Goal: Task Accomplishment & Management: Manage account settings

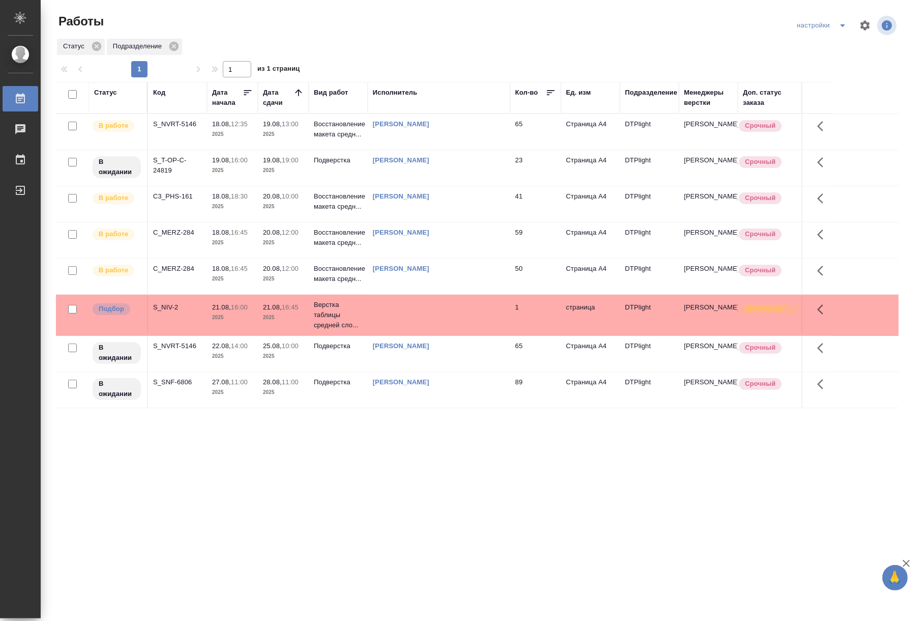
click at [283, 172] on p "2025" at bounding box center [283, 170] width 41 height 10
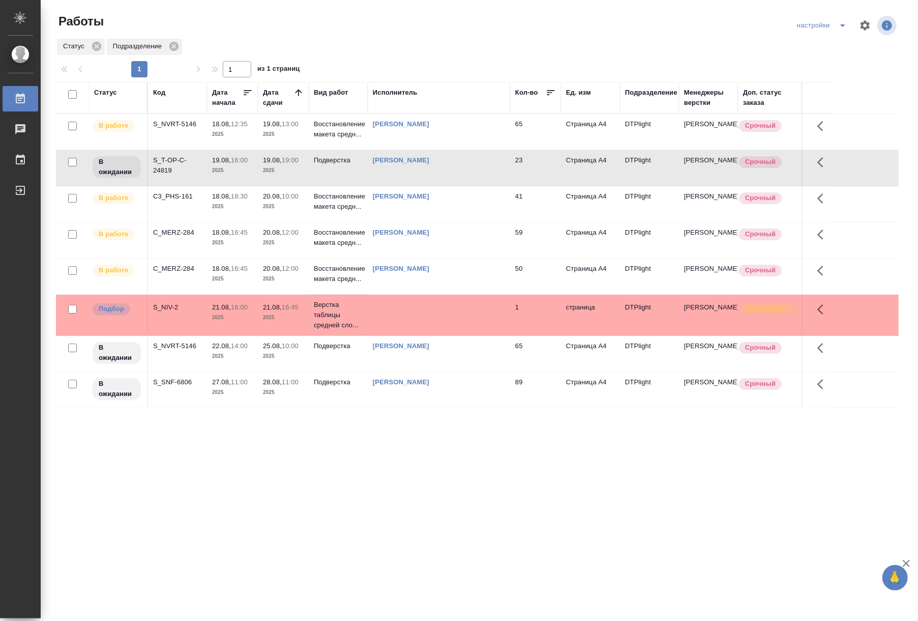
click at [527, 425] on div "Статус Код Дата начала Дата сдачи Вид работ Исполнитель Кол-во Ед. изм Подразде…" at bounding box center [477, 265] width 843 height 366
click at [308, 150] on td "19.08, 19:00 2025" at bounding box center [283, 132] width 51 height 36
click at [334, 150] on td "Подверстка" at bounding box center [338, 132] width 59 height 36
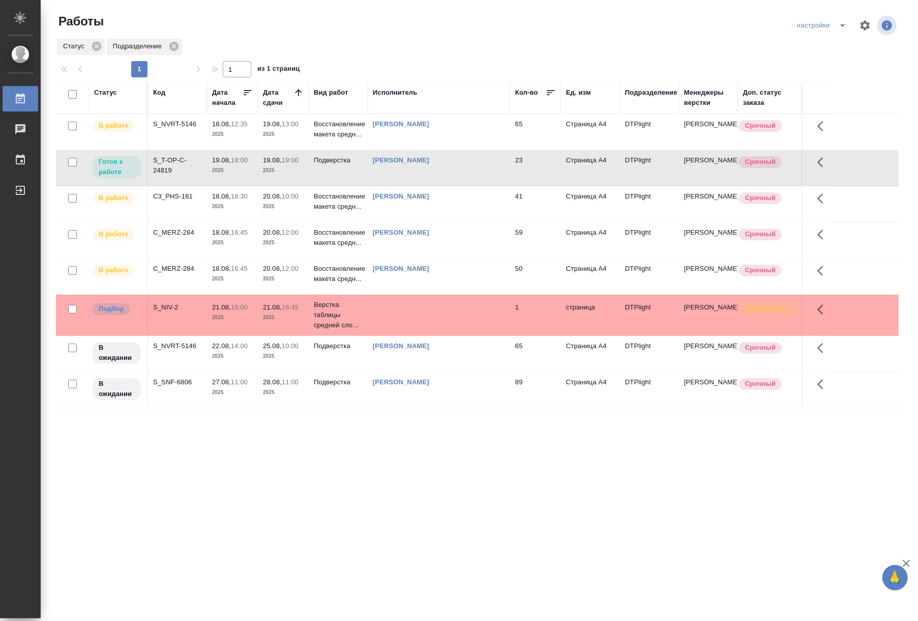
click at [190, 129] on div "S_T-OP-C-24819" at bounding box center [177, 124] width 49 height 10
click at [497, 132] on td "[PERSON_NAME]" at bounding box center [439, 132] width 142 height 36
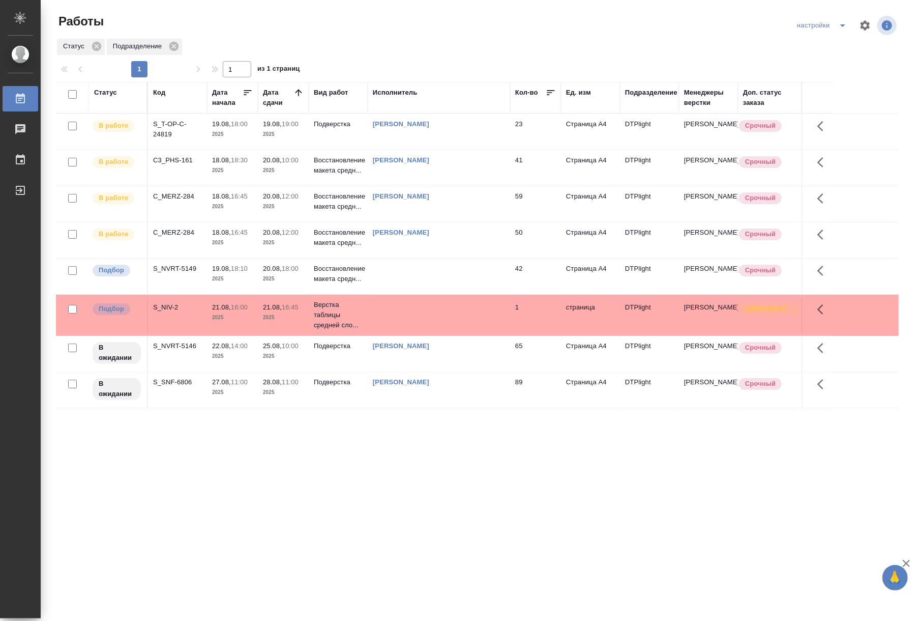
click at [401, 444] on div "Статус Код Дата начала Дата сдачи Вид работ Исполнитель Кол-во Ед. изм Подразде…" at bounding box center [477, 265] width 843 height 366
click at [331, 135] on td "Подверстка" at bounding box center [338, 132] width 59 height 36
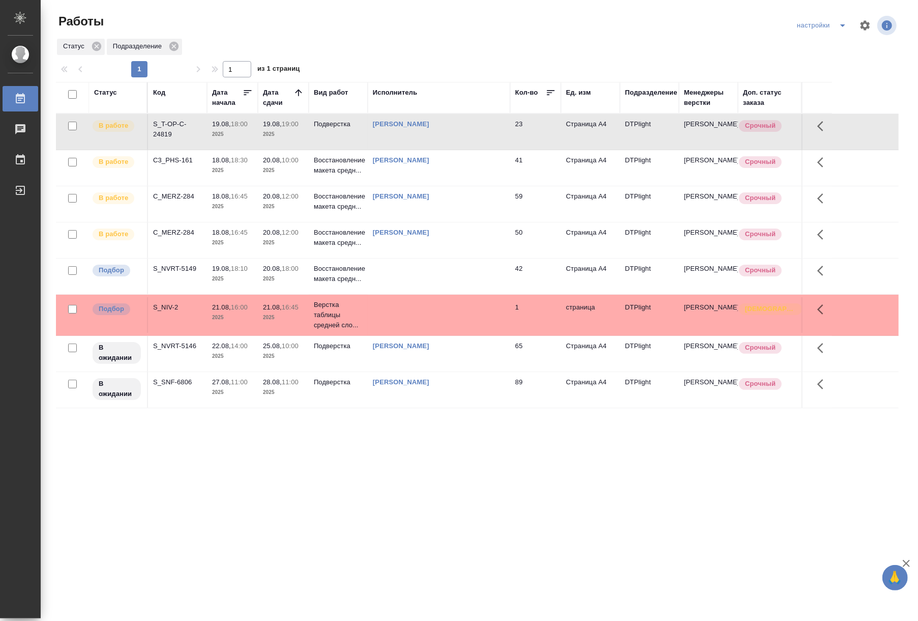
click at [331, 135] on td "Подверстка" at bounding box center [338, 132] width 59 height 36
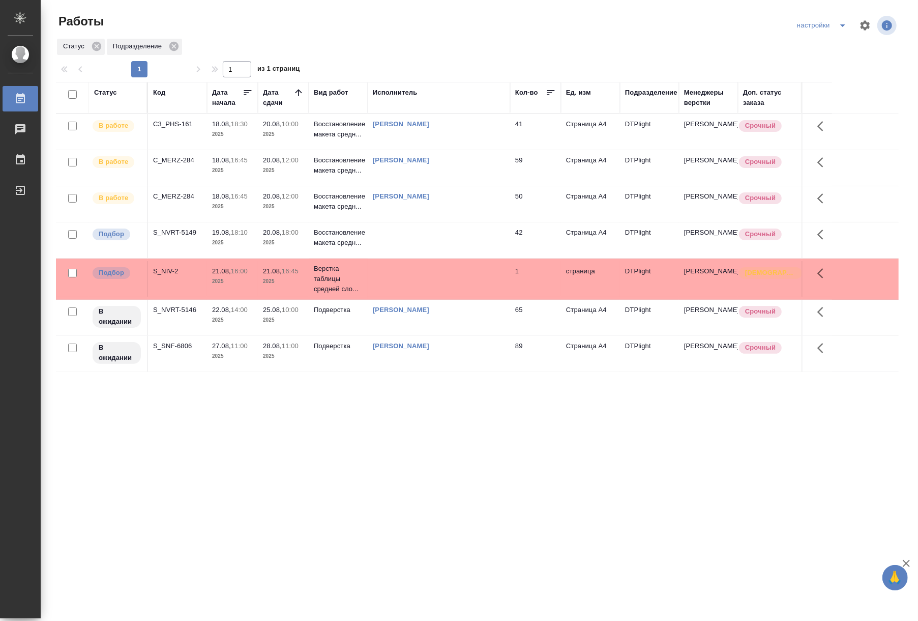
click at [133, 150] on td "Подбор" at bounding box center [118, 132] width 59 height 36
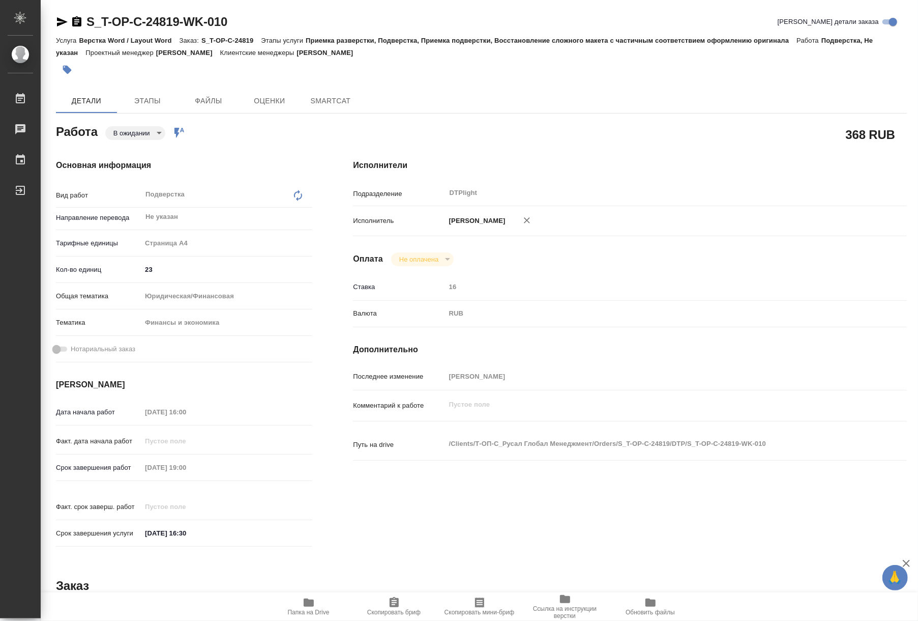
type textarea "x"
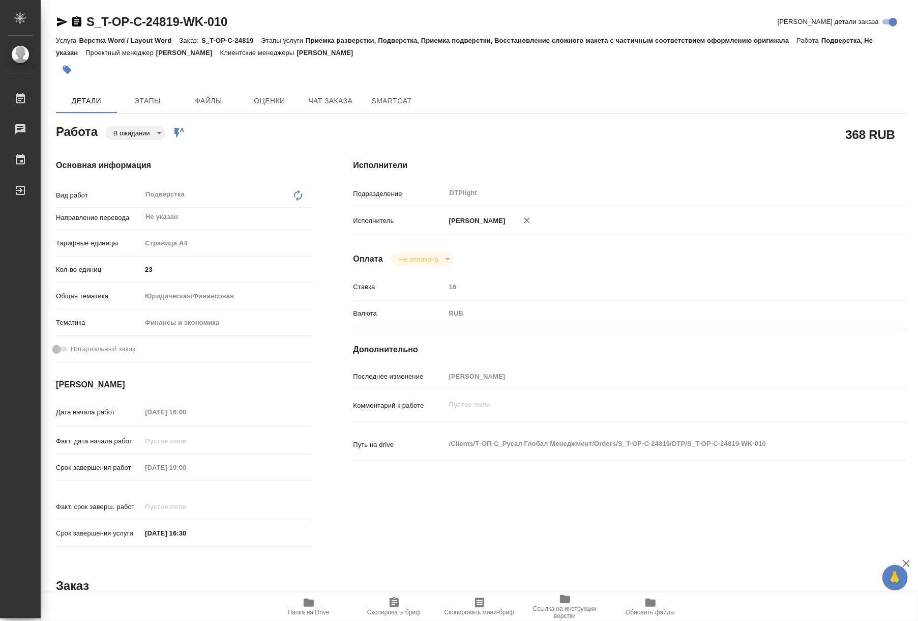
type textarea "x"
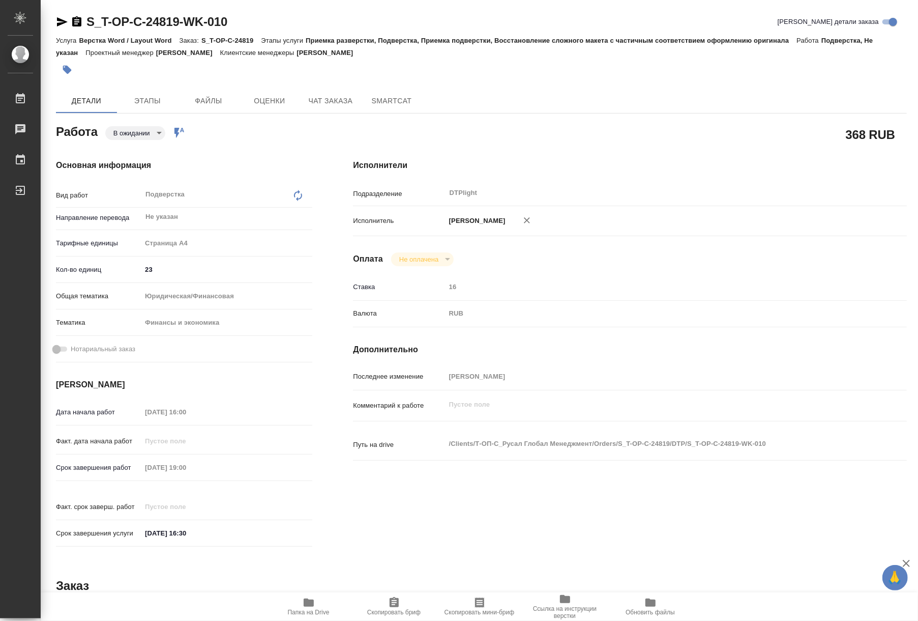
type textarea "x"
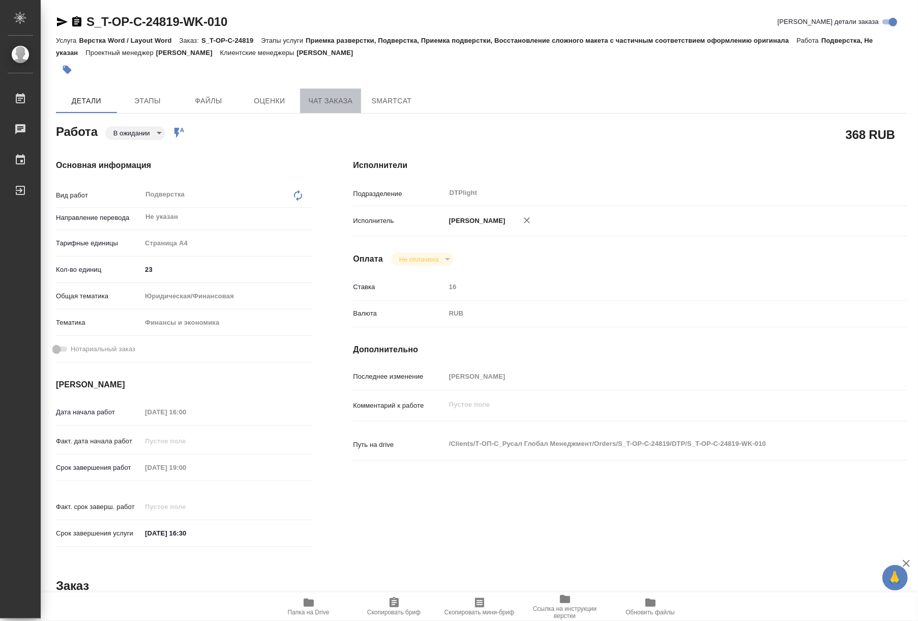
click at [325, 100] on span "Чат заказа" at bounding box center [330, 101] width 49 height 13
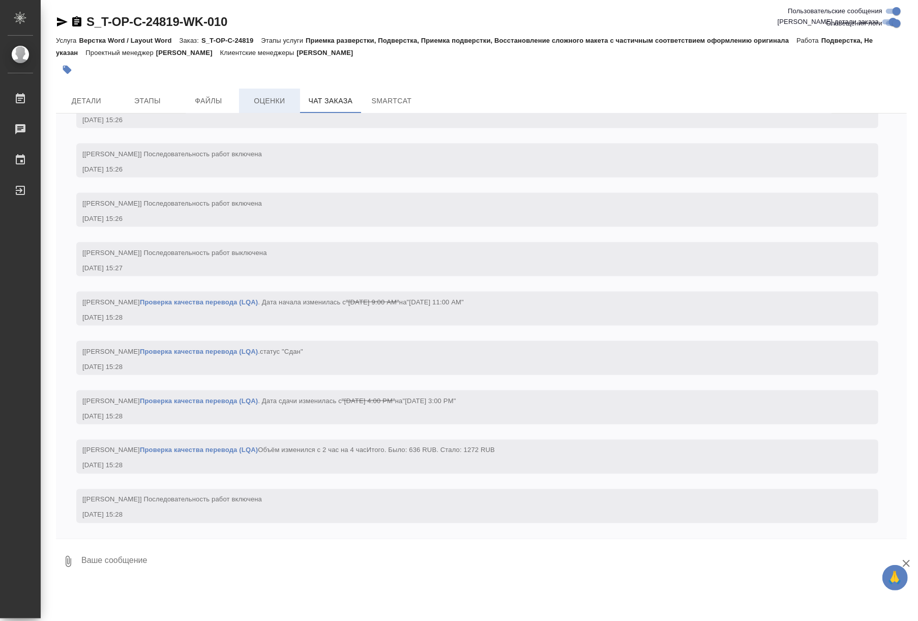
scroll to position [3954, 0]
click at [258, 347] on link "Проверка качества перевода (LQA)" at bounding box center [199, 351] width 118 height 8
click at [96, 96] on span "Детали" at bounding box center [86, 101] width 49 height 13
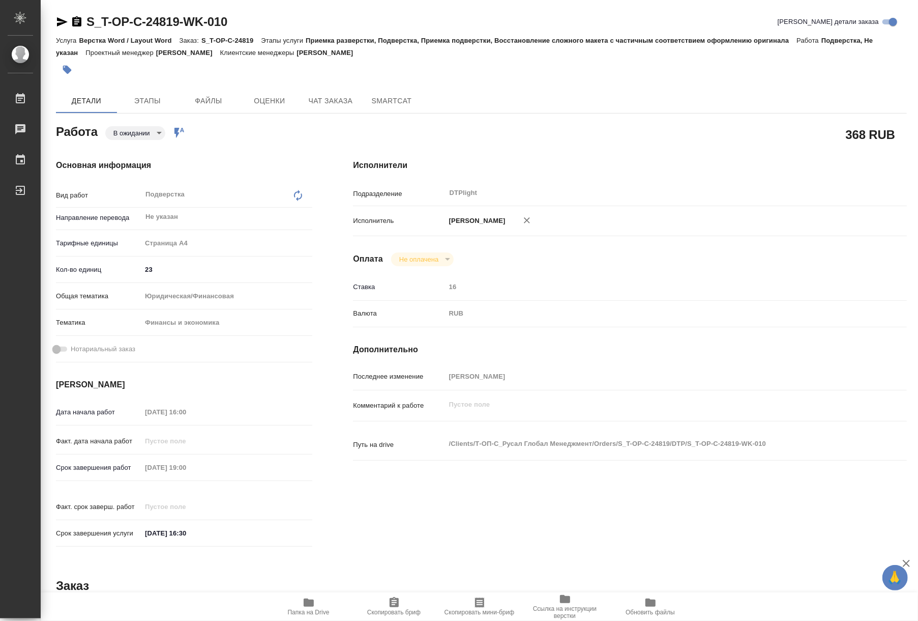
type textarea "x"
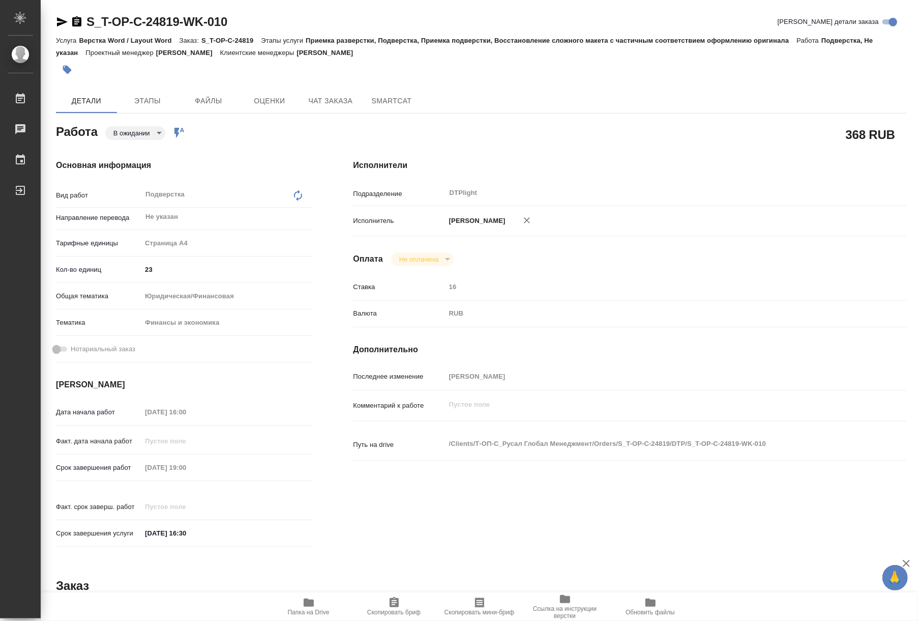
type textarea "x"
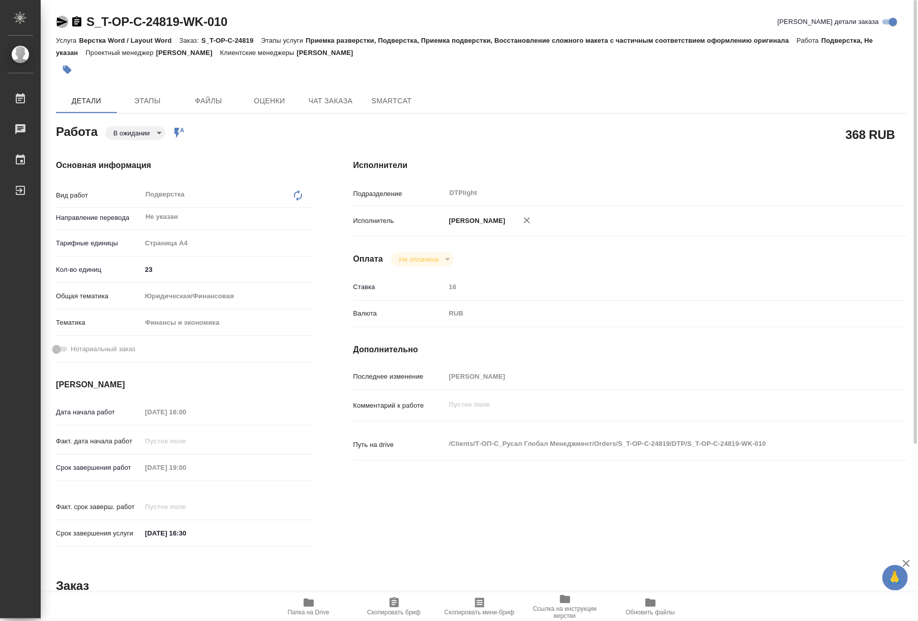
click at [65, 24] on icon "button" at bounding box center [62, 22] width 12 height 12
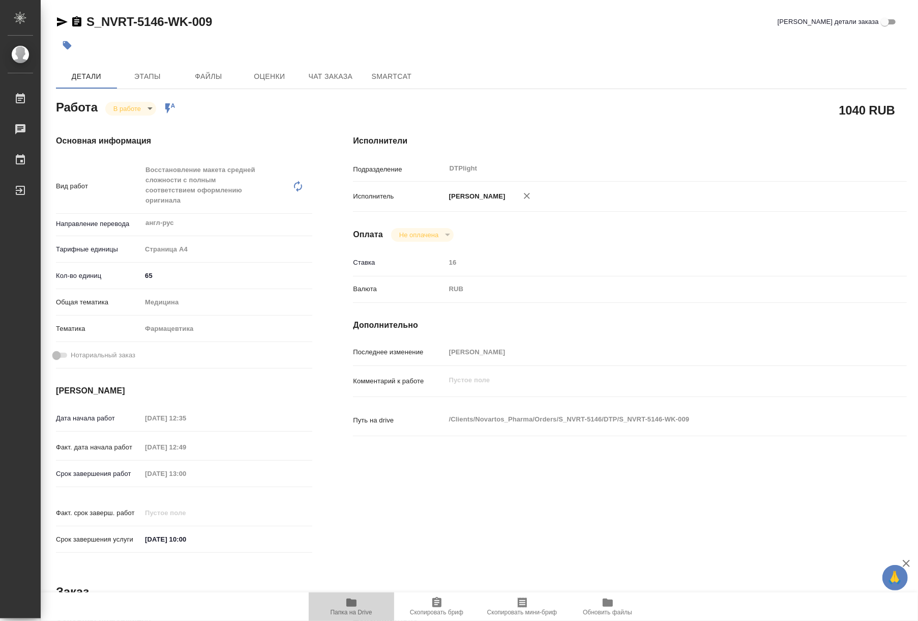
click at [353, 600] on icon "button" at bounding box center [351, 602] width 10 height 8
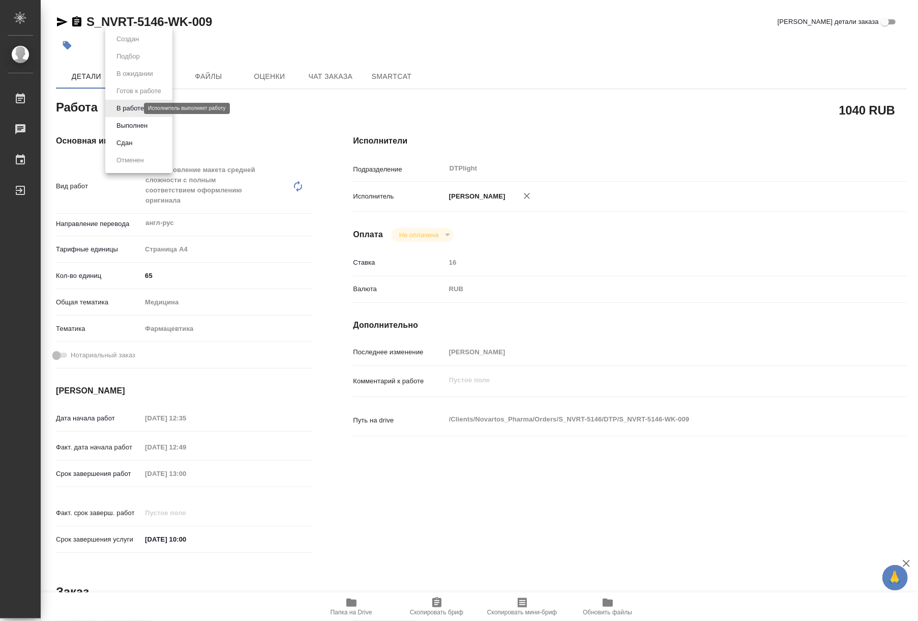
click at [135, 108] on body "🙏 .cls-1 fill:#fff; AWATERA Riianova Anna Работы 0 Чаты График Выйти S_NVRT-514…" at bounding box center [459, 310] width 918 height 621
click at [131, 127] on button "Выполнен" at bounding box center [131, 125] width 37 height 11
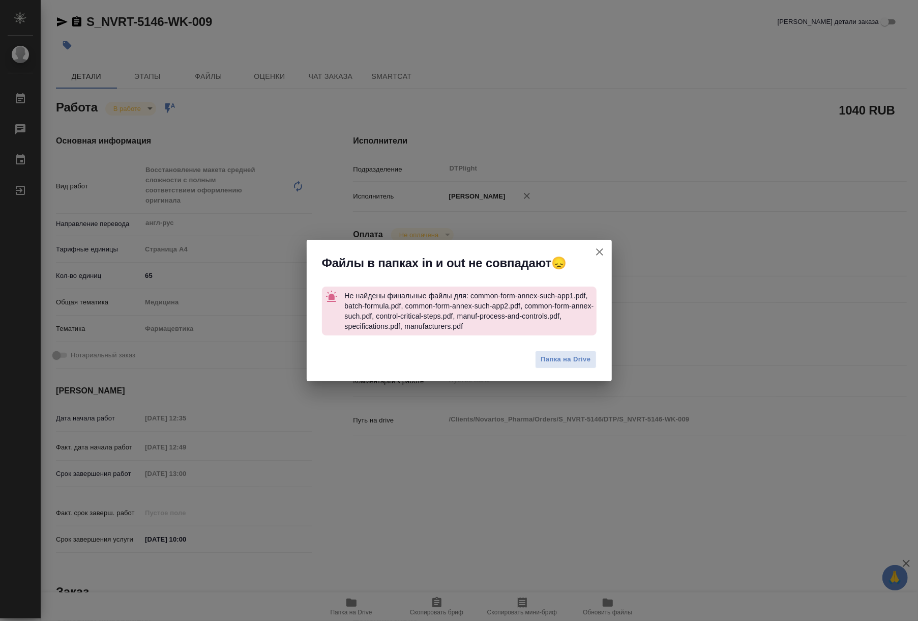
type textarea "x"
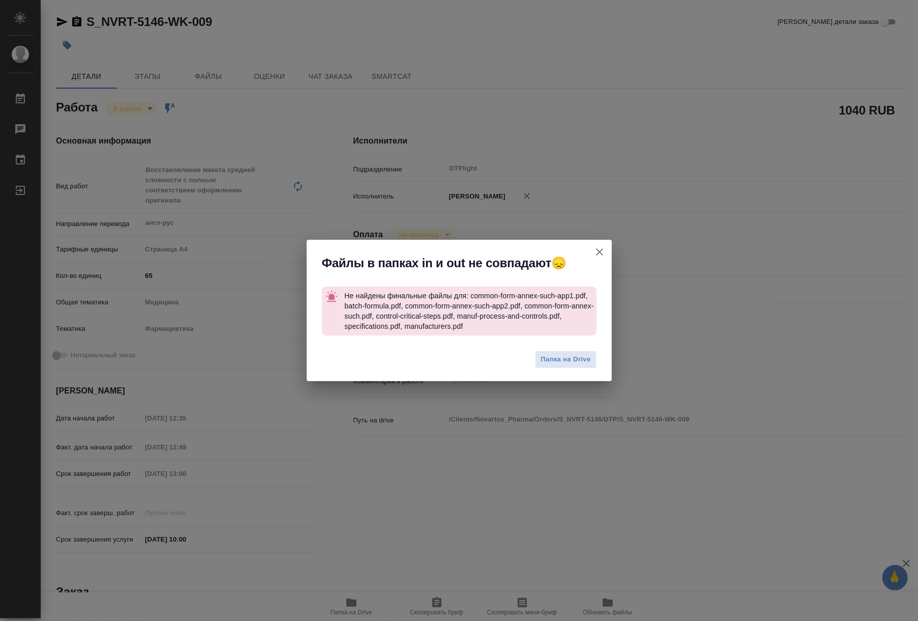
type textarea "x"
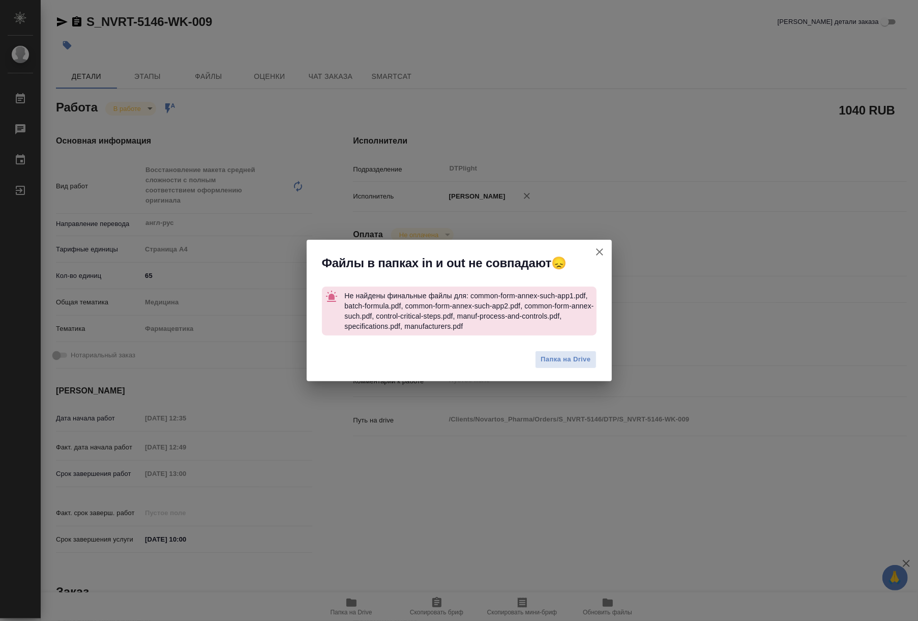
type textarea "x"
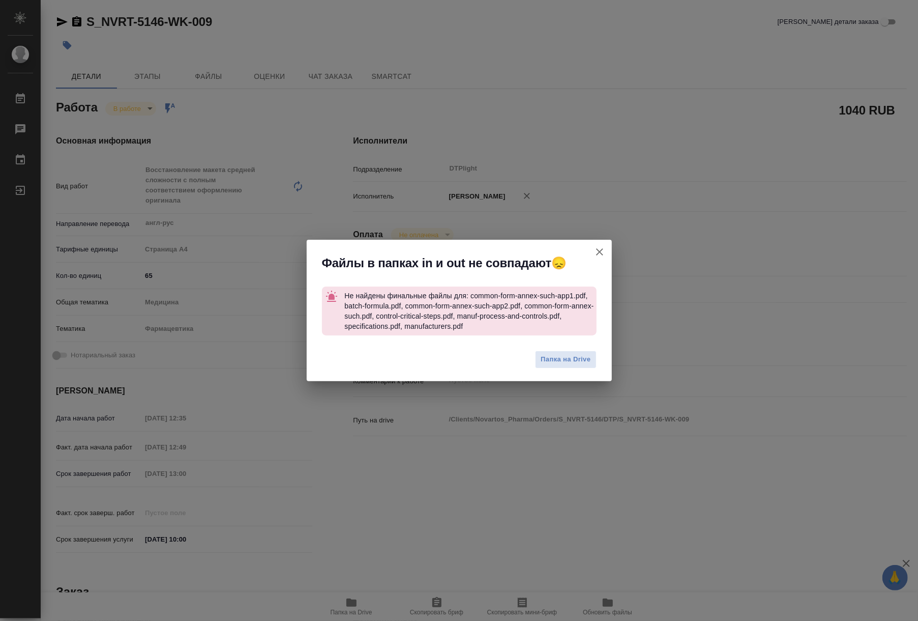
type textarea "x"
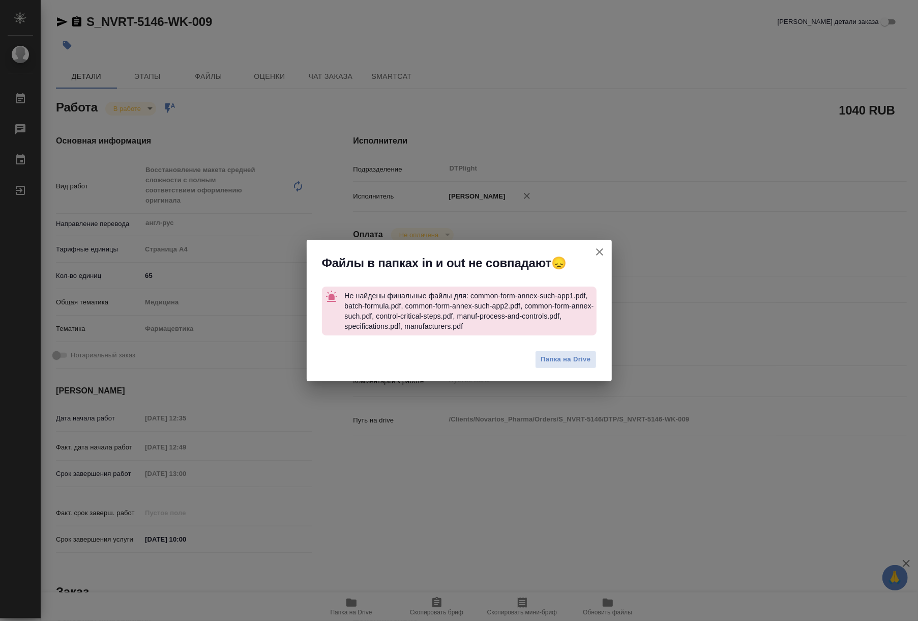
click at [596, 252] on icon "button" at bounding box center [600, 252] width 12 height 12
type textarea "x"
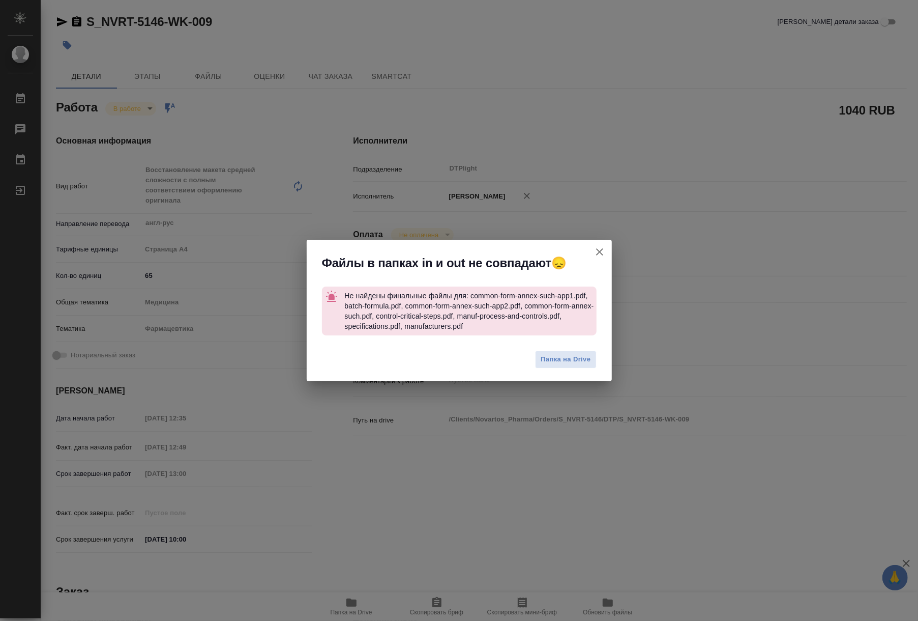
type textarea "x"
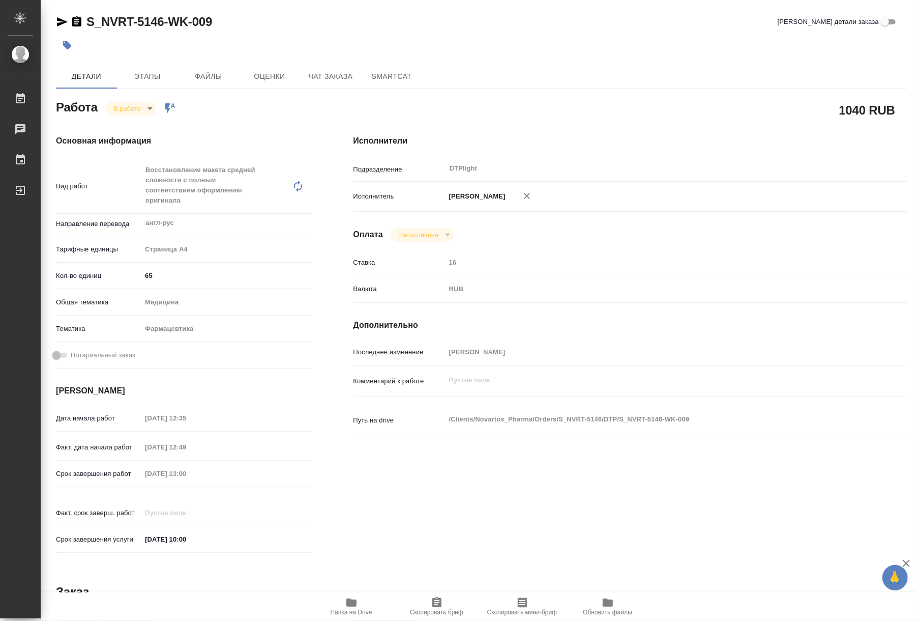
click at [362, 601] on span "Папка на Drive" at bounding box center [351, 605] width 73 height 19
drag, startPoint x: 123, startPoint y: 108, endPoint x: 125, endPoint y: 135, distance: 26.6
click at [122, 108] on body "🙏 .cls-1 fill:#fff; AWATERA Riianova Anna Работы 0 Чаты График Выйти S_NVRT-514…" at bounding box center [459, 310] width 918 height 621
click at [123, 122] on button "Выполнен" at bounding box center [131, 125] width 37 height 11
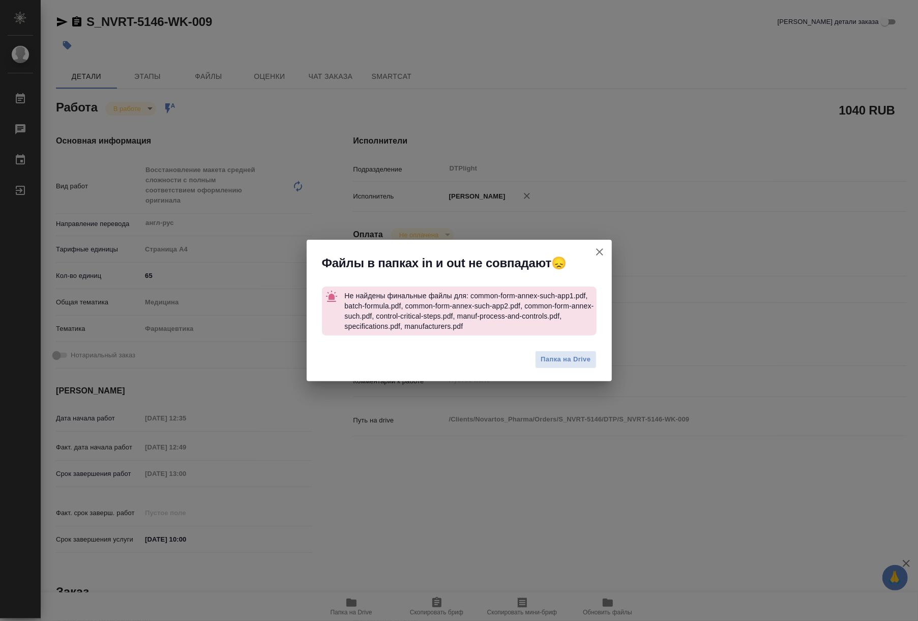
type textarea "x"
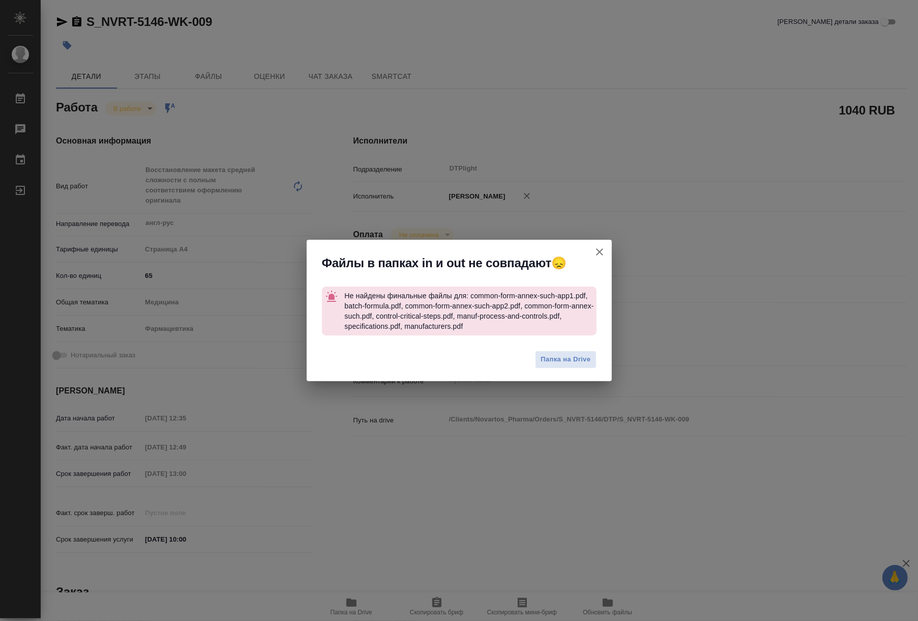
type textarea "x"
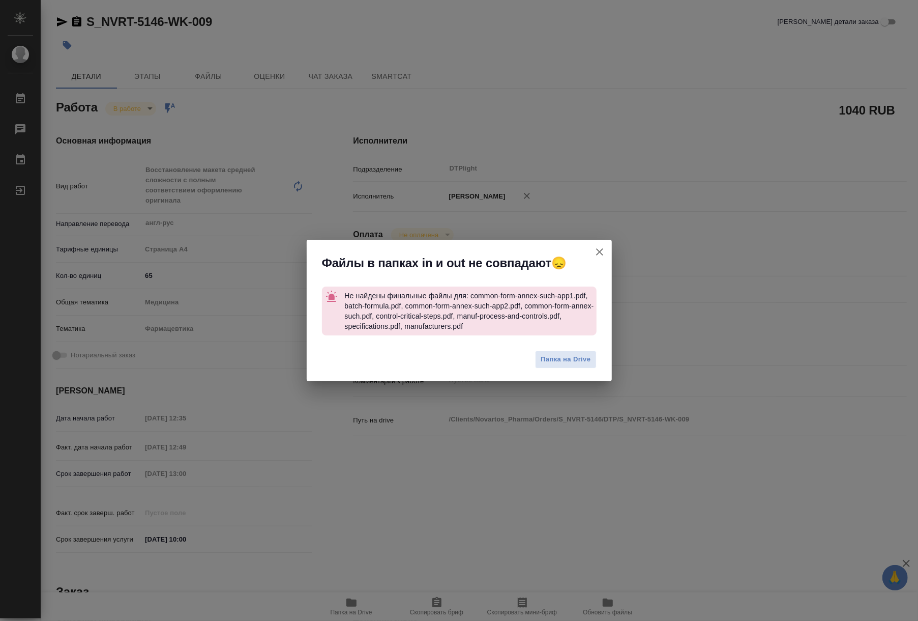
type textarea "x"
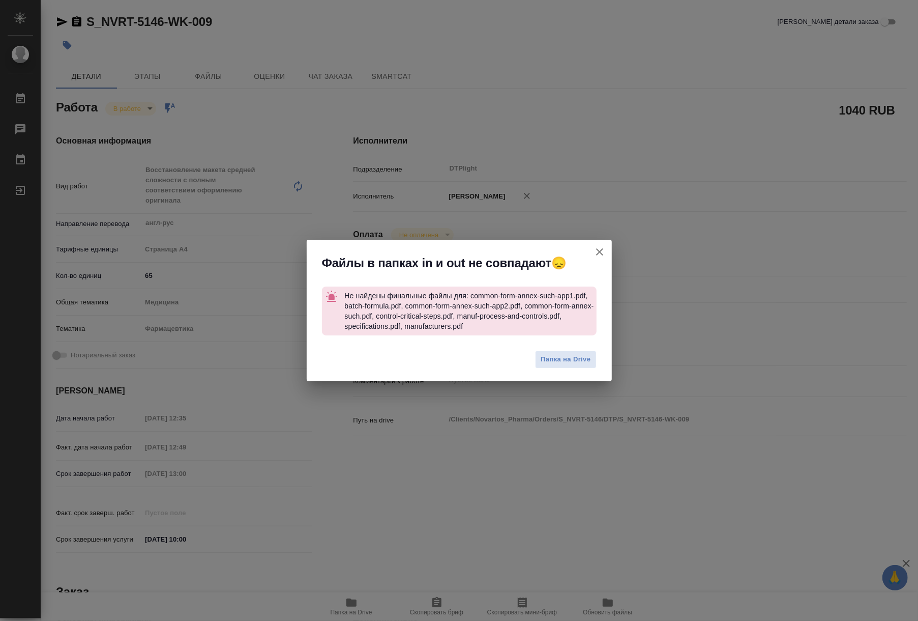
click at [601, 253] on icon "button" at bounding box center [600, 252] width 12 height 12
type textarea "x"
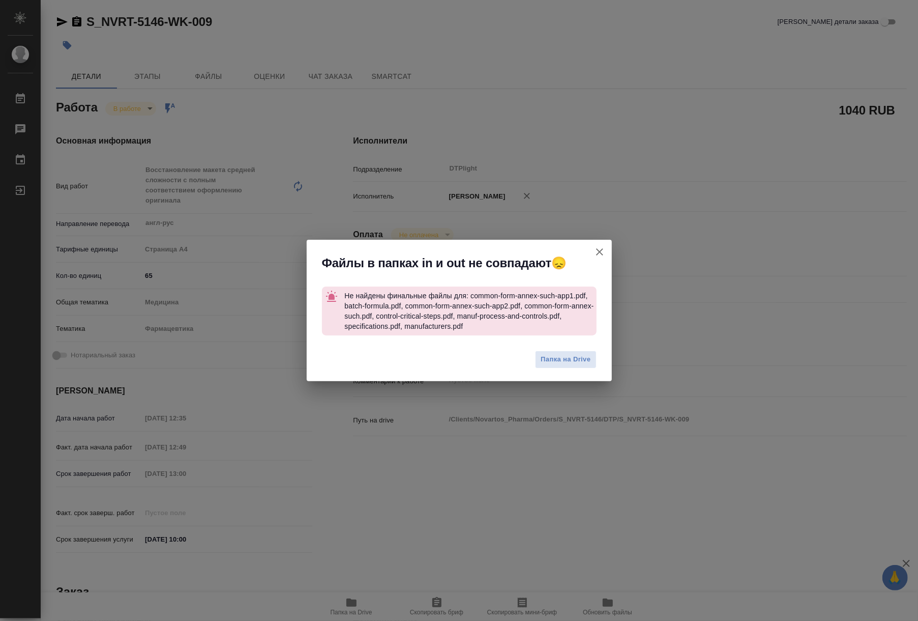
type textarea "x"
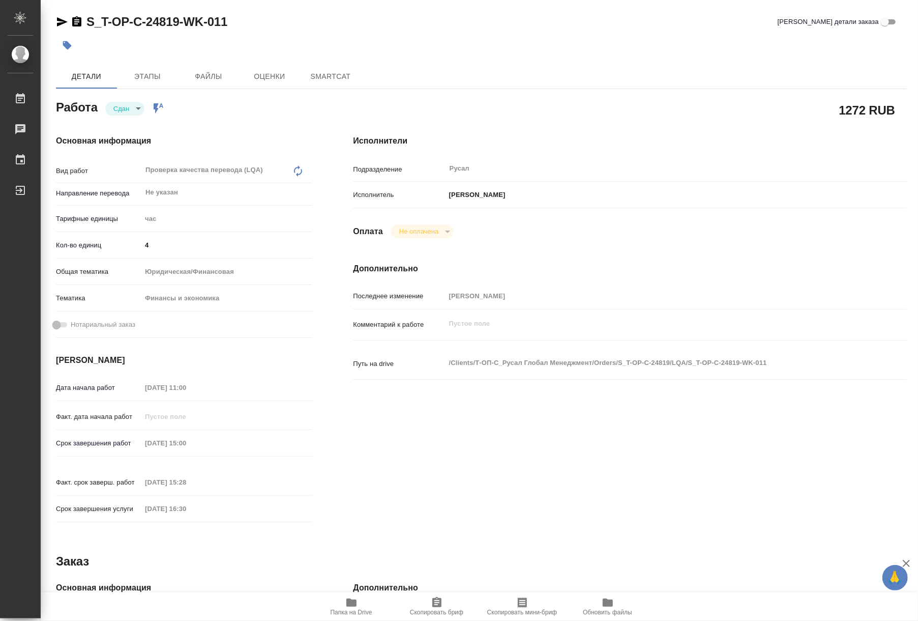
type textarea "x"
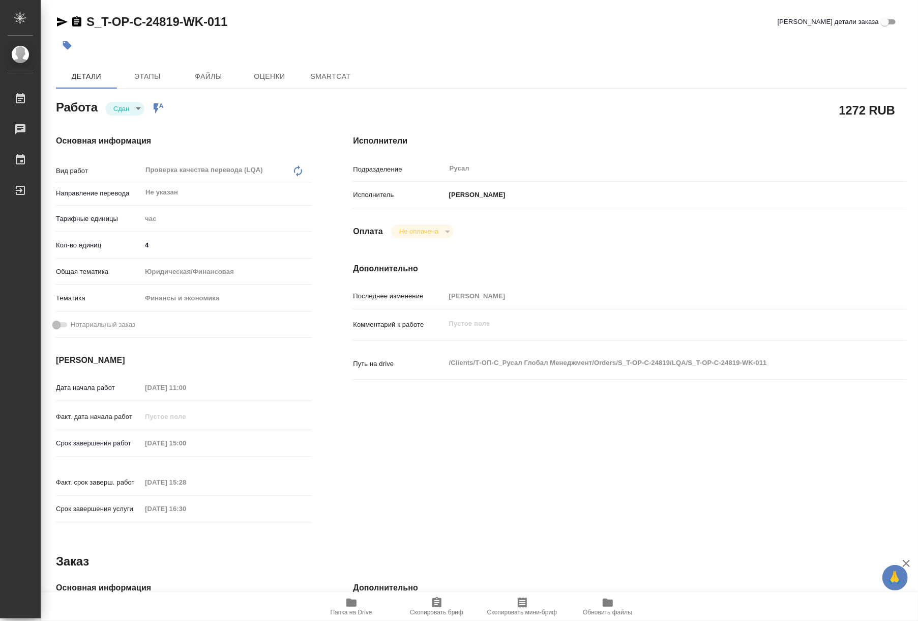
type textarea "x"
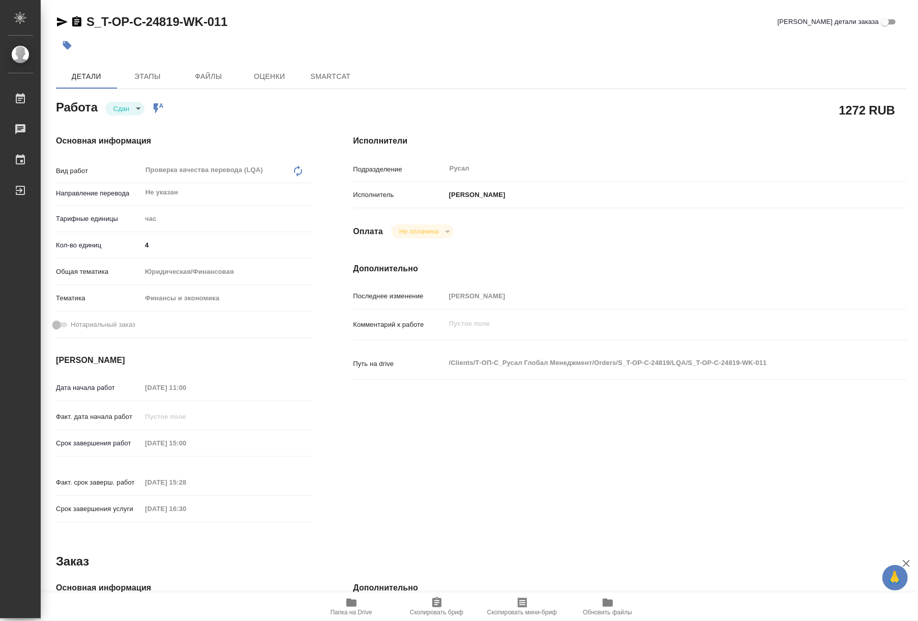
type textarea "x"
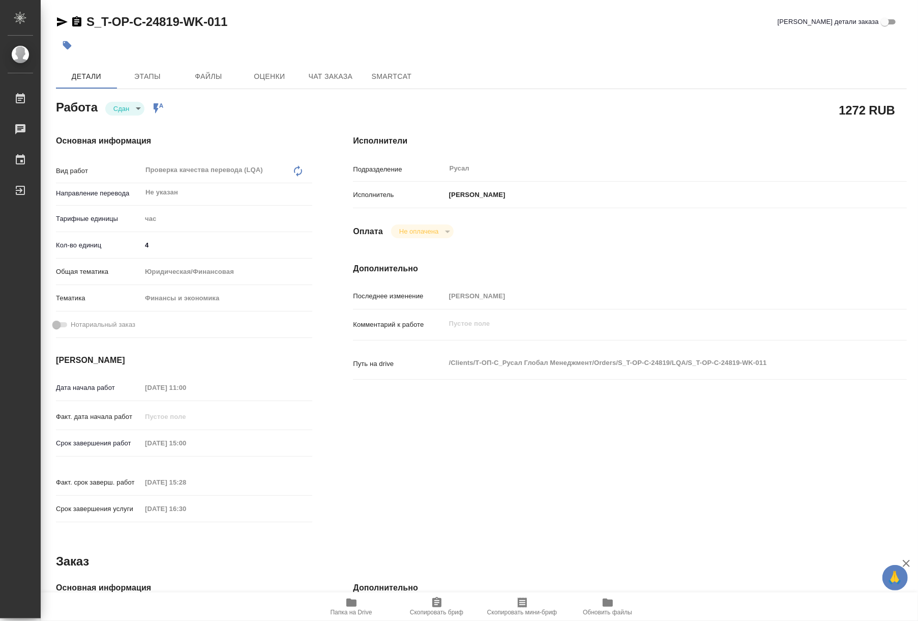
type textarea "x"
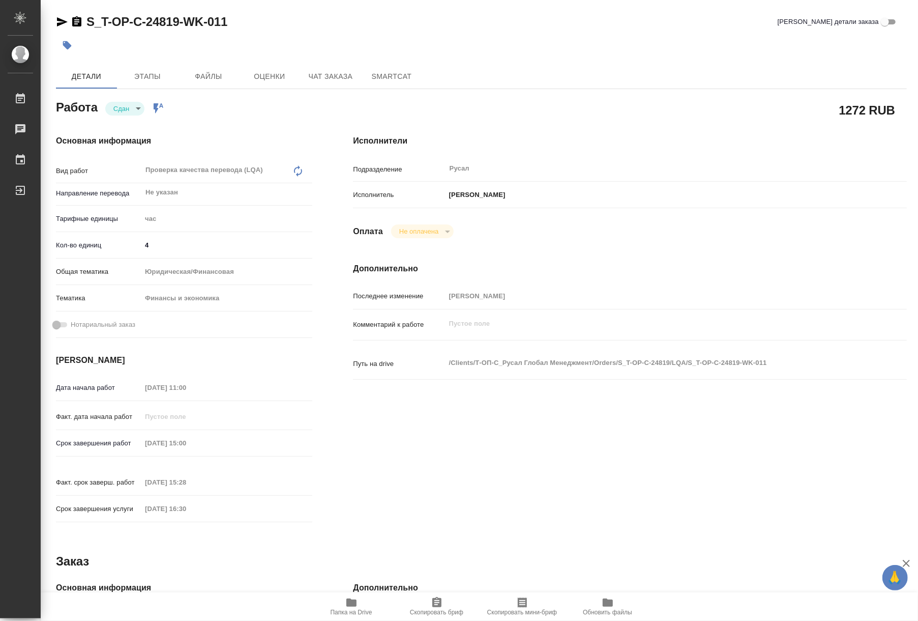
type textarea "x"
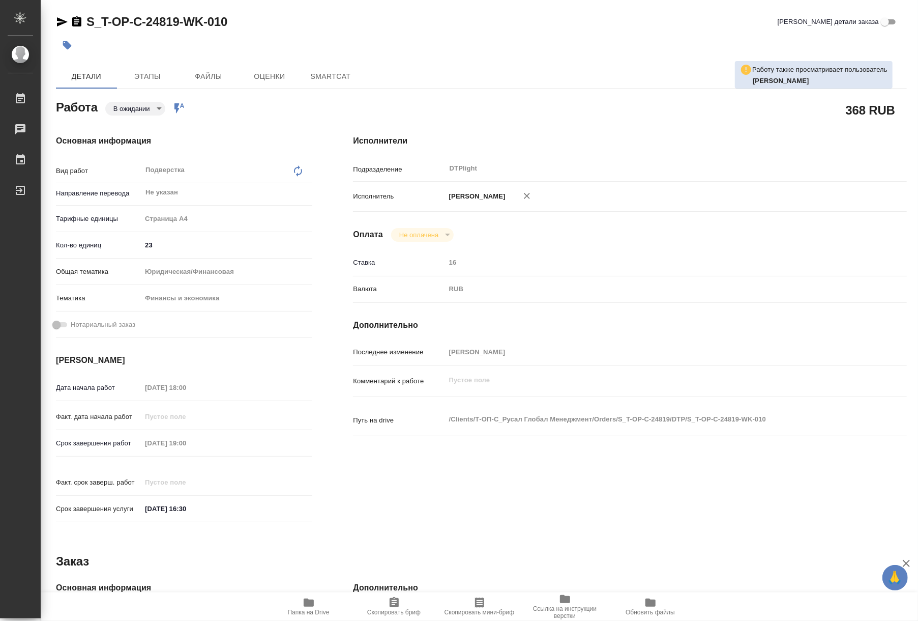
type textarea "x"
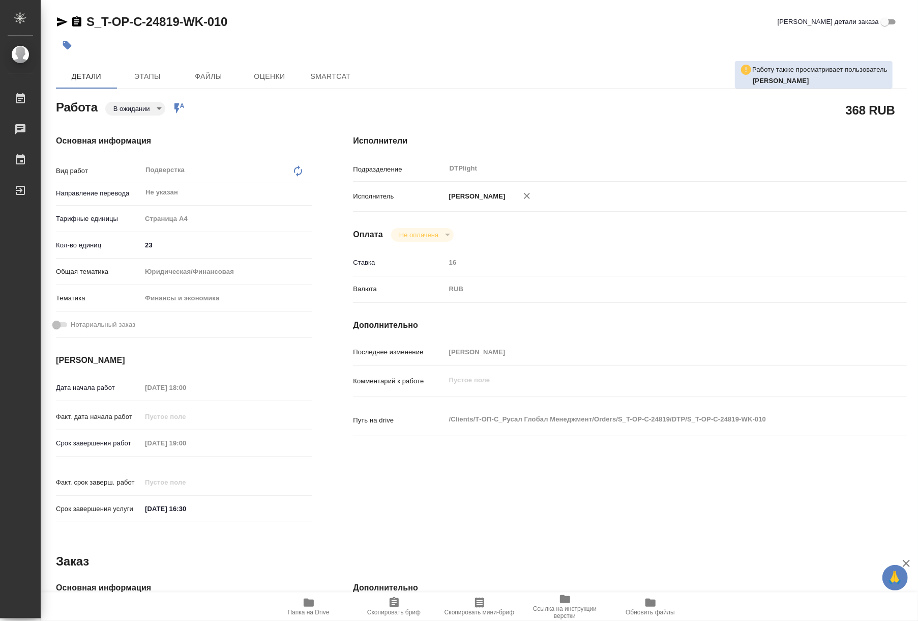
type textarea "x"
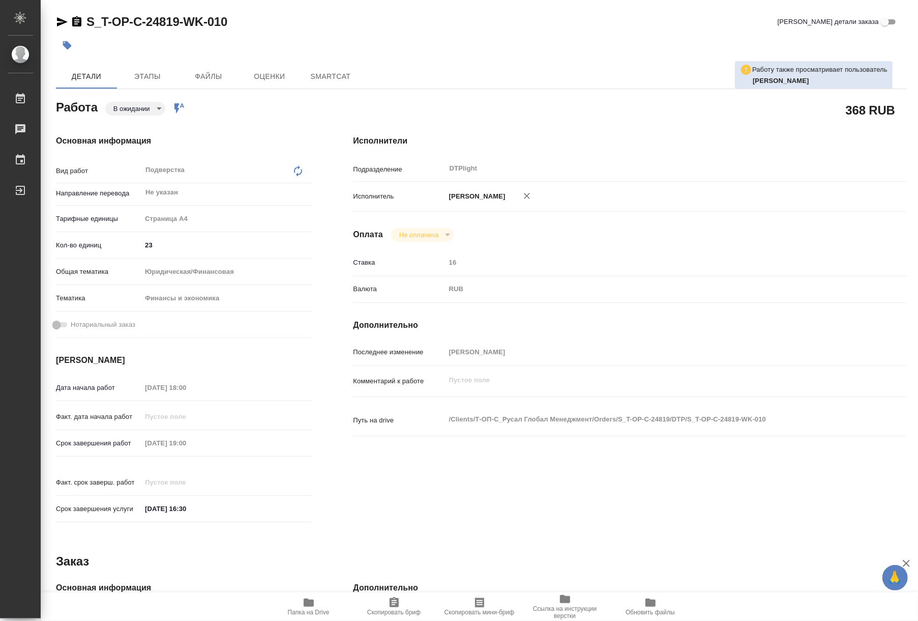
type textarea "x"
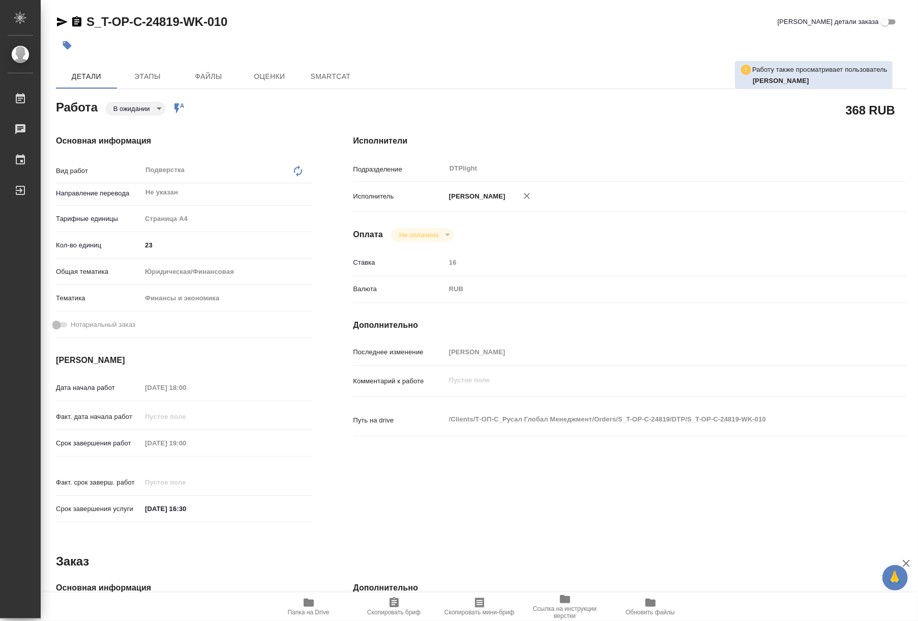
type textarea "x"
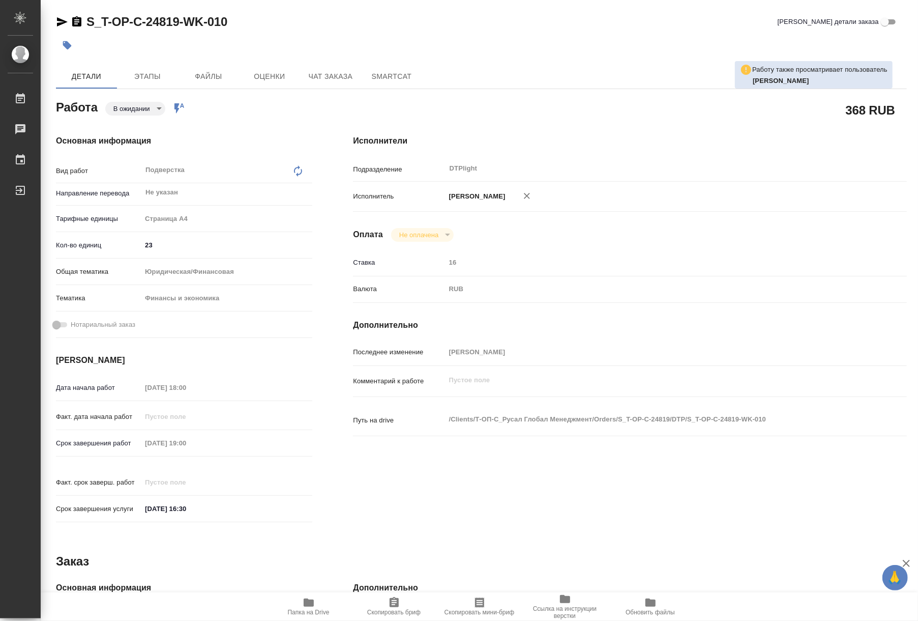
type textarea "x"
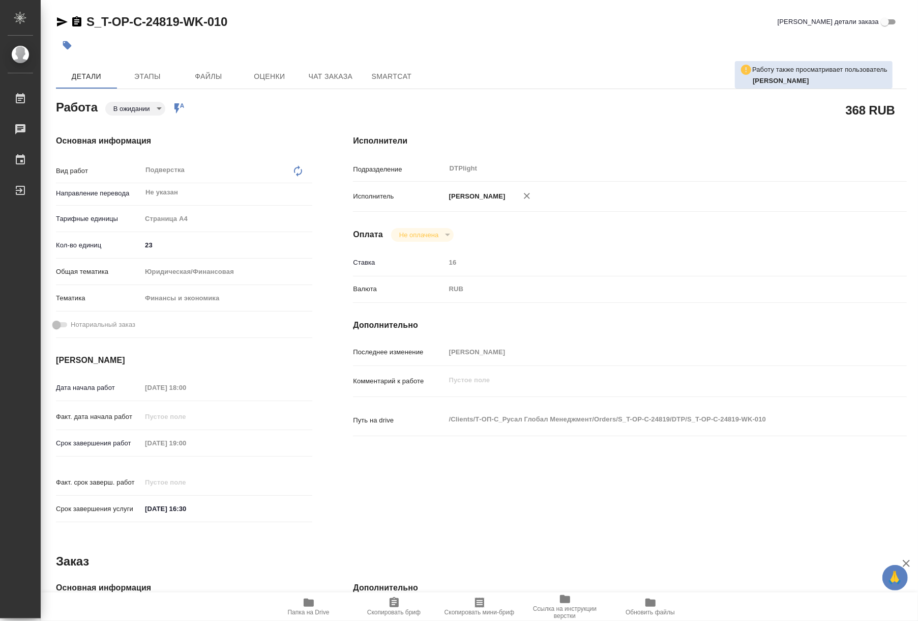
type textarea "x"
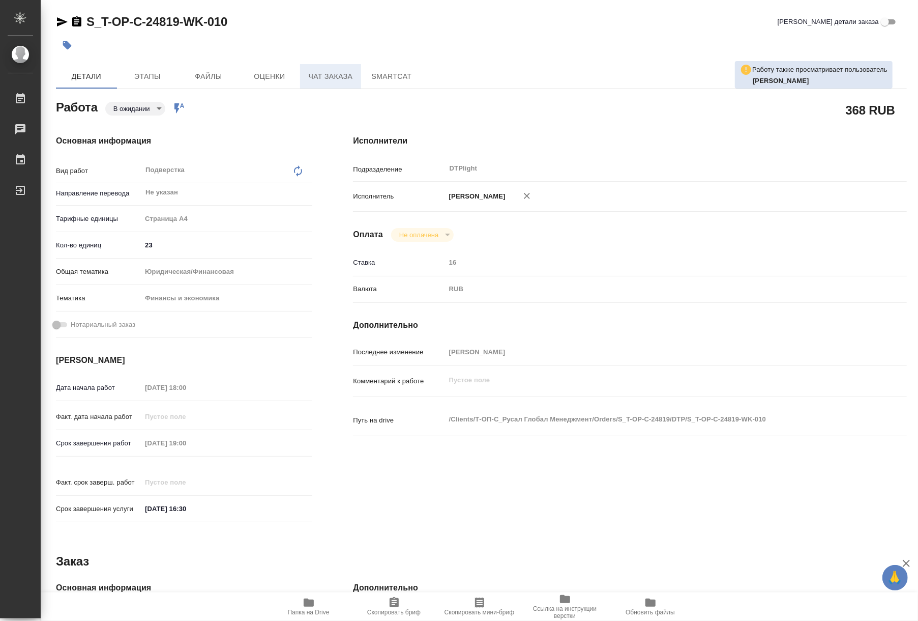
click at [326, 77] on span "Чат заказа" at bounding box center [330, 76] width 49 height 13
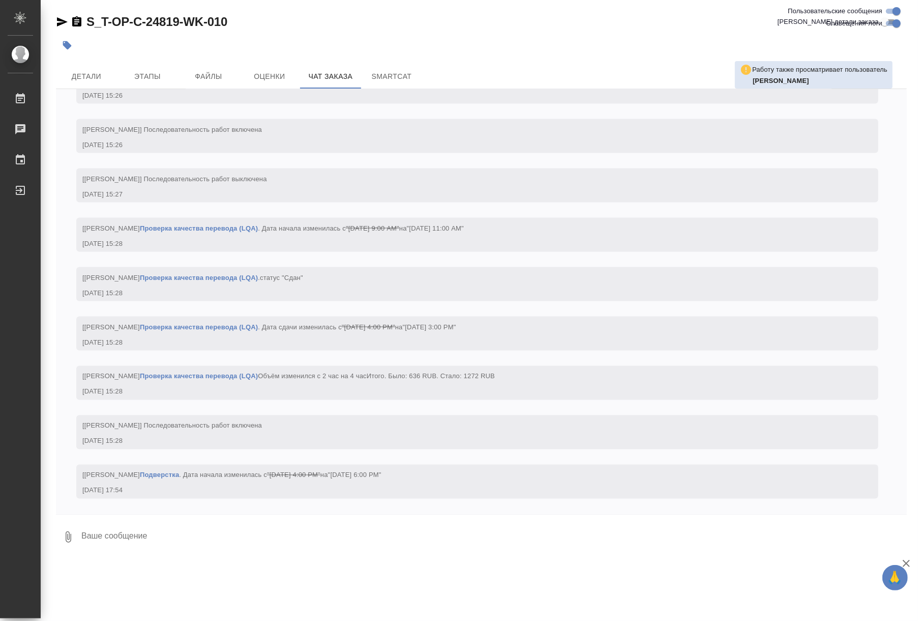
scroll to position [4003, 0]
click at [92, 75] on span "Детали" at bounding box center [86, 76] width 49 height 13
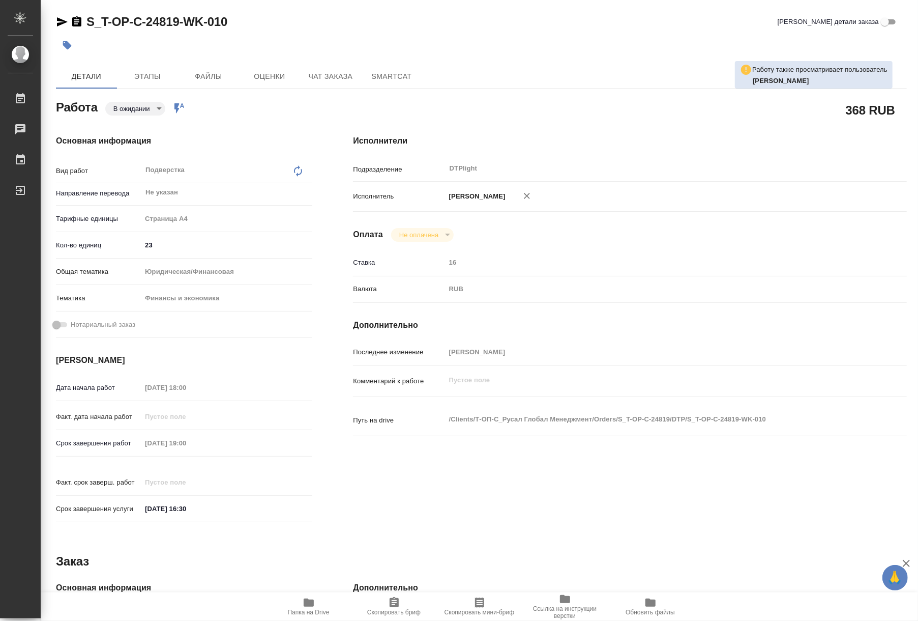
type textarea "x"
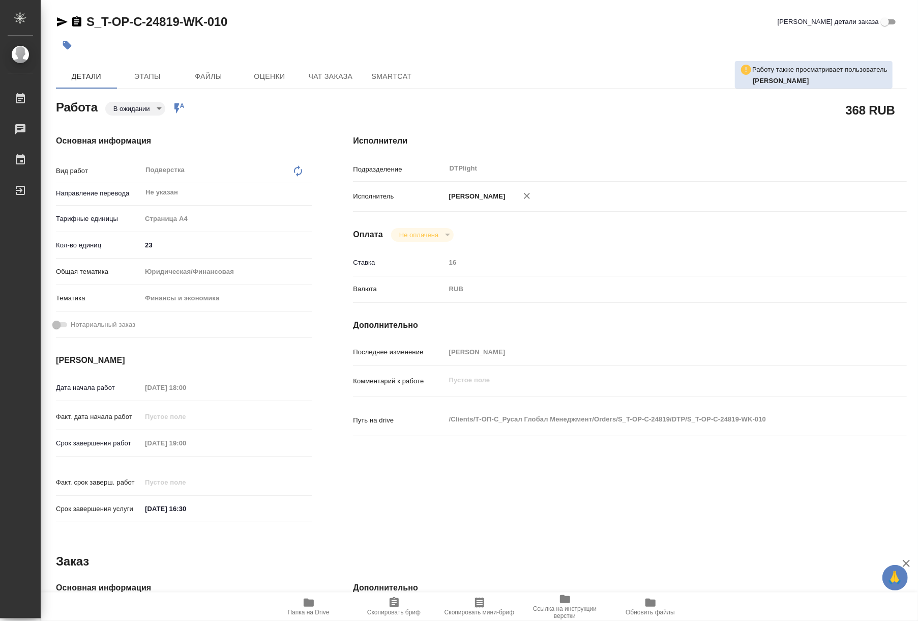
type textarea "x"
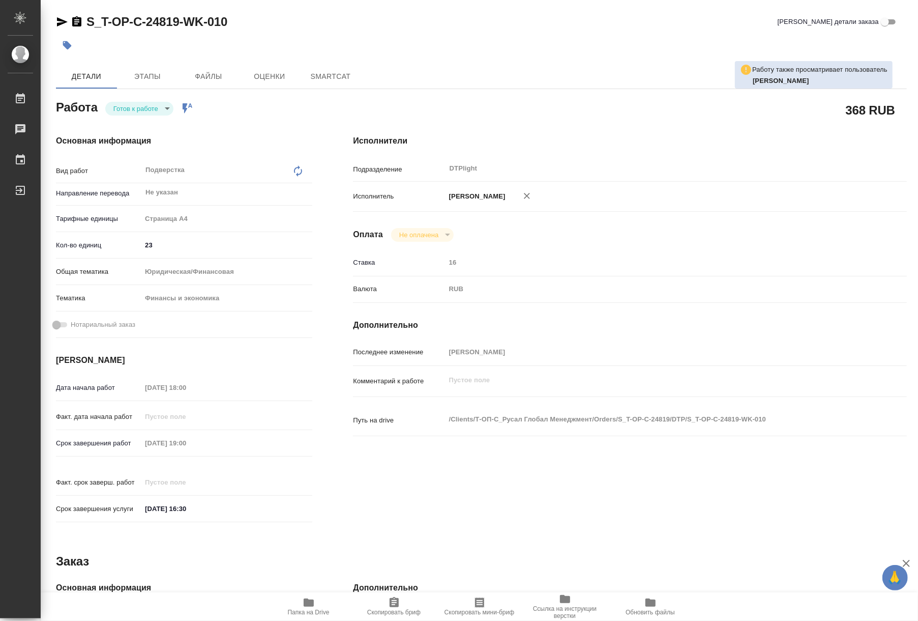
type textarea "x"
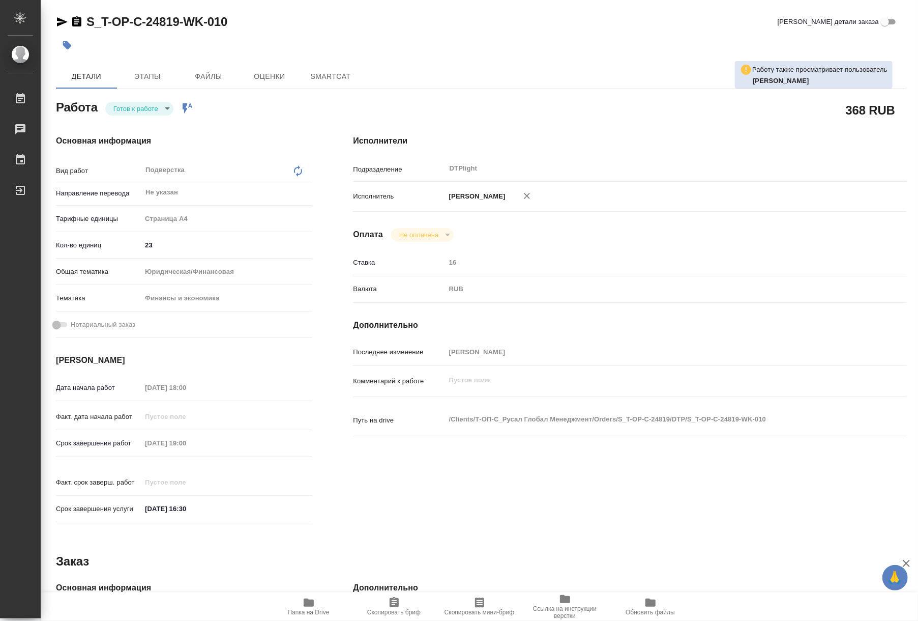
type textarea "x"
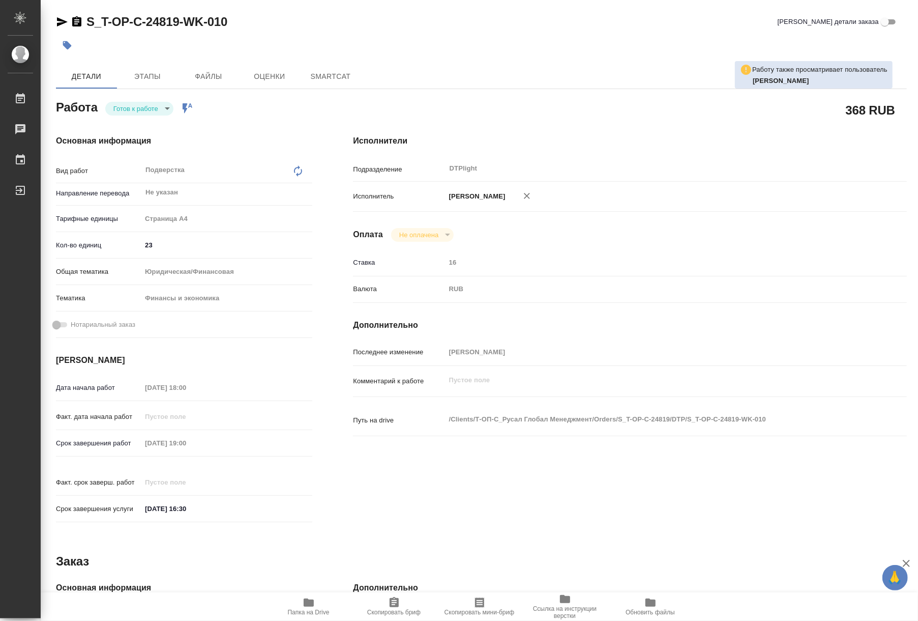
type textarea "x"
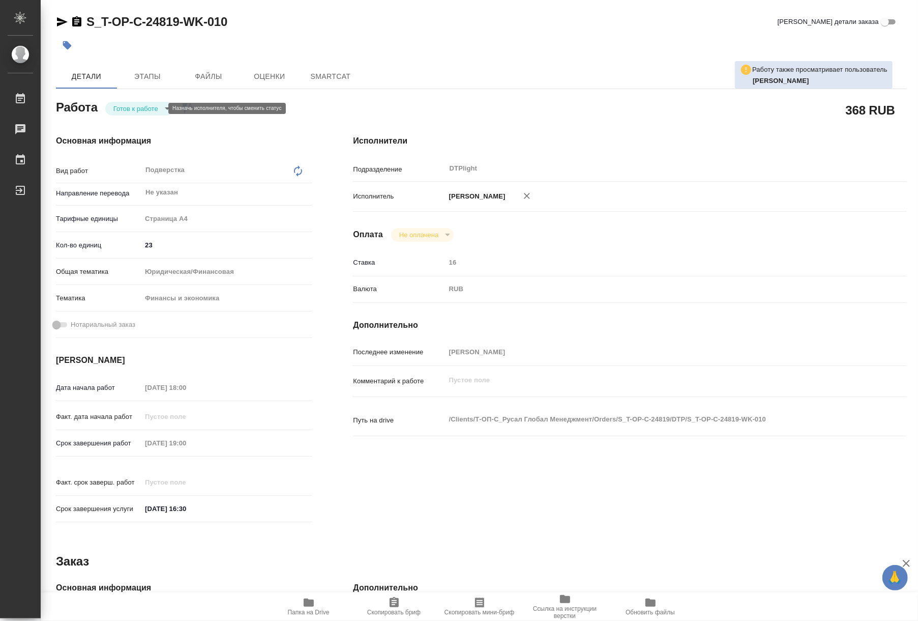
type textarea "x"
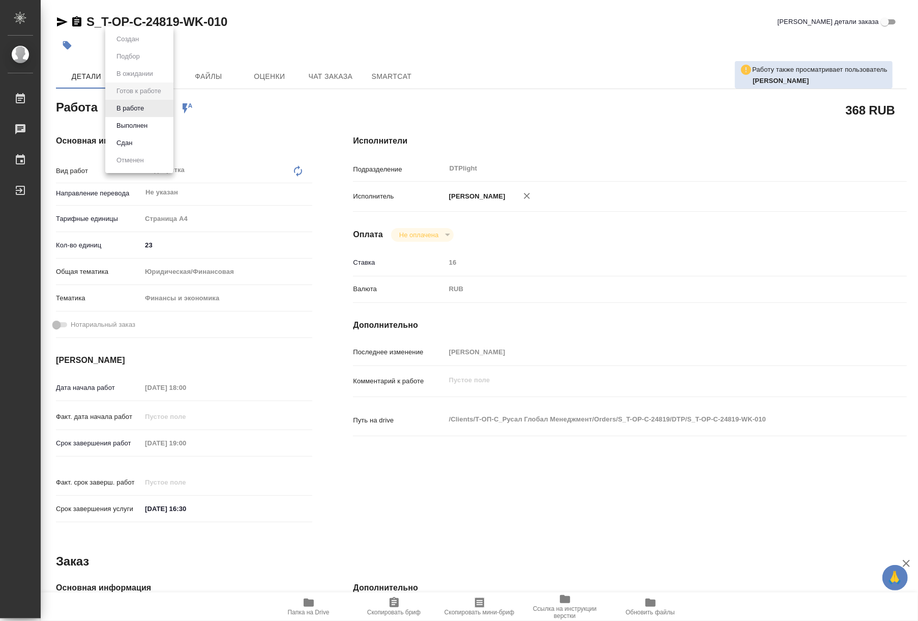
click at [141, 103] on body "🙏 .cls-1 fill:#fff; AWATERA Riianova [PERSON_NAME] Чаты График Выйти S_T-OP-C-2…" at bounding box center [459, 310] width 918 height 621
type textarea "x"
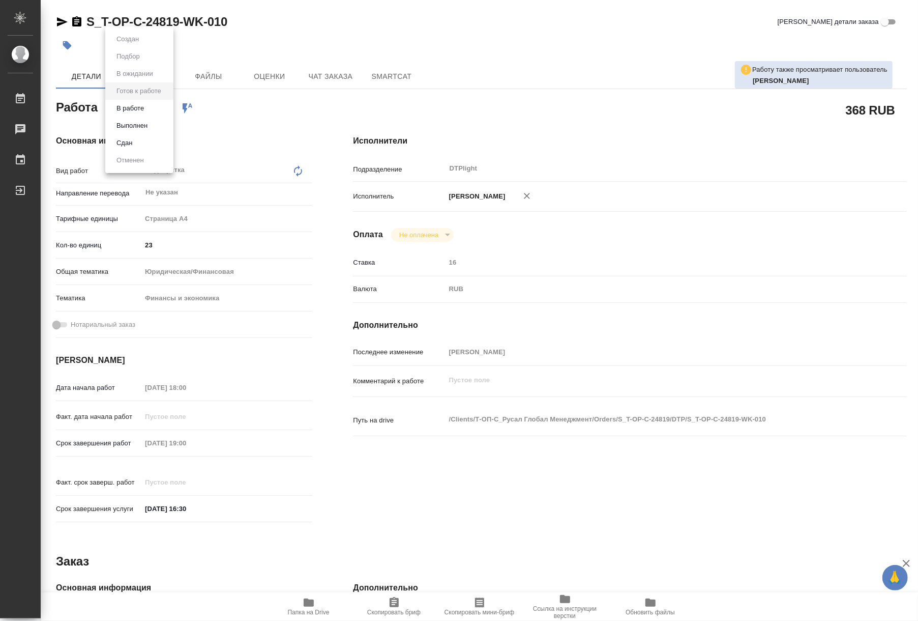
type textarea "x"
click at [136, 107] on button "В работе" at bounding box center [130, 108] width 34 height 11
type textarea "x"
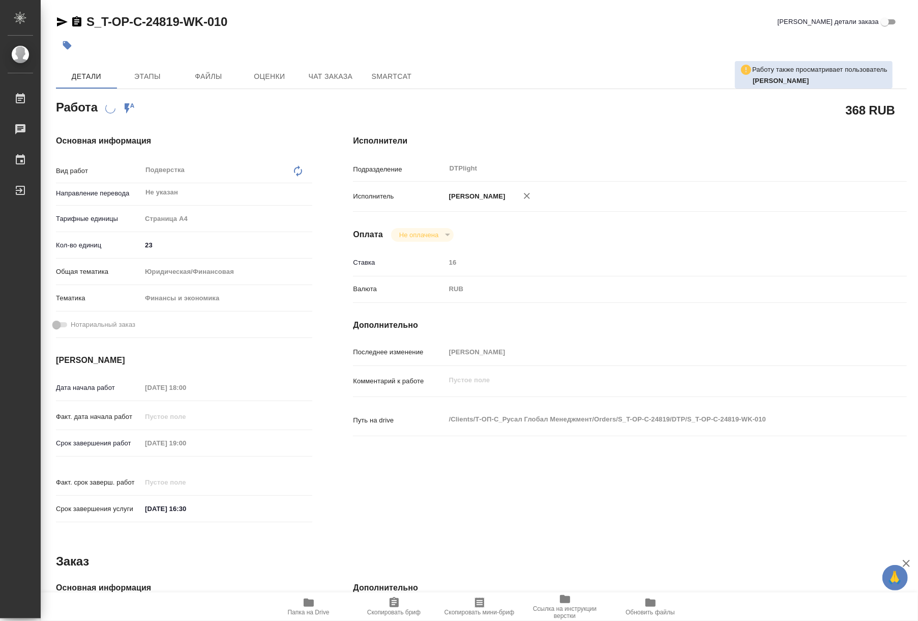
type textarea "x"
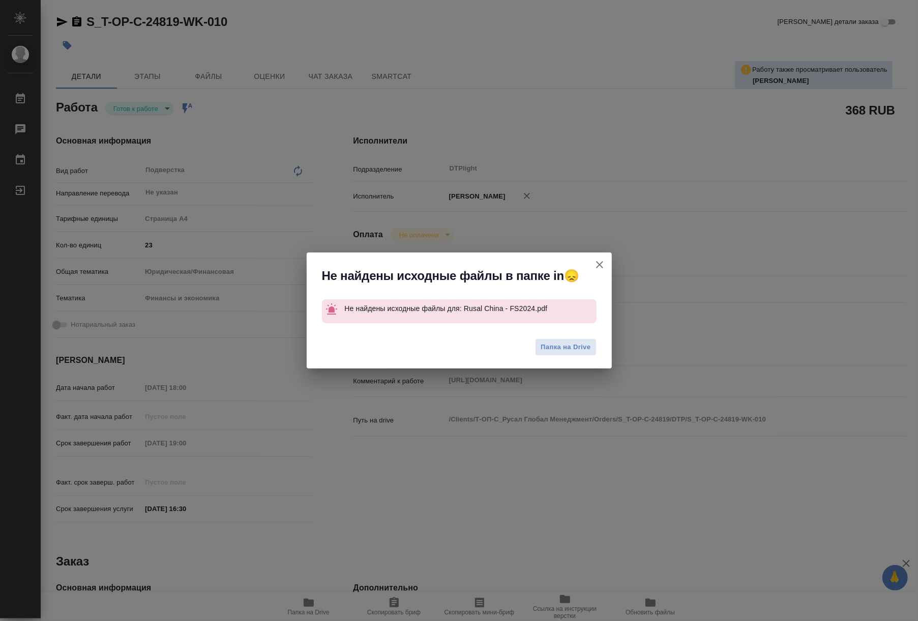
type textarea "x"
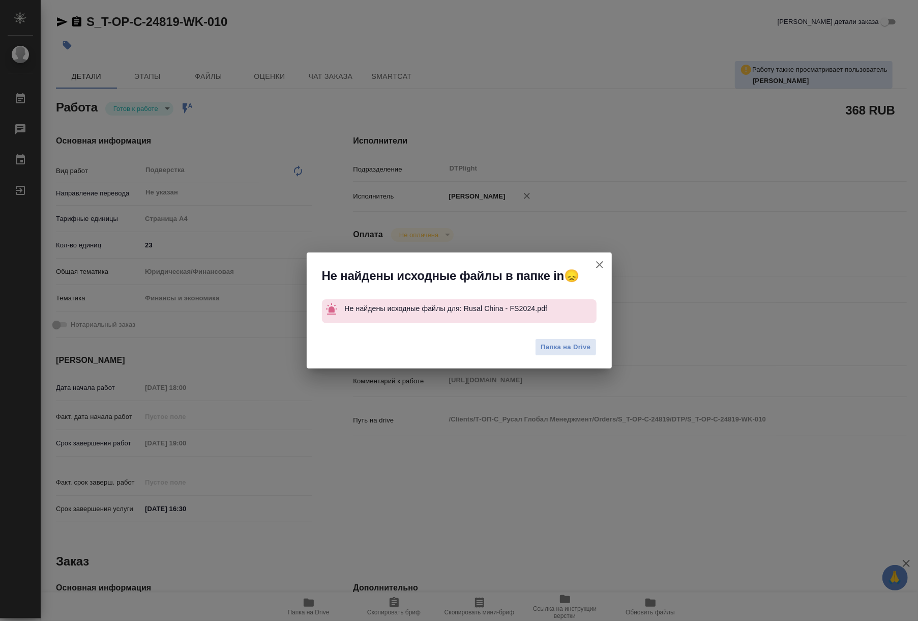
type textarea "x"
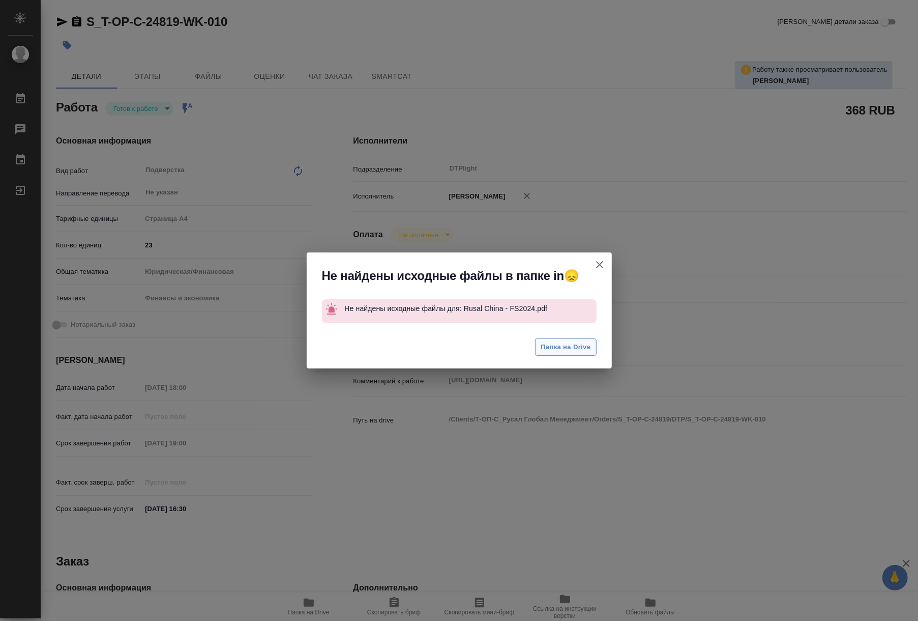
type textarea "x"
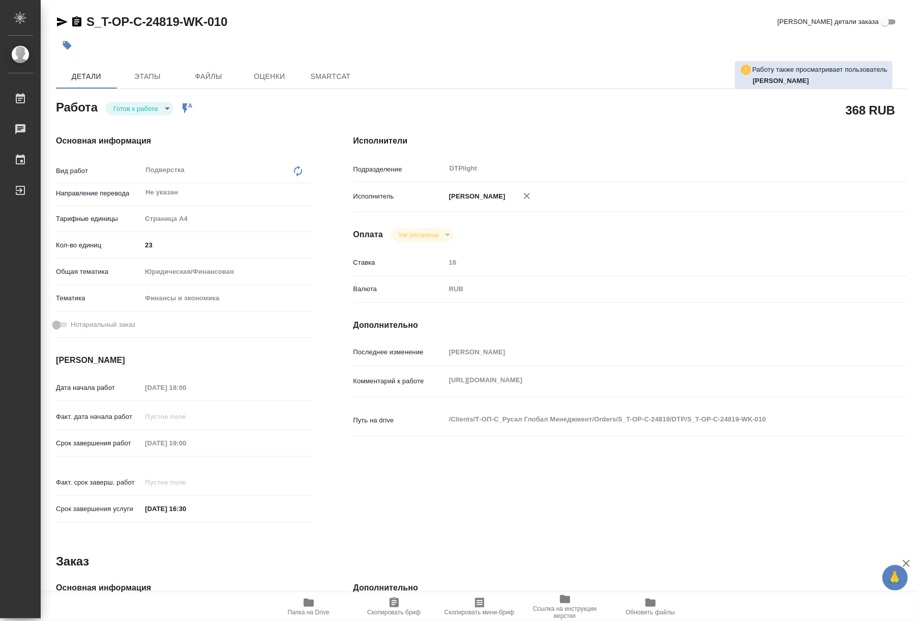
type textarea "x"
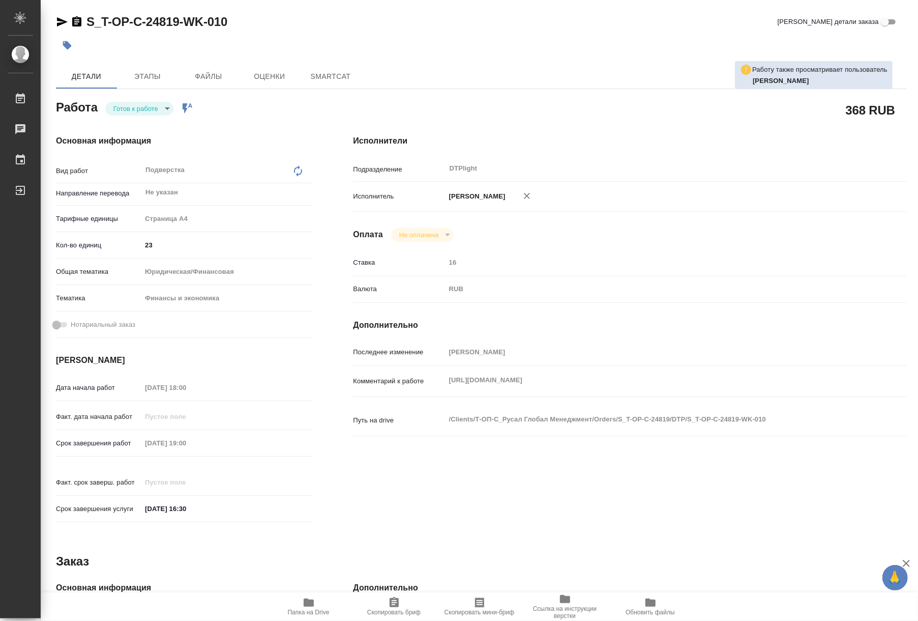
type textarea "x"
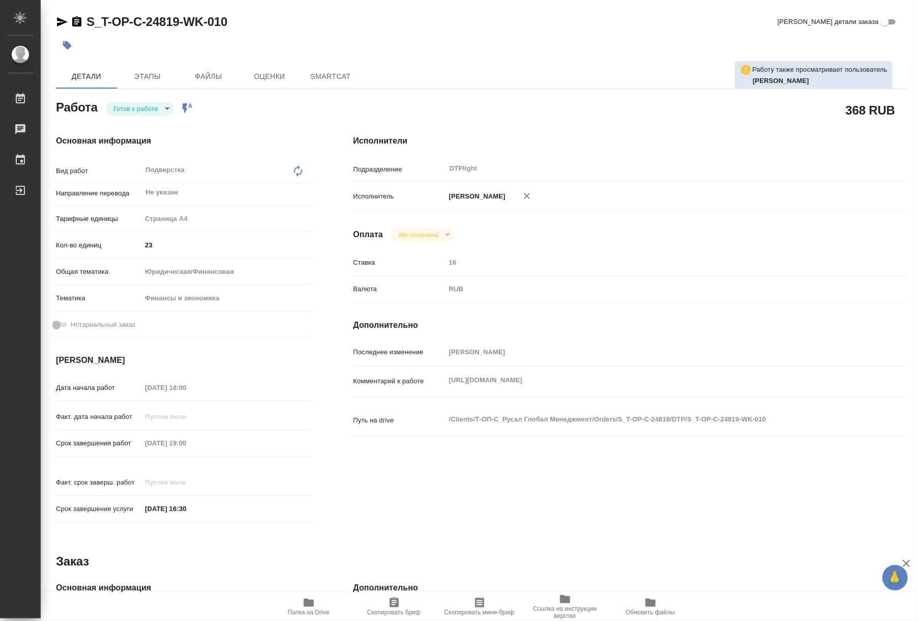
type textarea "x"
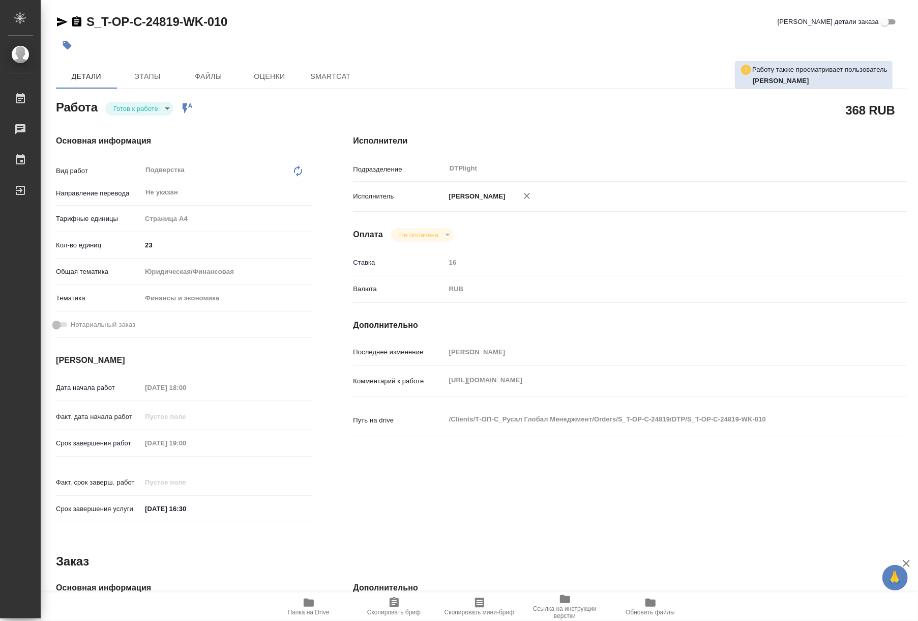
type textarea "x"
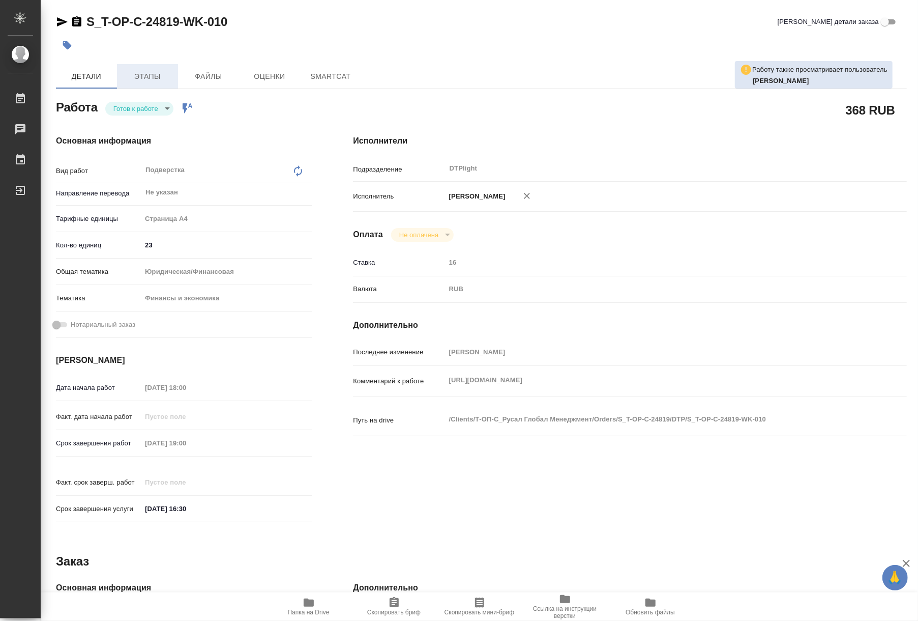
type textarea "x"
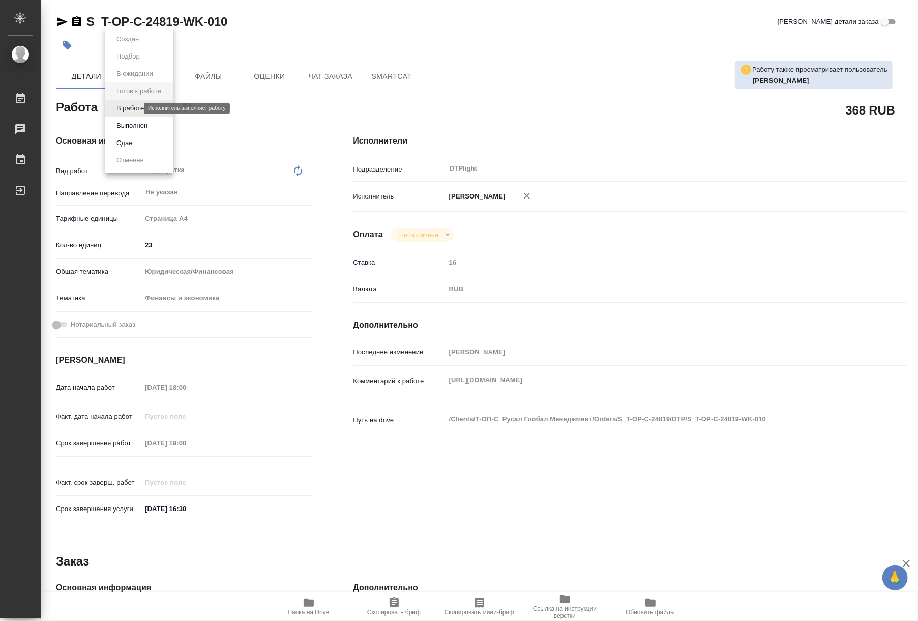
click at [135, 106] on body "🙏 .cls-1 fill:#fff; AWATERA Riianova Anna Работы Чаты График Выйти S_T-OP-C-248…" at bounding box center [459, 310] width 918 height 621
type textarea "x"
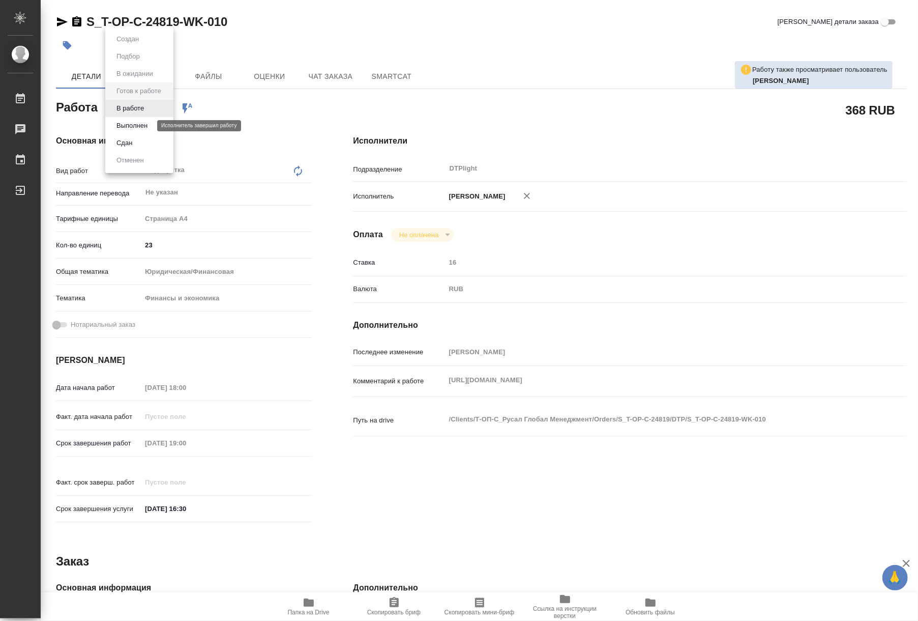
type textarea "x"
click at [138, 113] on button "В работе" at bounding box center [130, 108] width 34 height 11
type textarea "x"
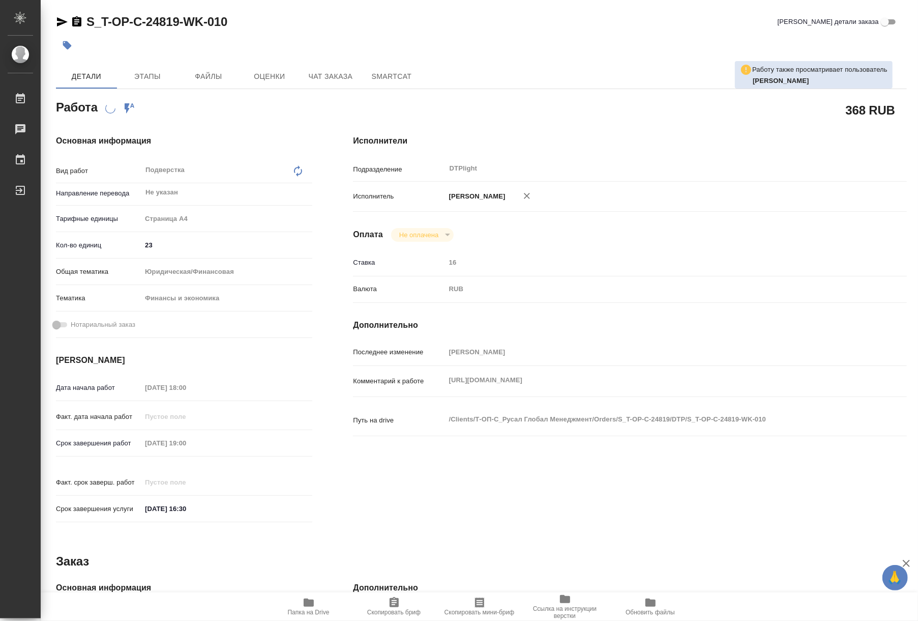
type textarea "x"
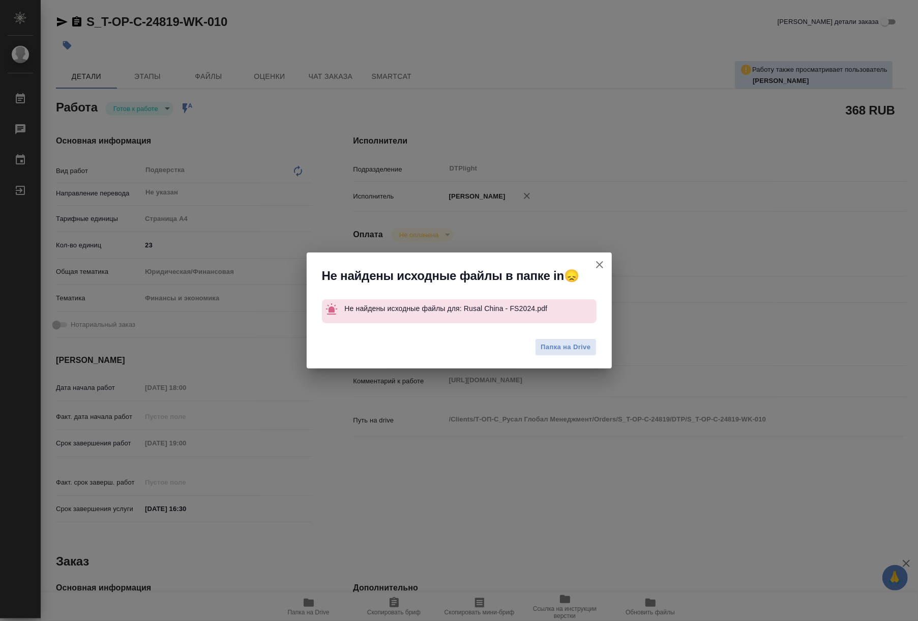
type textarea "x"
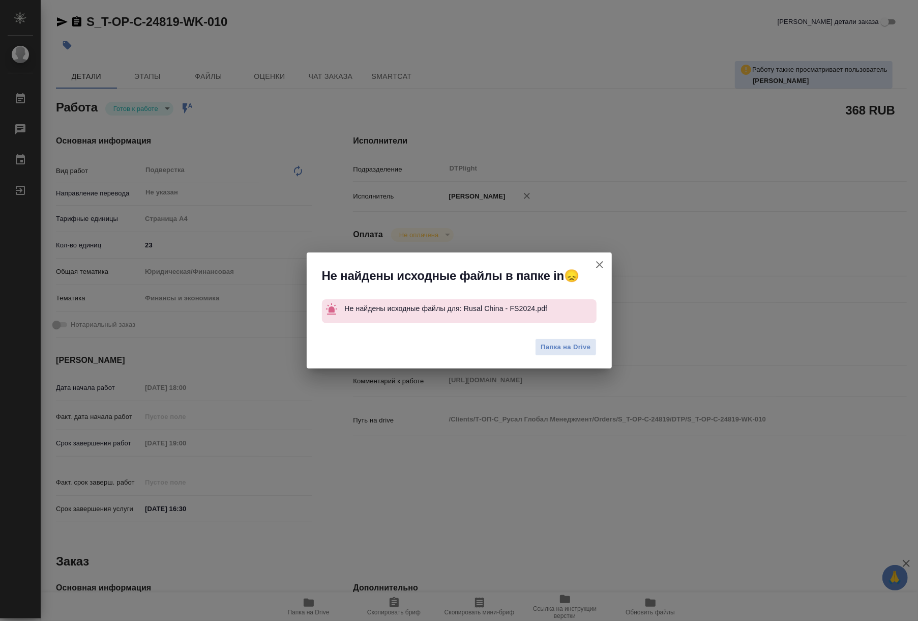
type textarea "x"
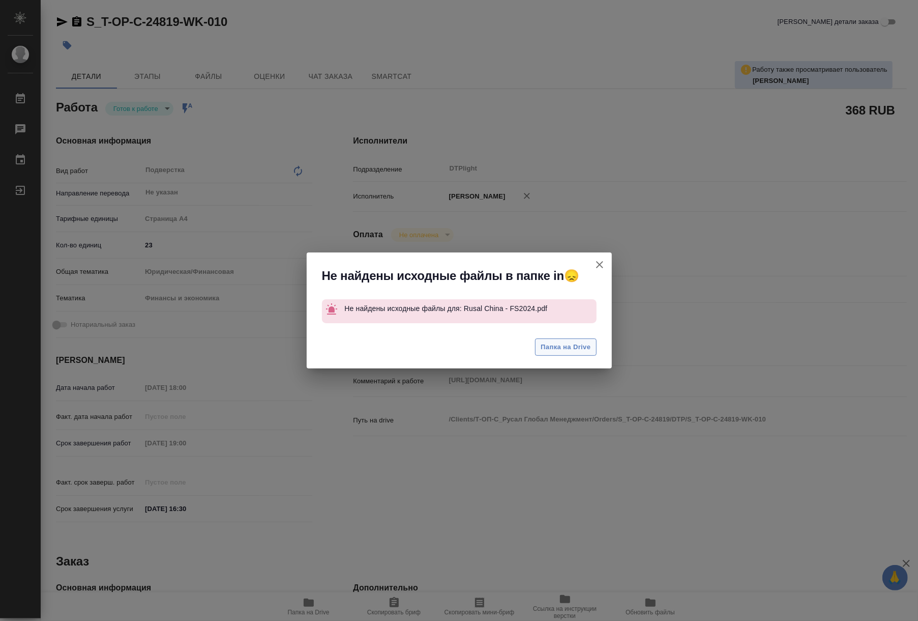
type textarea "x"
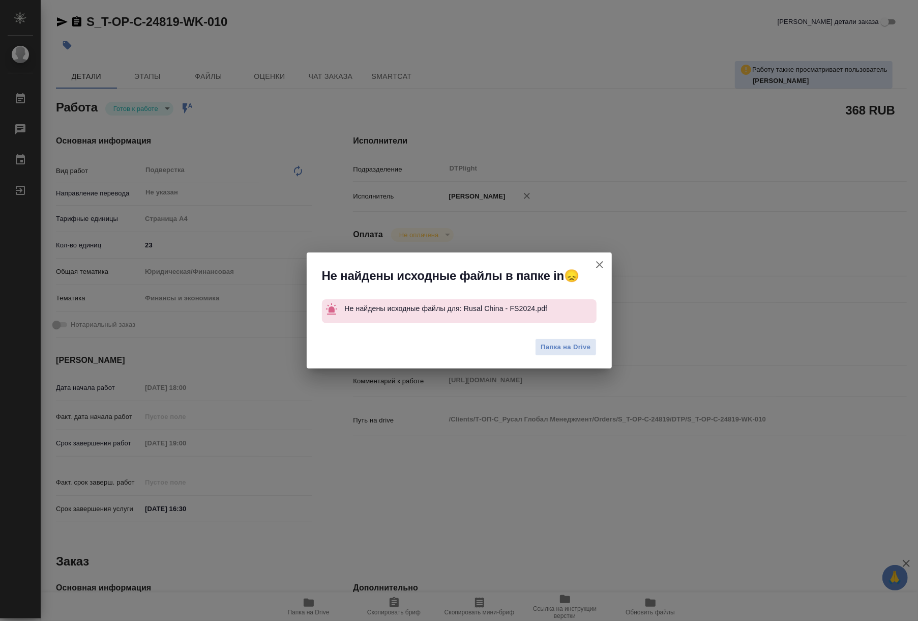
click at [591, 263] on button "[PERSON_NAME] детали заказа" at bounding box center [600, 264] width 24 height 24
type textarea "x"
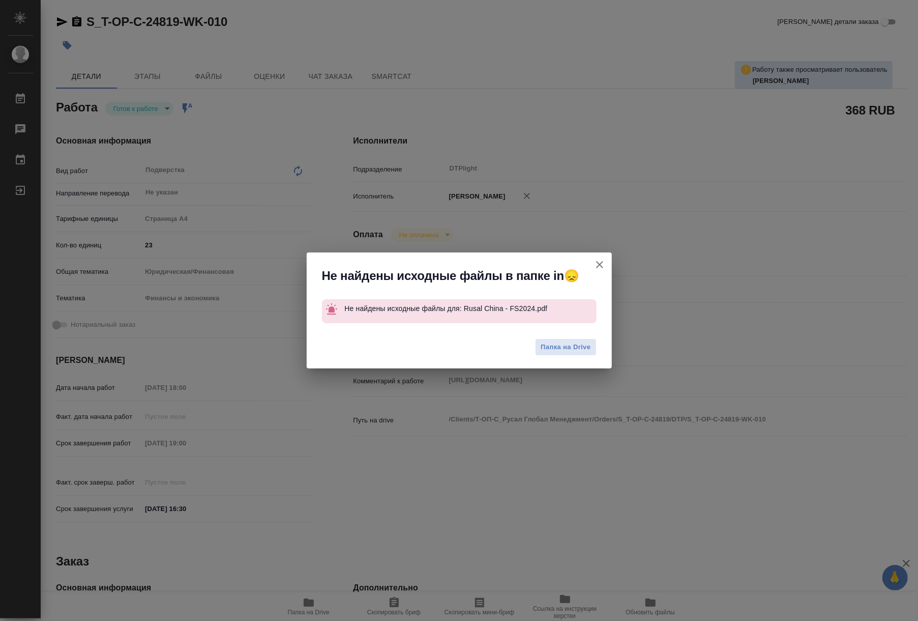
type textarea "x"
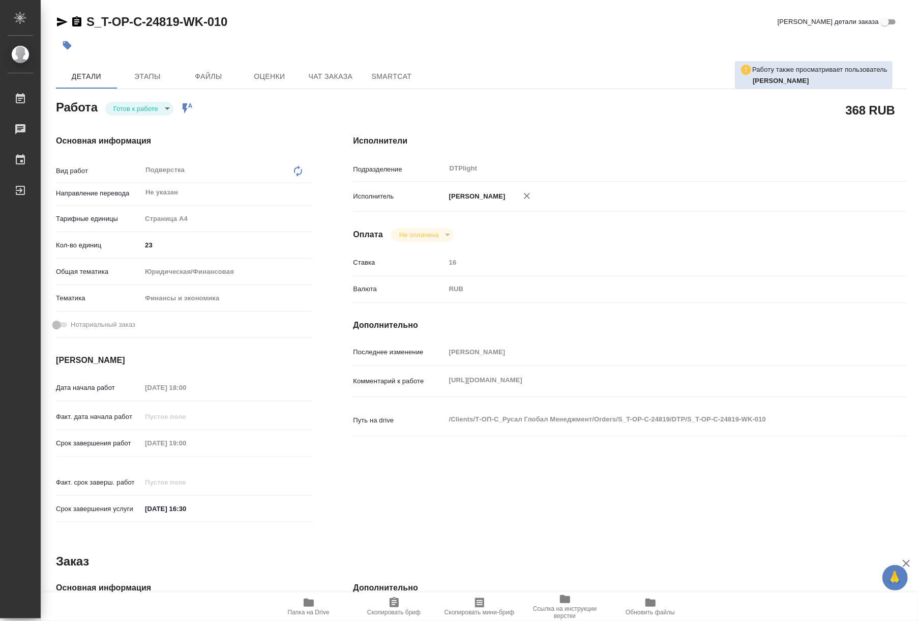
click at [309, 609] on span "Папка на Drive" at bounding box center [309, 611] width 42 height 7
click at [139, 110] on body "🙏 .cls-1 fill:#fff; AWATERA Riianova Anna Работы 0 Чаты График Выйти S_T-OP-C-2…" at bounding box center [459, 310] width 918 height 621
click at [133, 110] on button "В работе" at bounding box center [130, 108] width 34 height 11
type textarea "x"
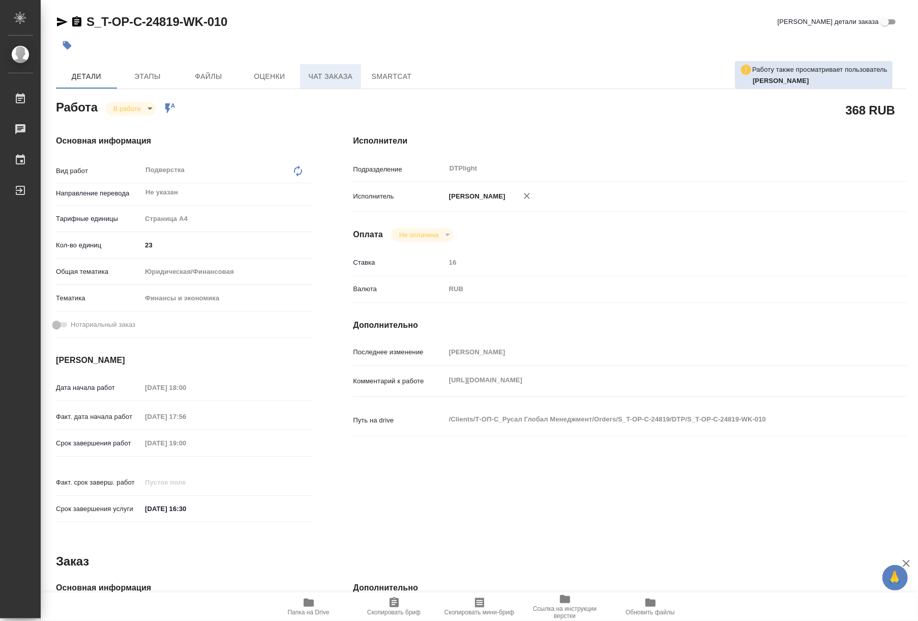
type textarea "x"
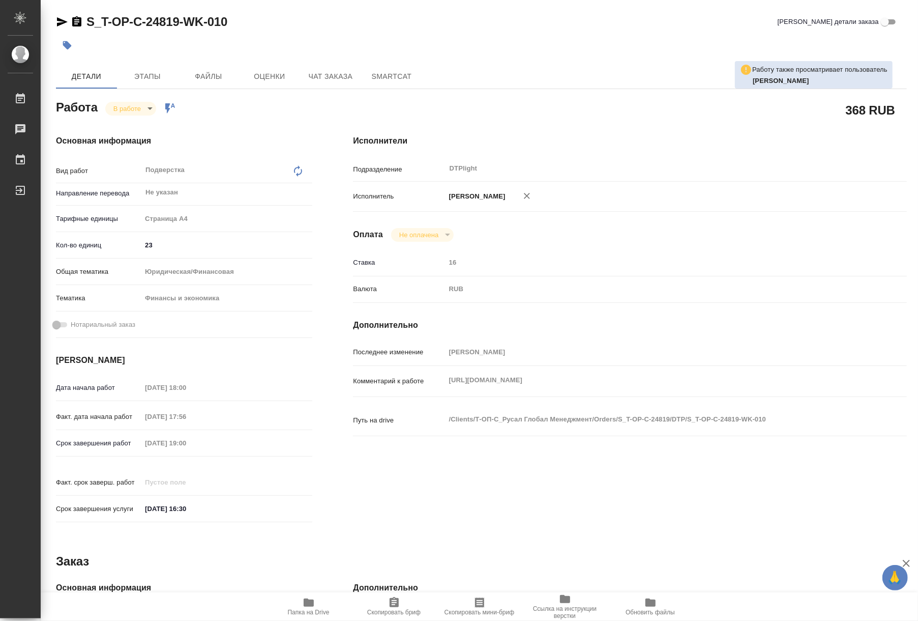
type textarea "x"
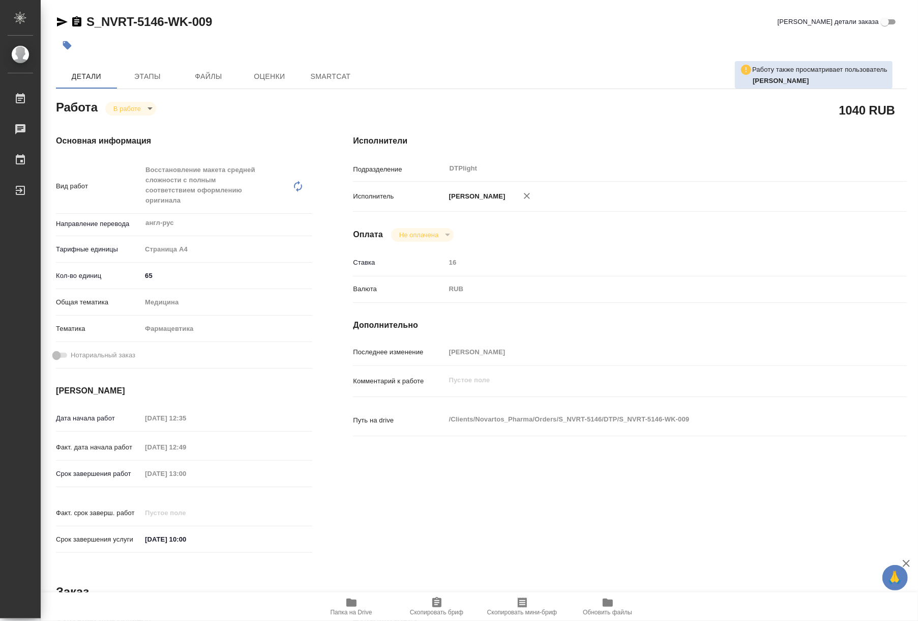
type textarea "x"
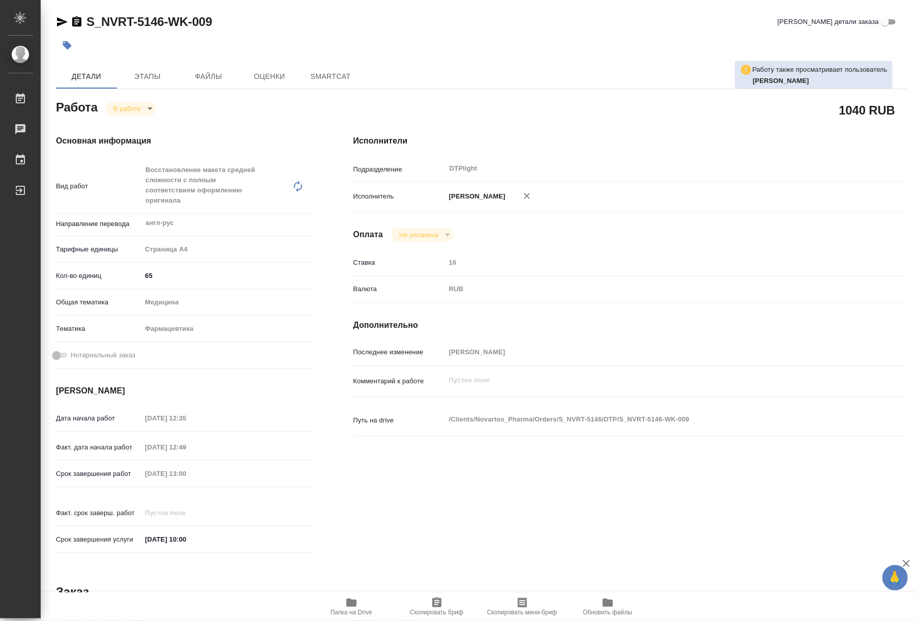
type textarea "x"
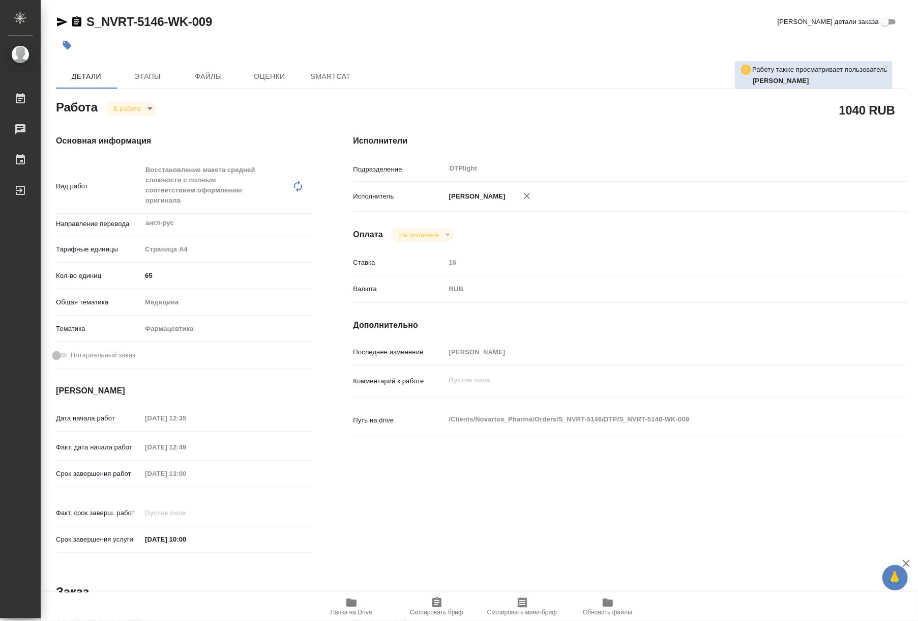
type textarea "x"
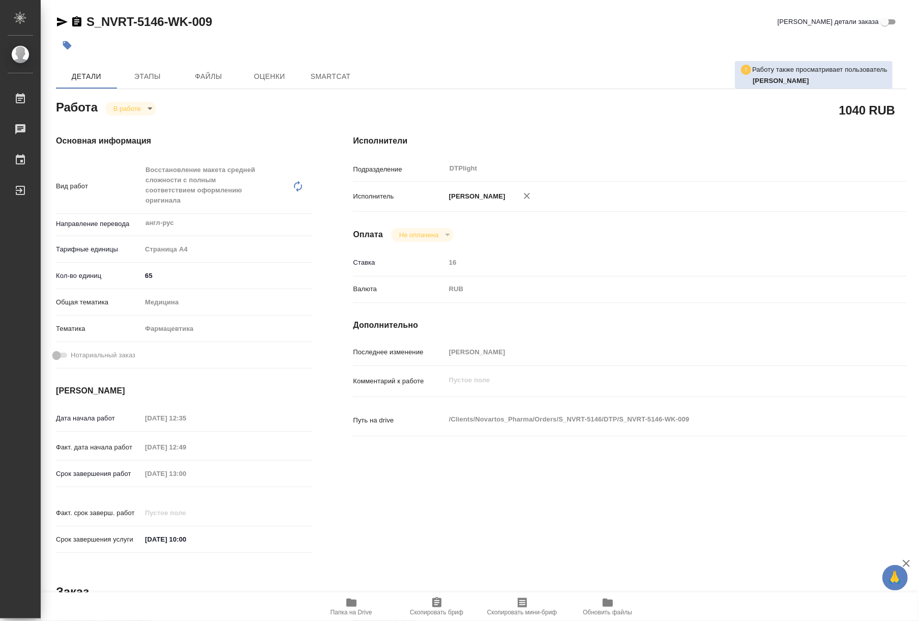
type textarea "x"
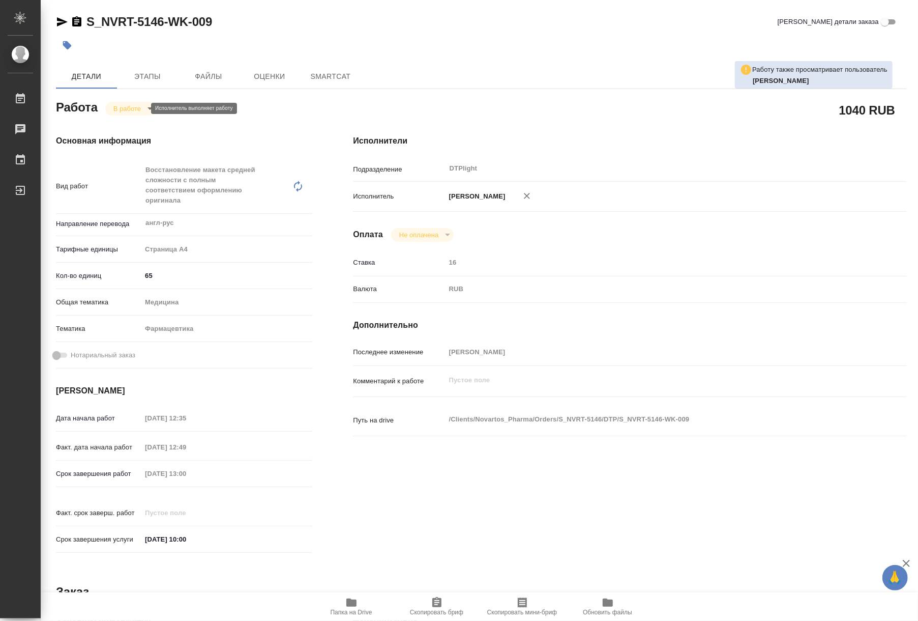
click at [134, 112] on body "🙏 .cls-1 fill:#fff; AWATERA Riianova [PERSON_NAME] Чаты График Выйти S_NVRT-514…" at bounding box center [459, 310] width 918 height 621
type textarea "x"
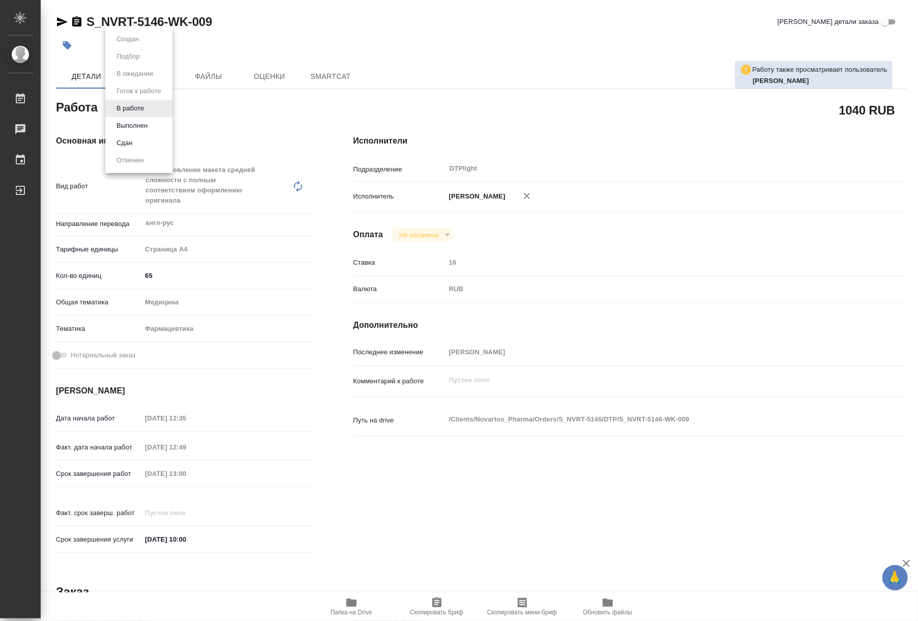
type textarea "x"
click at [135, 128] on button "Выполнен" at bounding box center [131, 125] width 37 height 11
type textarea "x"
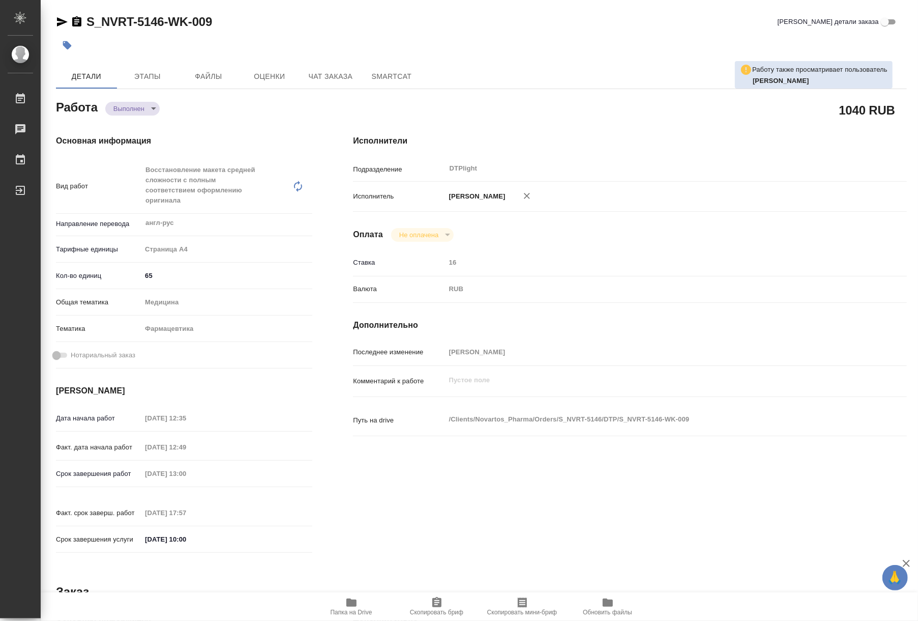
type textarea "x"
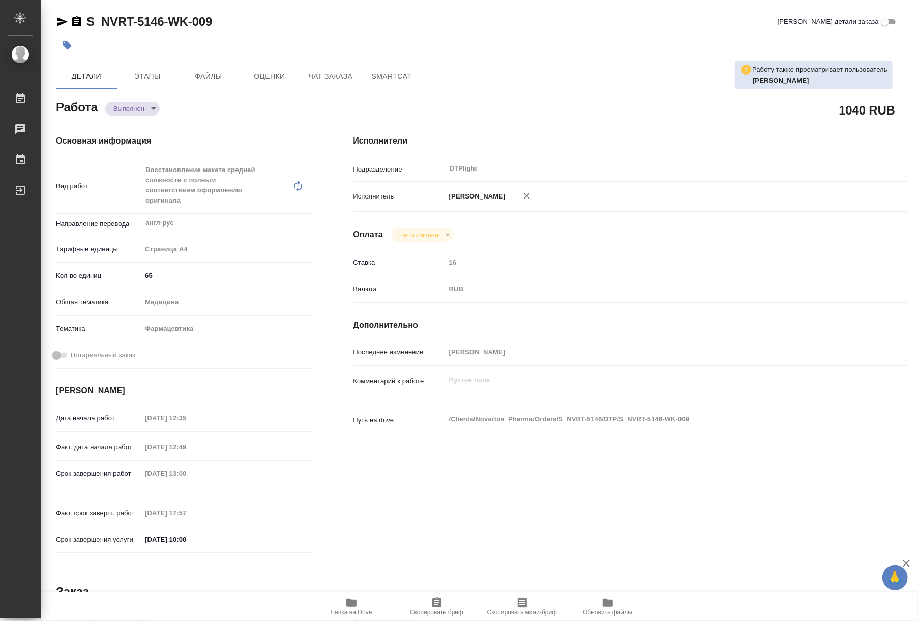
type textarea "x"
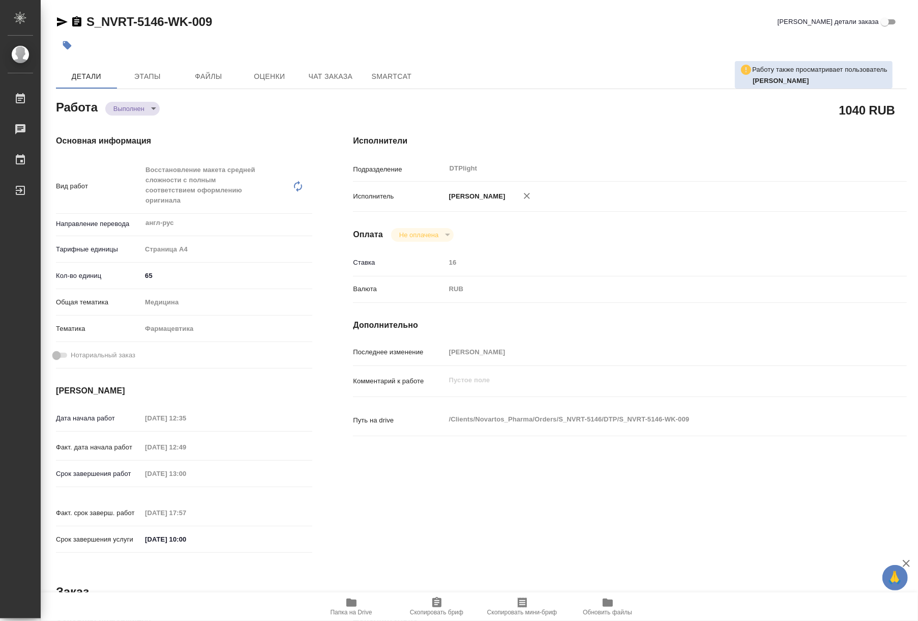
type textarea "x"
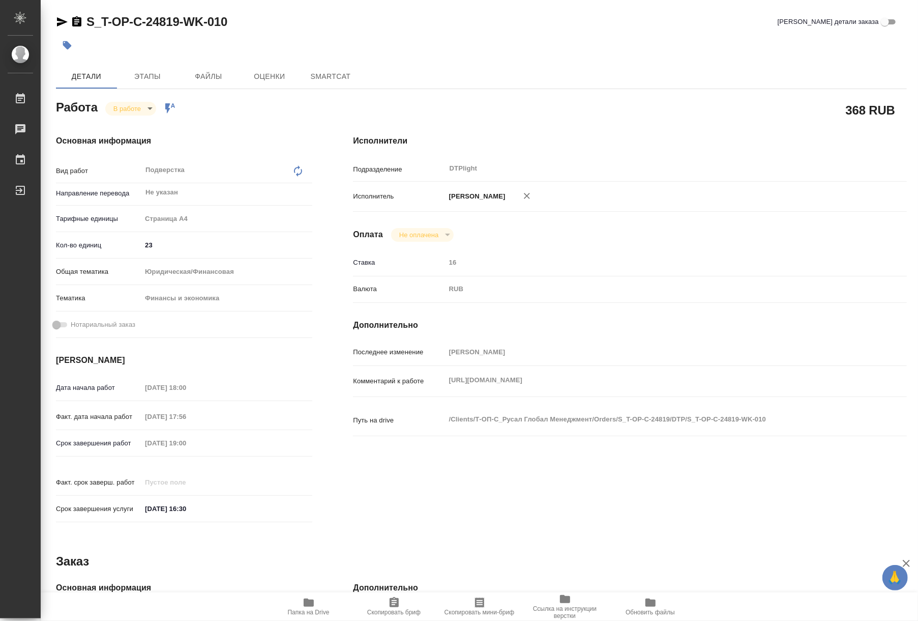
type textarea "x"
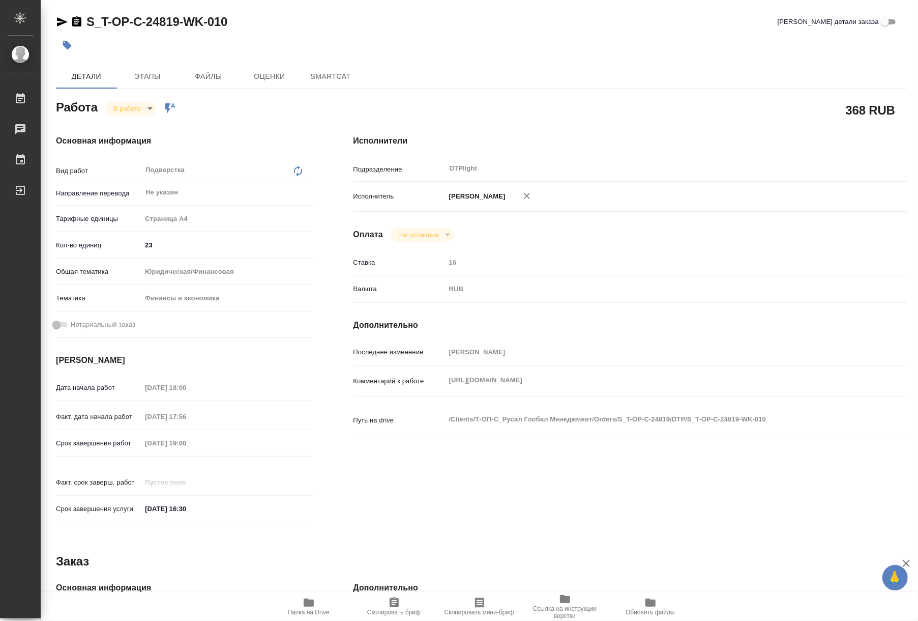
type textarea "x"
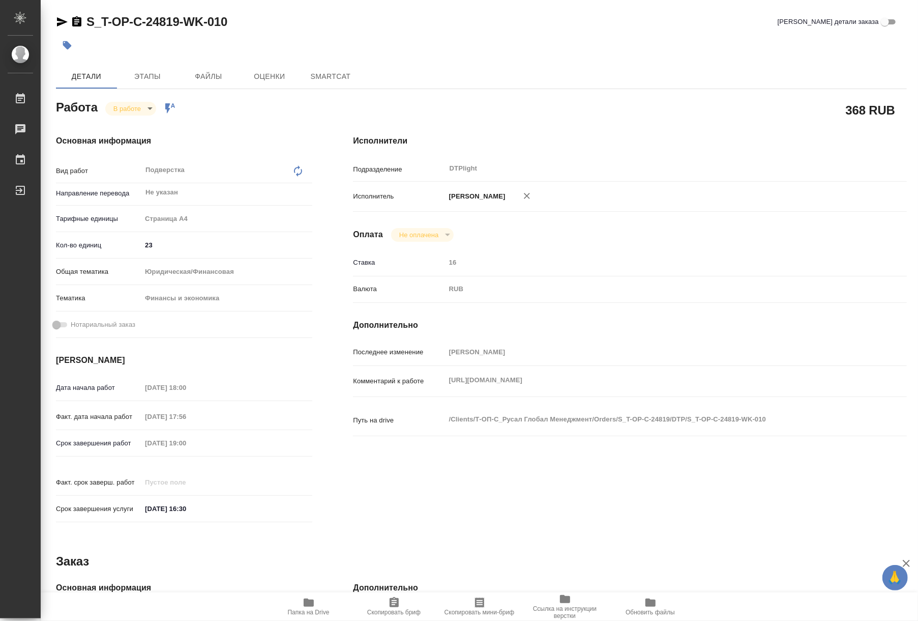
type textarea "x"
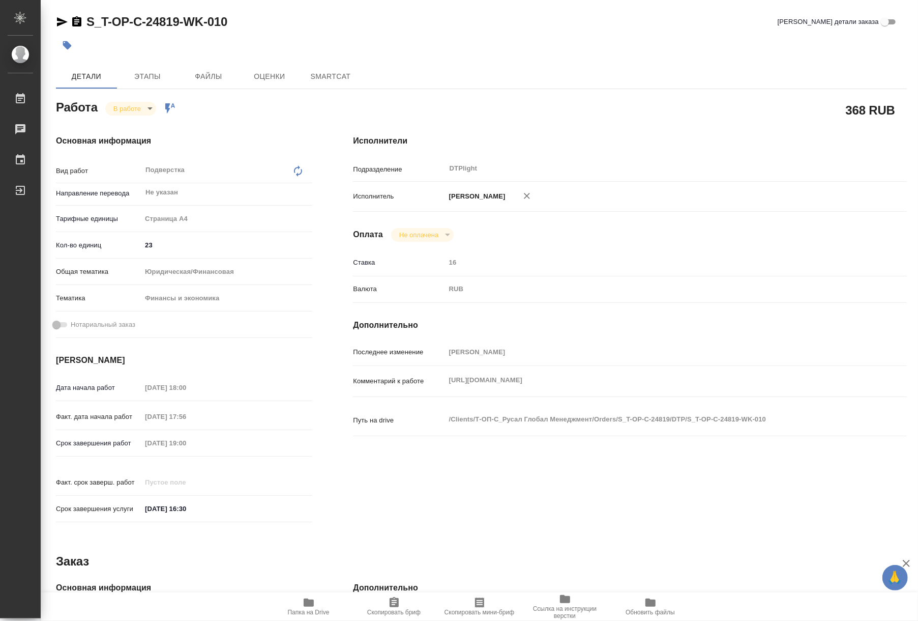
type textarea "x"
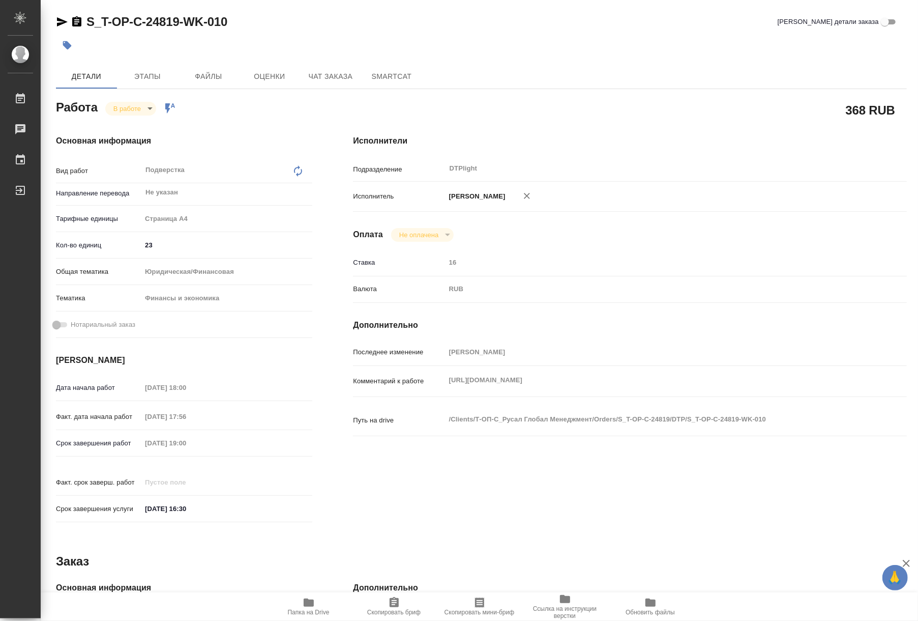
type textarea "x"
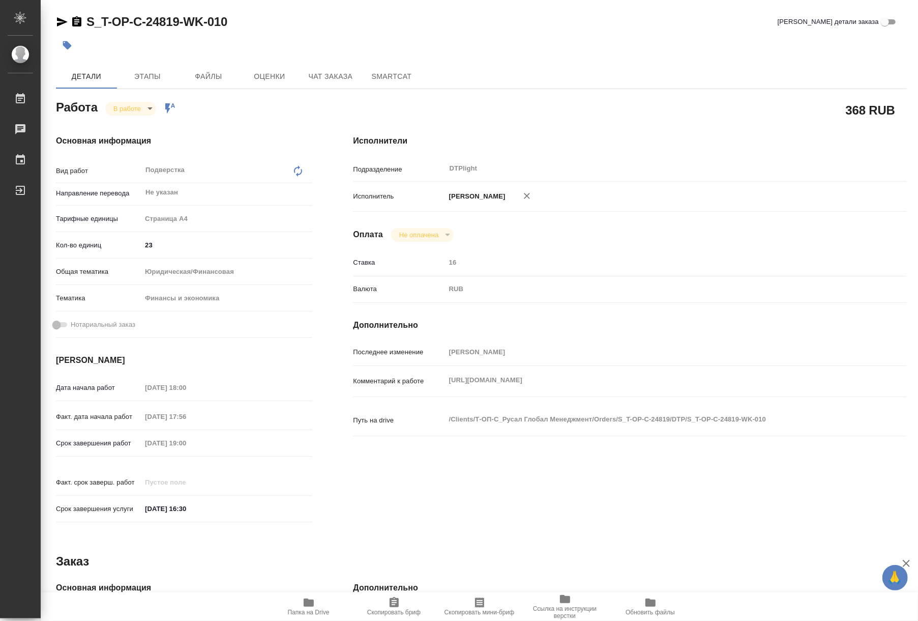
type textarea "x"
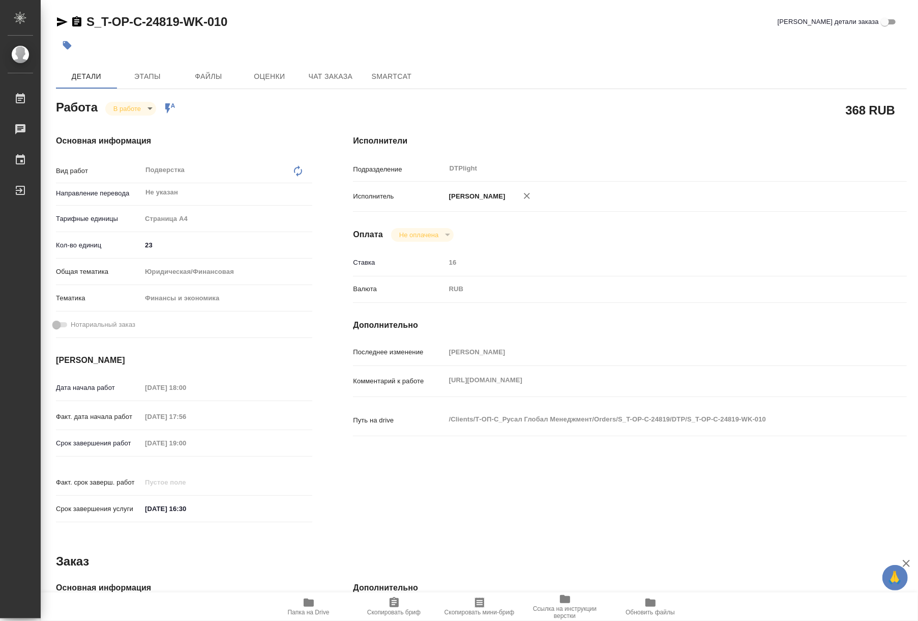
click at [312, 602] on icon "button" at bounding box center [309, 602] width 10 height 8
click at [134, 106] on body "🙏 .cls-1 fill:#fff; AWATERA Riianova Anna Работы 0 Чаты График Выйти S_T-OP-C-2…" at bounding box center [459, 310] width 918 height 621
click at [139, 127] on button "Выполнен" at bounding box center [131, 125] width 37 height 11
type textarea "x"
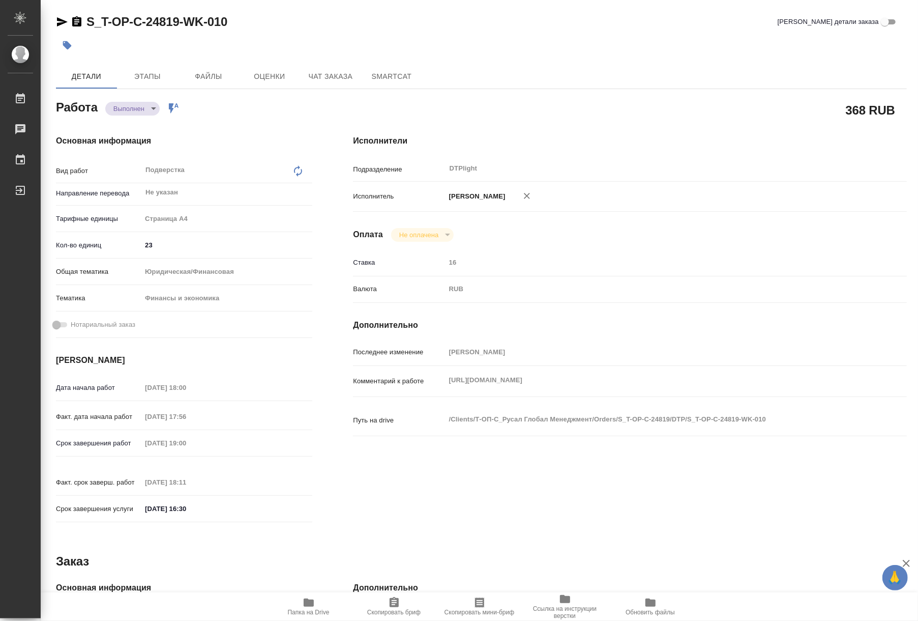
type textarea "x"
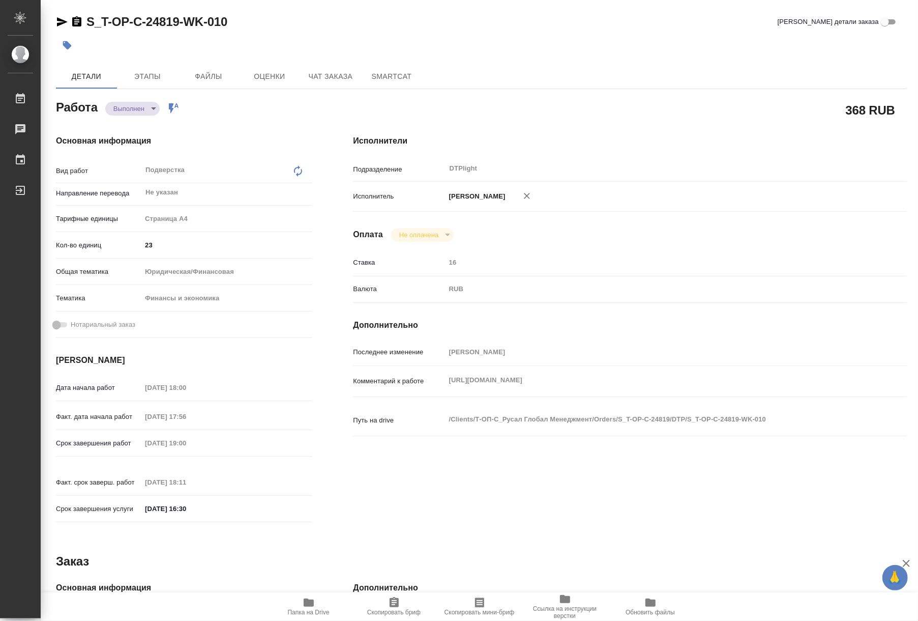
type textarea "x"
click at [318, 79] on span "Чат заказа" at bounding box center [330, 76] width 49 height 13
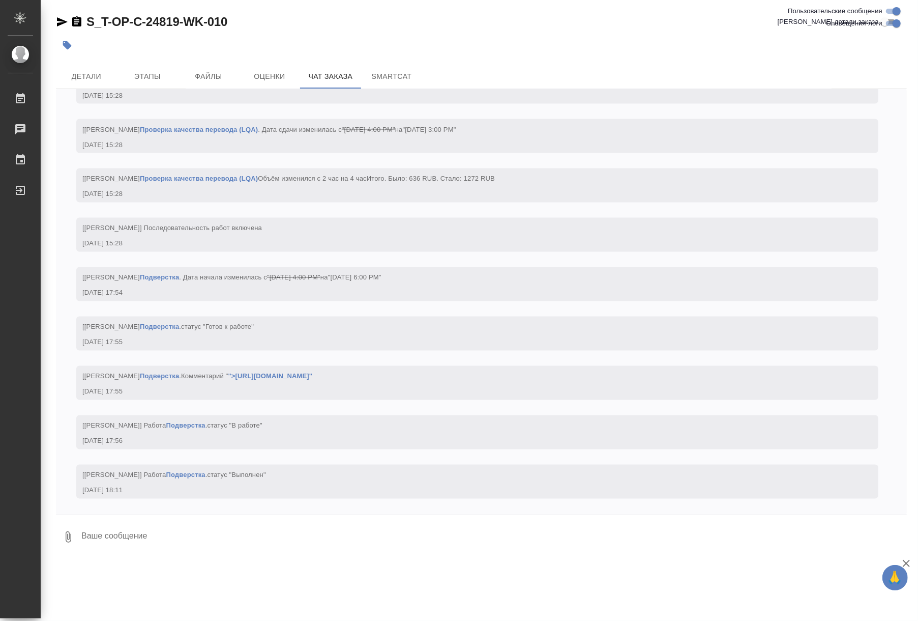
scroll to position [4201, 0]
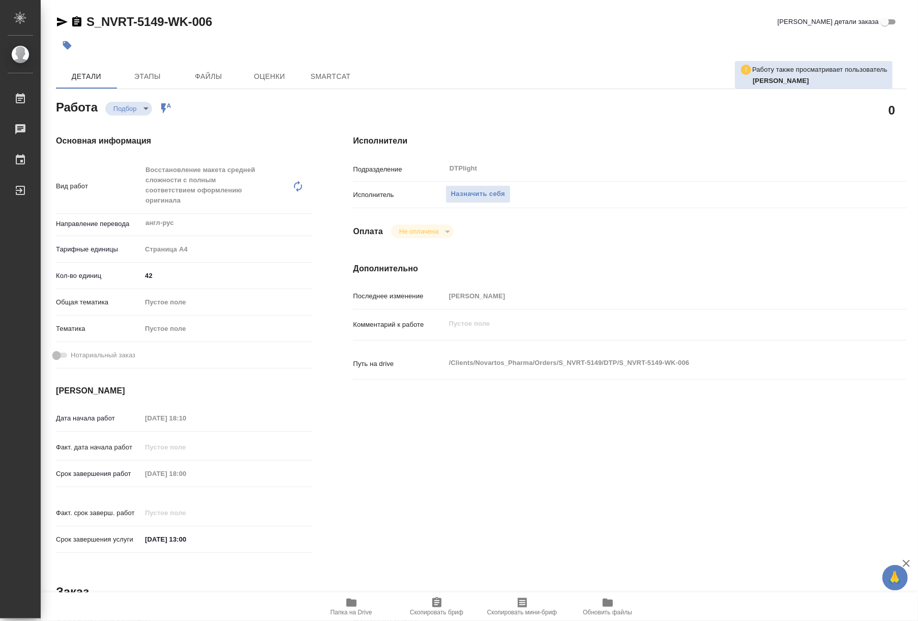
type textarea "x"
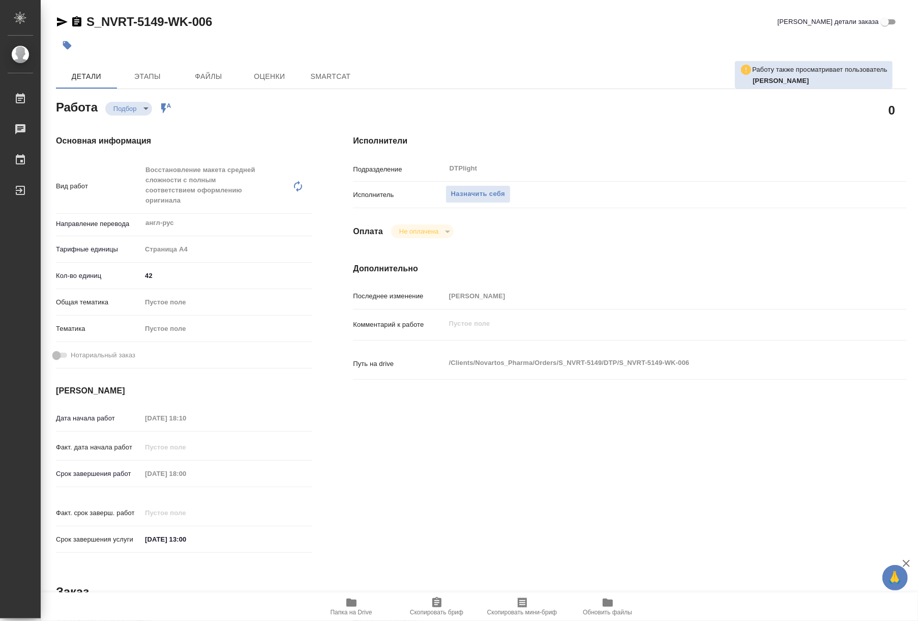
type textarea "x"
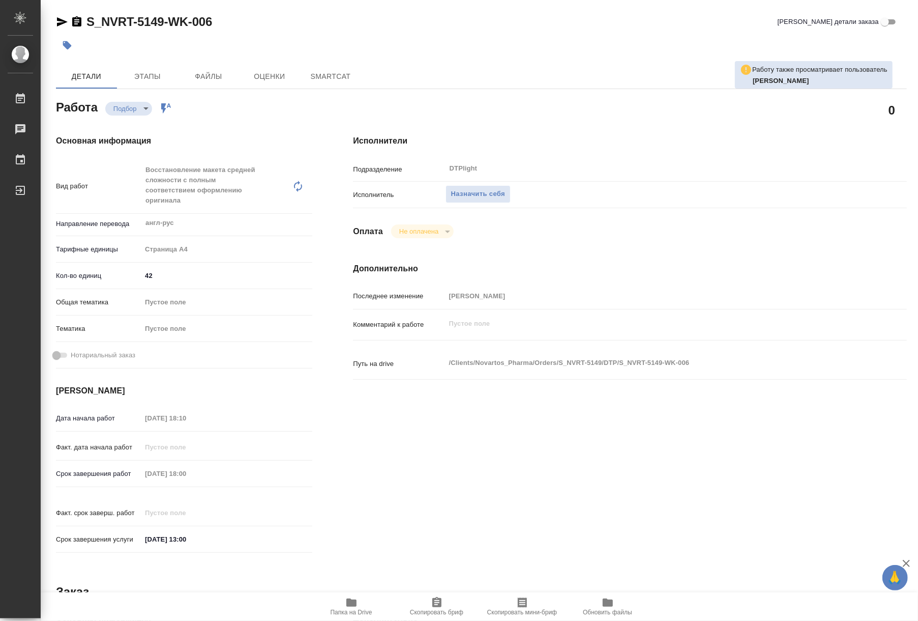
type textarea "x"
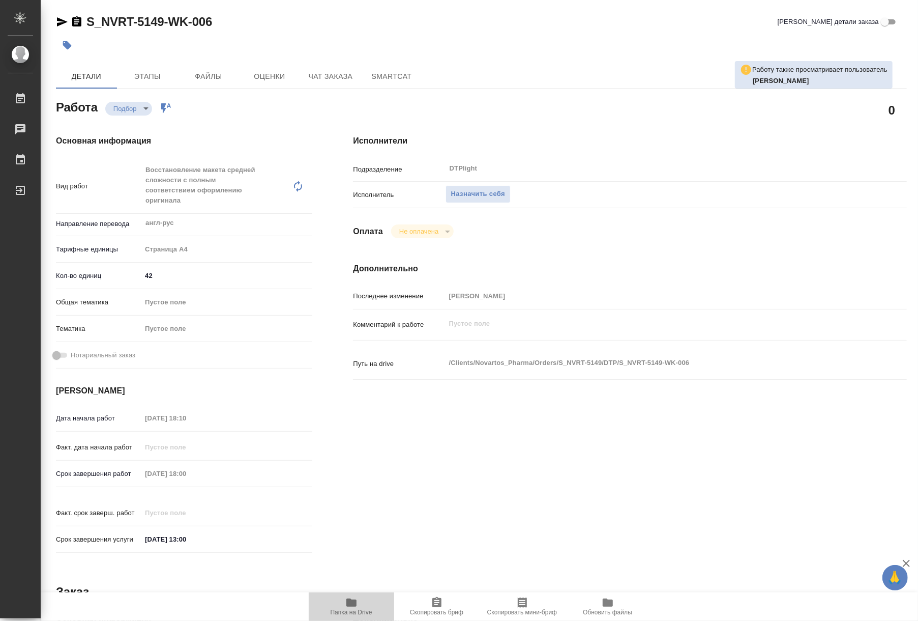
click at [361, 605] on span "Папка на Drive" at bounding box center [351, 605] width 73 height 19
type textarea "x"
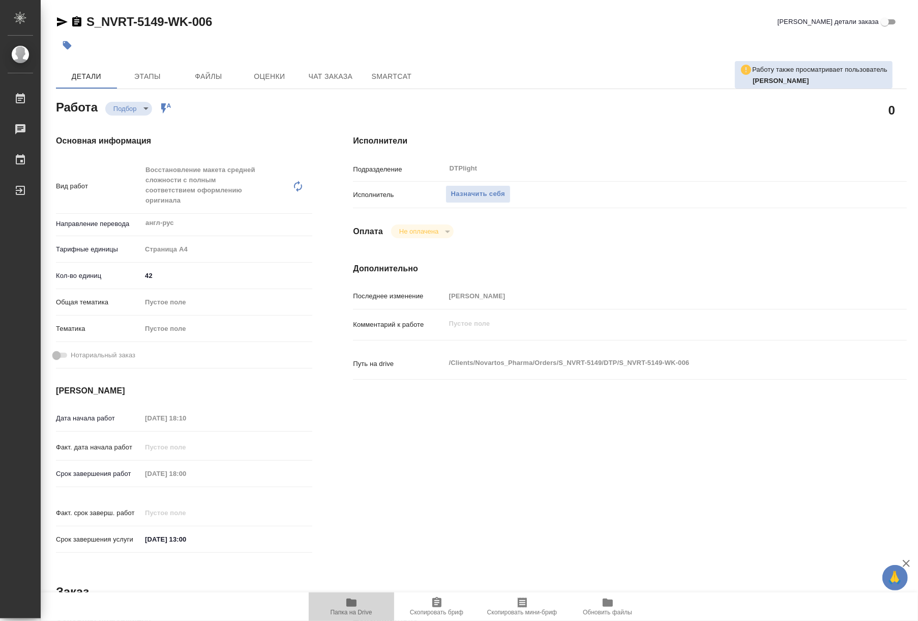
type textarea "x"
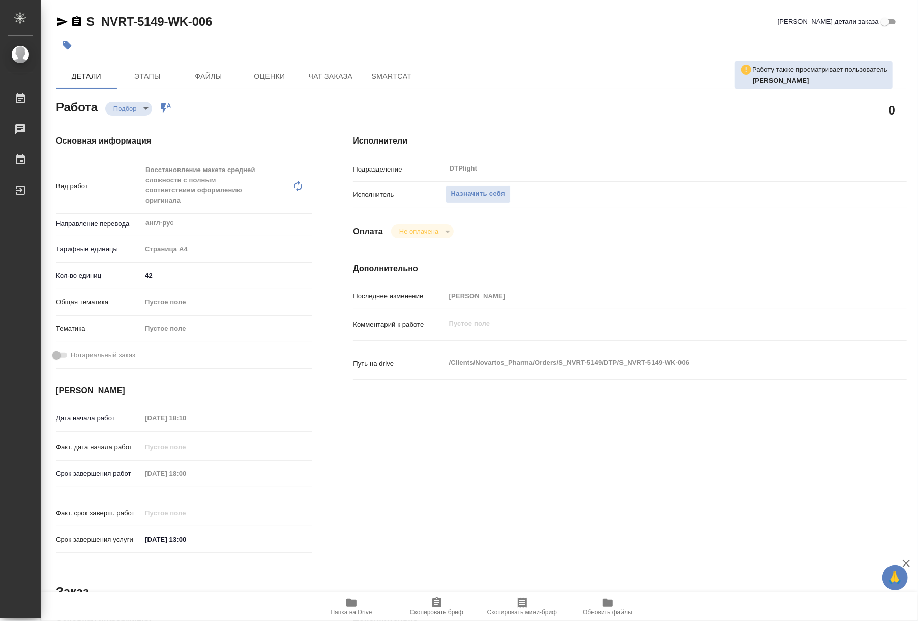
type textarea "x"
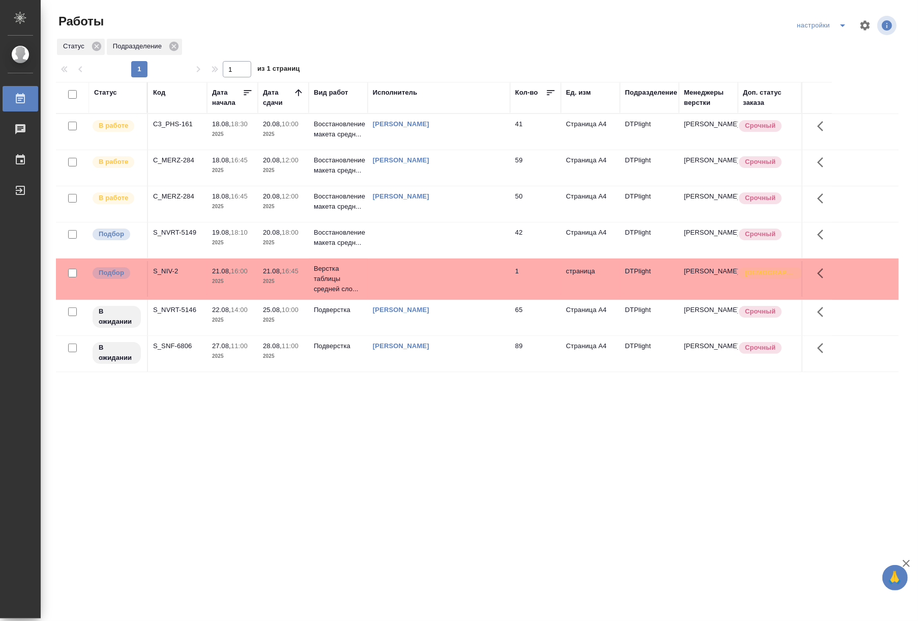
click at [188, 129] on div "S_NVRT-5149" at bounding box center [177, 124] width 49 height 10
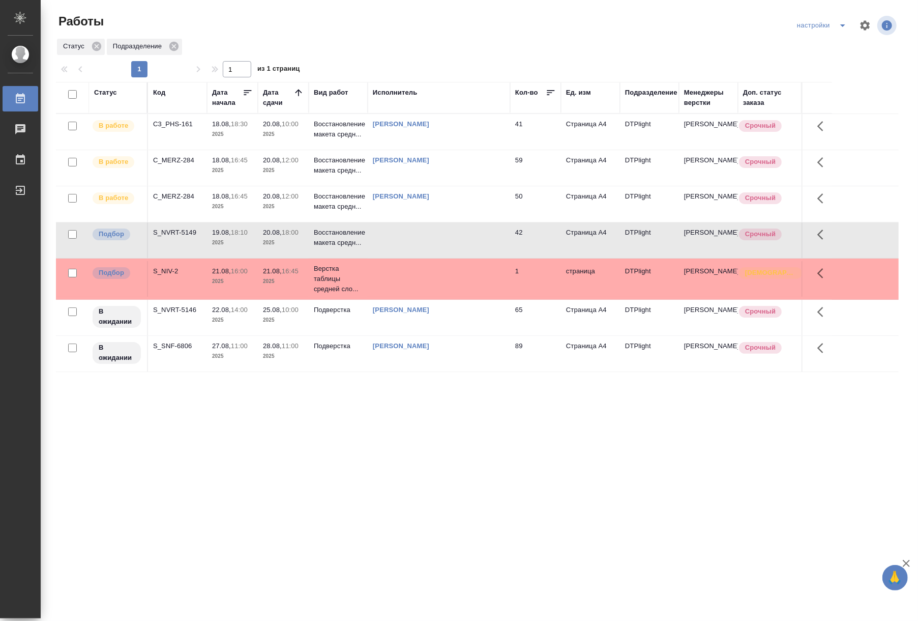
click at [188, 129] on div "S_NVRT-5149" at bounding box center [177, 124] width 49 height 10
click at [384, 445] on div "Статус Код Дата начала Дата сдачи Вид работ Исполнитель Кол-во Ед. изм Подразде…" at bounding box center [477, 265] width 843 height 366
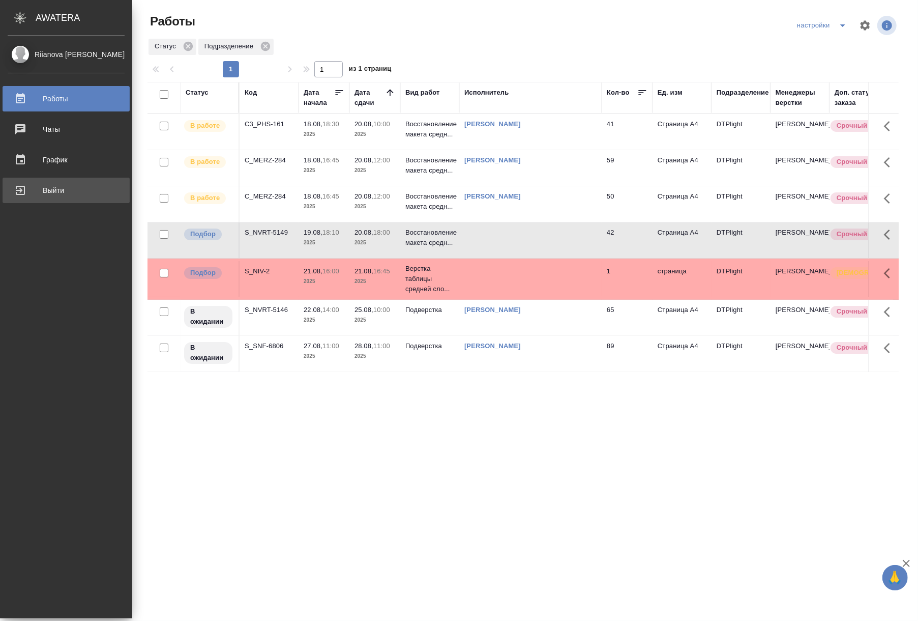
click at [28, 200] on link "Выйти" at bounding box center [66, 190] width 127 height 25
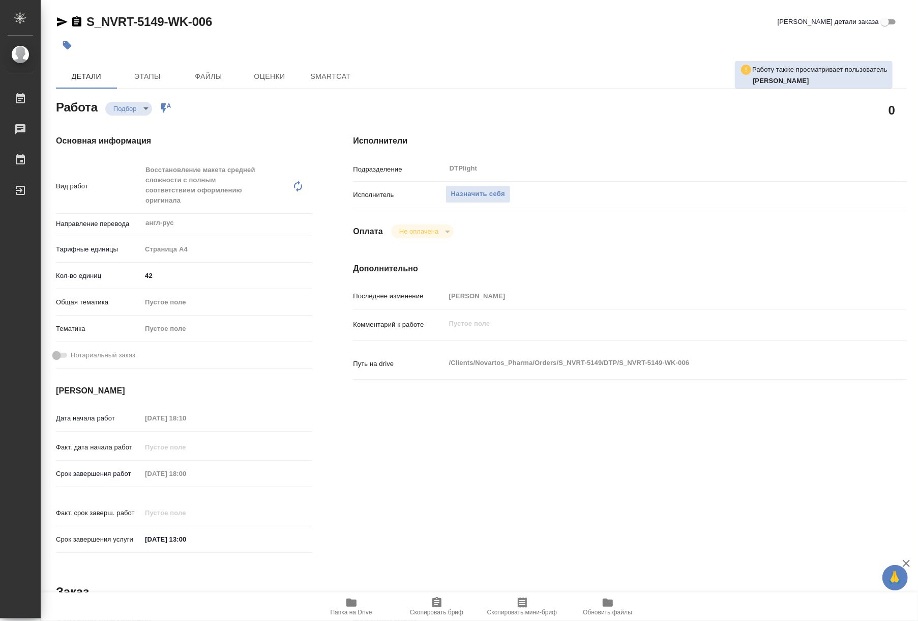
type textarea "x"
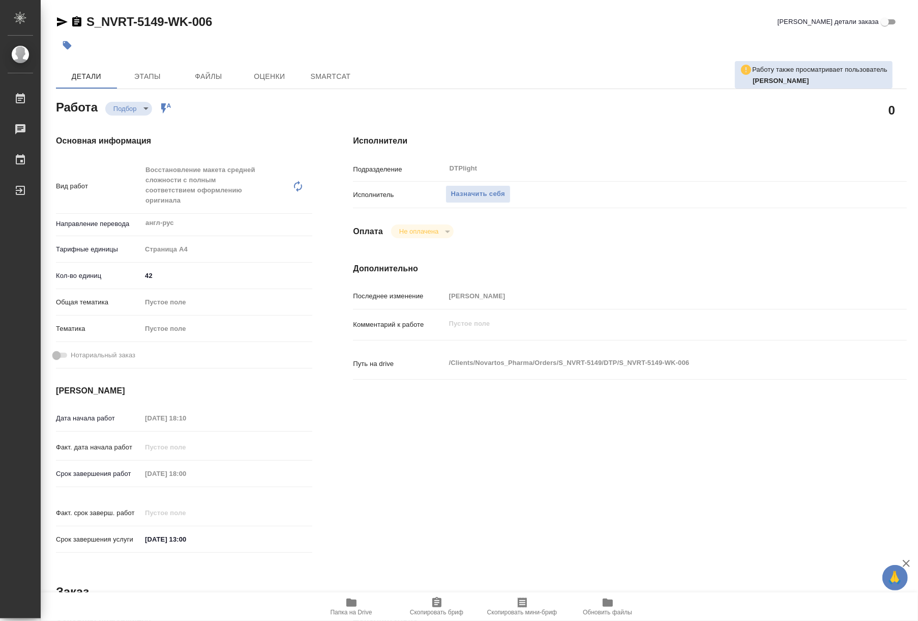
type textarea "x"
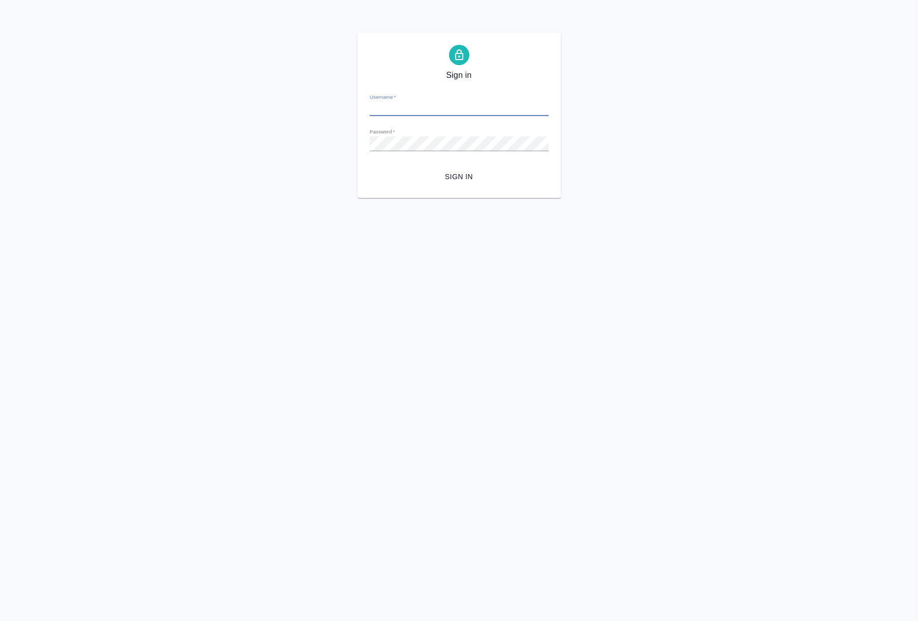
type input "[EMAIL_ADDRESS][DOMAIN_NAME]"
click at [452, 186] on button "Sign in" at bounding box center [459, 176] width 179 height 19
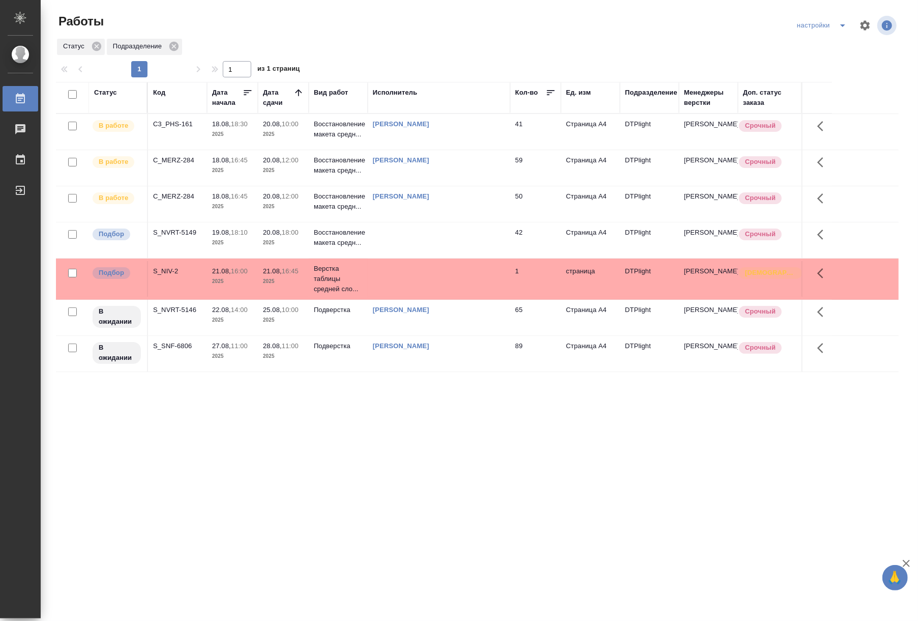
click at [235, 241] on p "2025" at bounding box center [232, 243] width 41 height 10
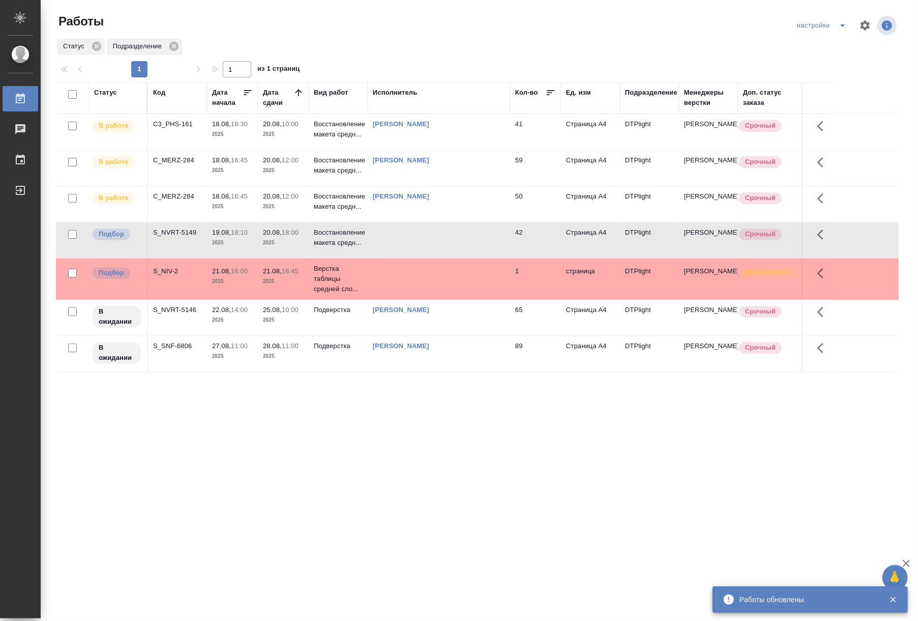
click at [425, 422] on div "Статус Код Дата начала Дата сдачи Вид работ Исполнитель Кол-во Ед. изм Подразде…" at bounding box center [477, 265] width 843 height 366
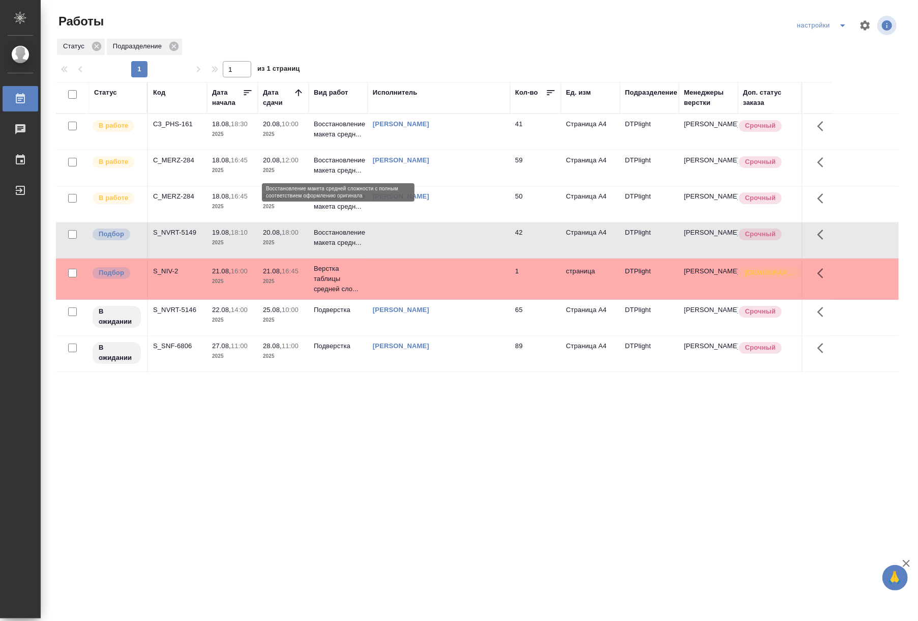
click at [336, 165] on p "Восстановление макета средн..." at bounding box center [338, 165] width 49 height 20
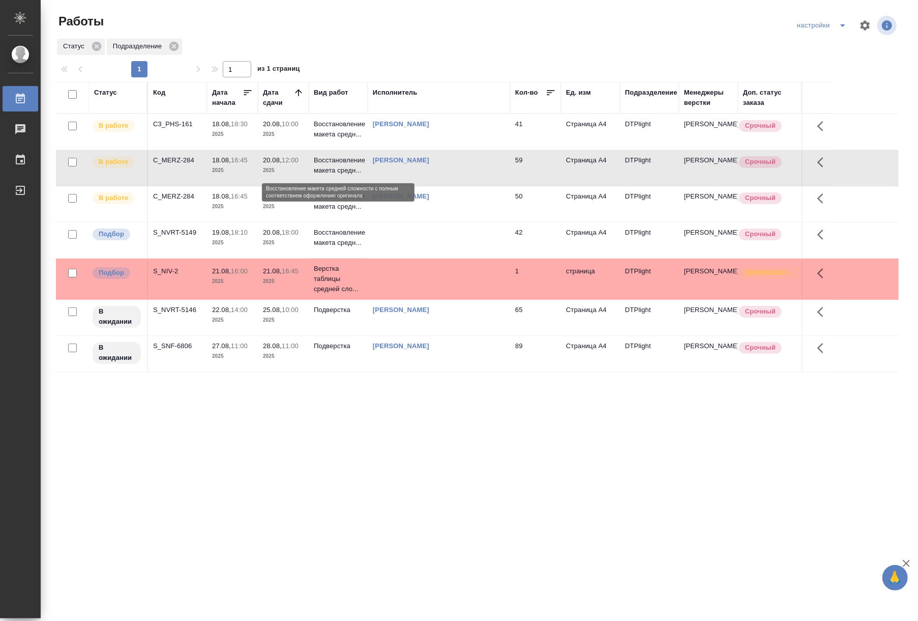
click at [336, 165] on p "Восстановление макета средн..." at bounding box center [338, 165] width 49 height 20
click at [405, 150] on td at bounding box center [439, 132] width 142 height 36
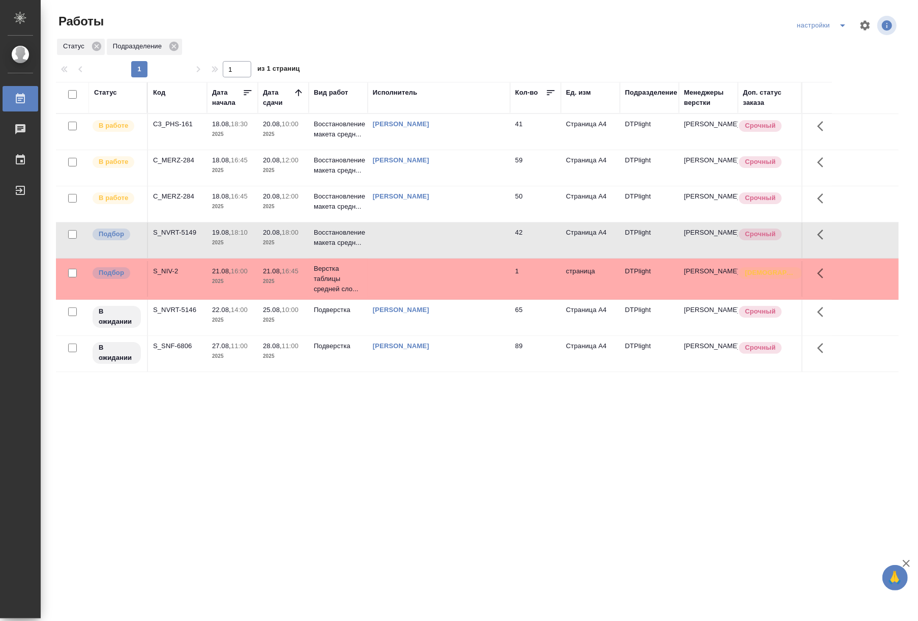
click at [405, 150] on td at bounding box center [439, 132] width 142 height 36
click at [363, 393] on div "Статус Код Дата начала Дата сдачи Вид работ Исполнитель Кол-во Ед. изм Подразде…" at bounding box center [477, 265] width 843 height 366
click at [255, 150] on td "19.08, 18:10 2025" at bounding box center [232, 132] width 51 height 36
click at [346, 193] on p "Восстановление макета средн..." at bounding box center [338, 201] width 49 height 20
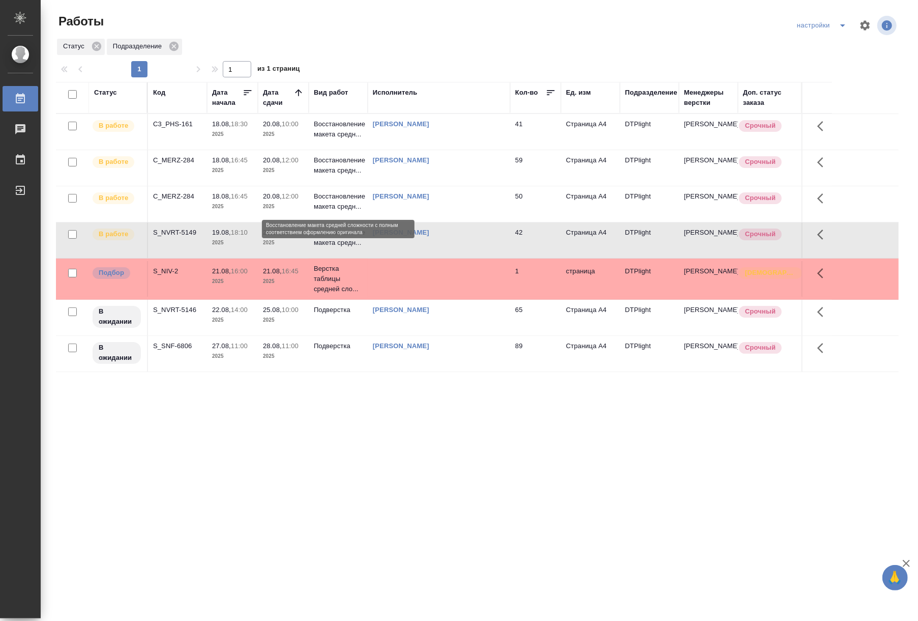
click at [346, 193] on p "Восстановление макета средн..." at bounding box center [338, 201] width 49 height 20
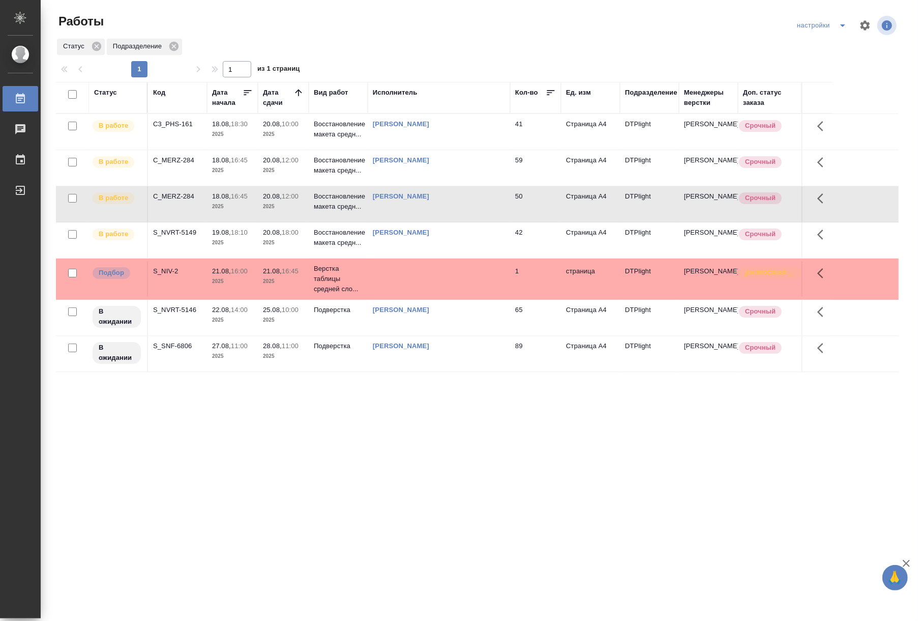
click at [492, 150] on td "Риянова Анна Александровна" at bounding box center [439, 132] width 142 height 36
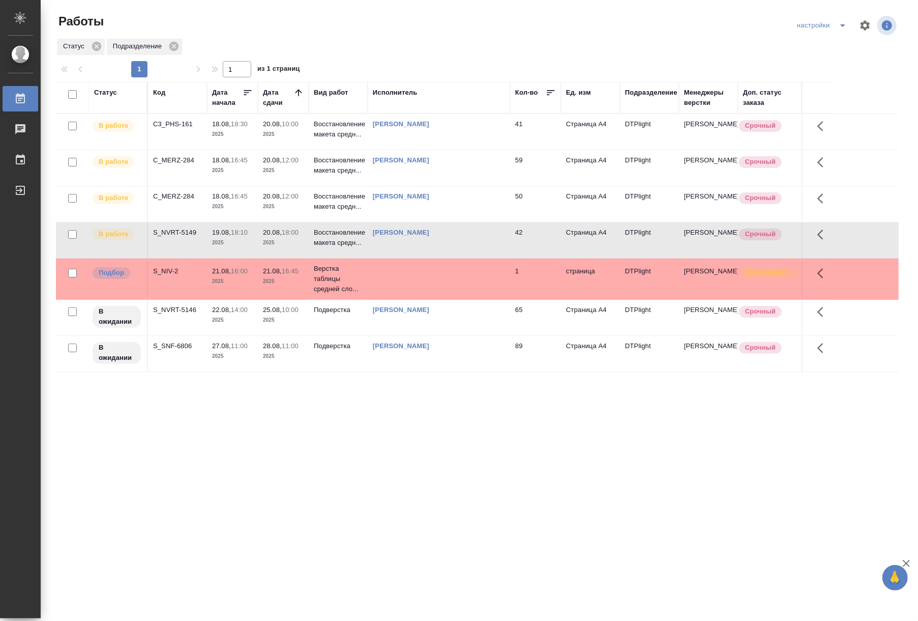
click at [492, 150] on td "Риянова Анна Александровна" at bounding box center [439, 132] width 142 height 36
click at [485, 141] on td "Риянова Анна Александровна" at bounding box center [439, 132] width 142 height 36
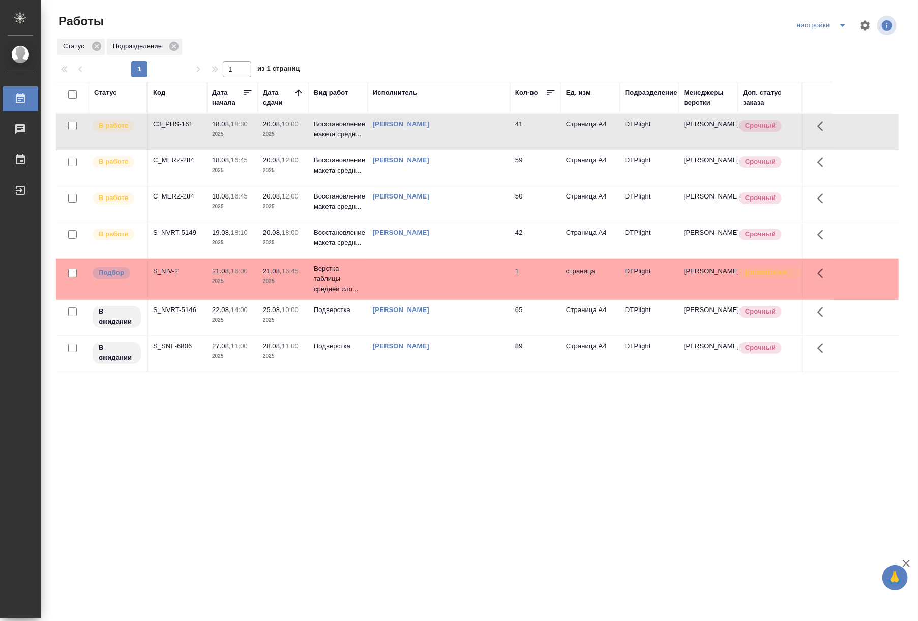
click at [616, 412] on div "Статус Код Дата начала Дата сдачи Вид работ Исполнитель Кол-во Ед. изм Подразде…" at bounding box center [477, 265] width 843 height 366
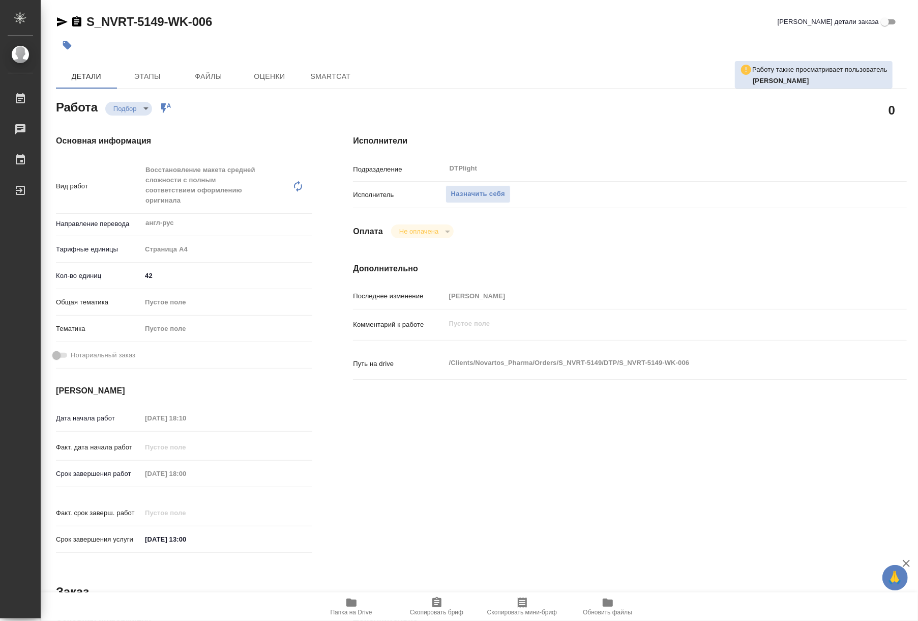
type textarea "x"
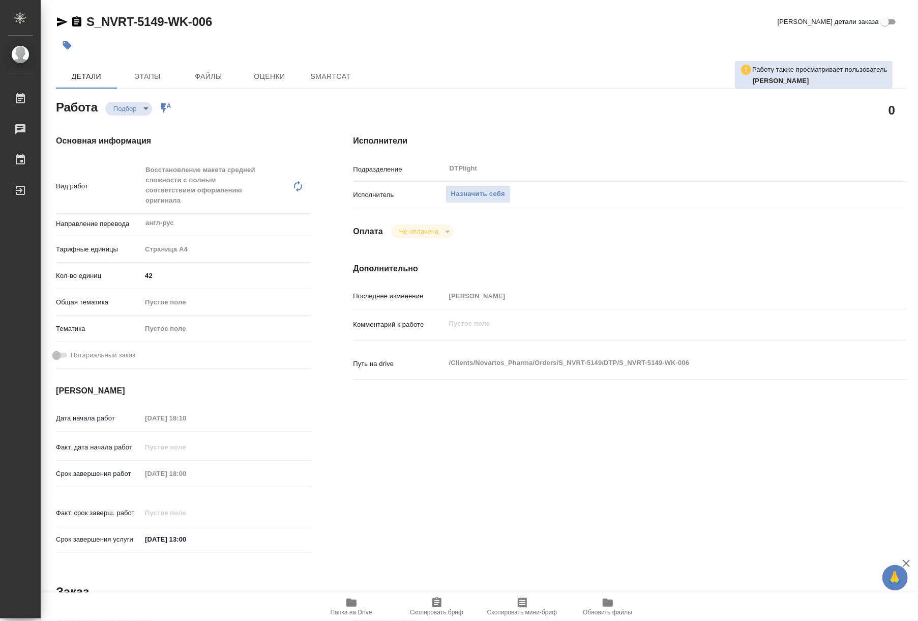
type textarea "x"
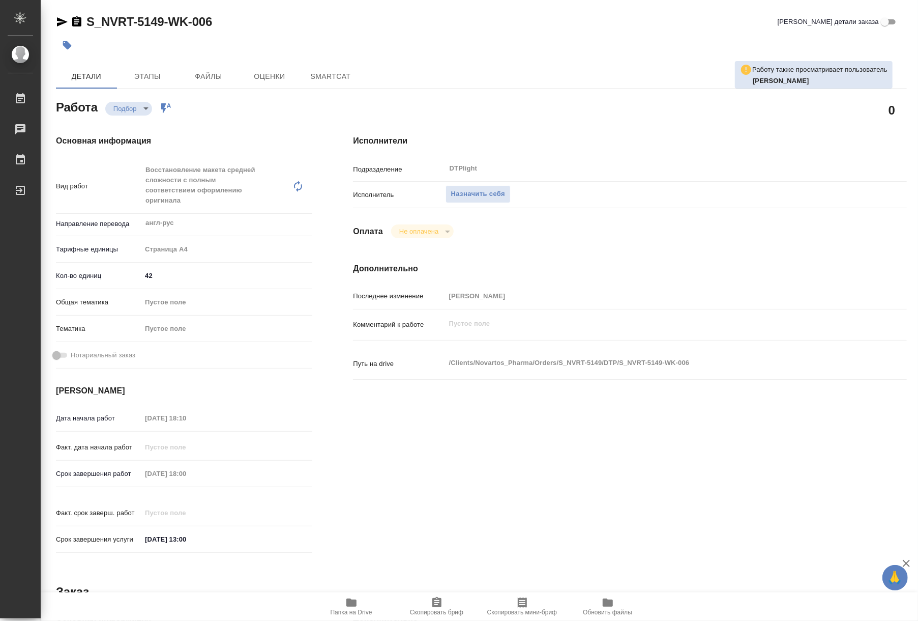
type textarea "x"
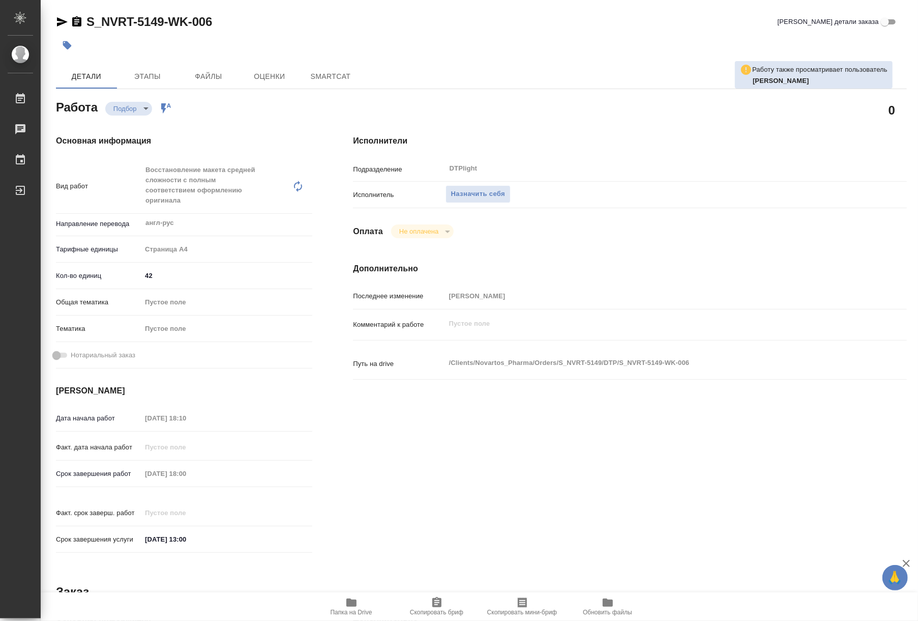
type textarea "x"
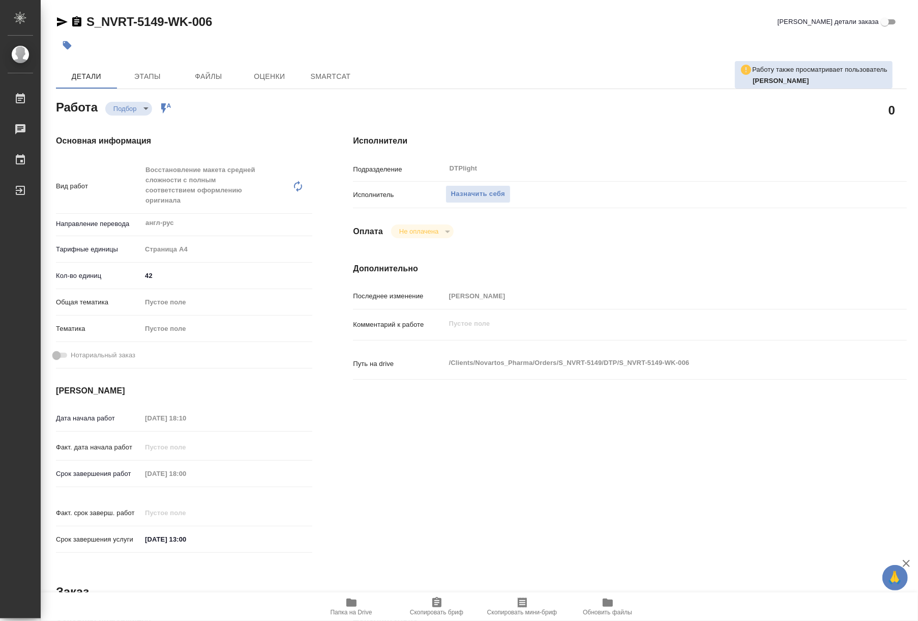
type textarea "x"
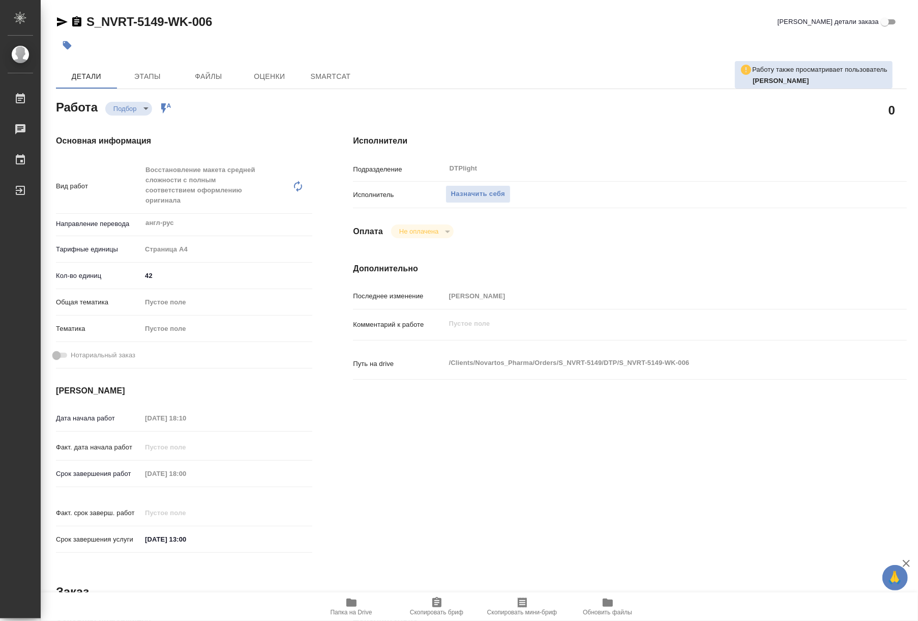
type textarea "x"
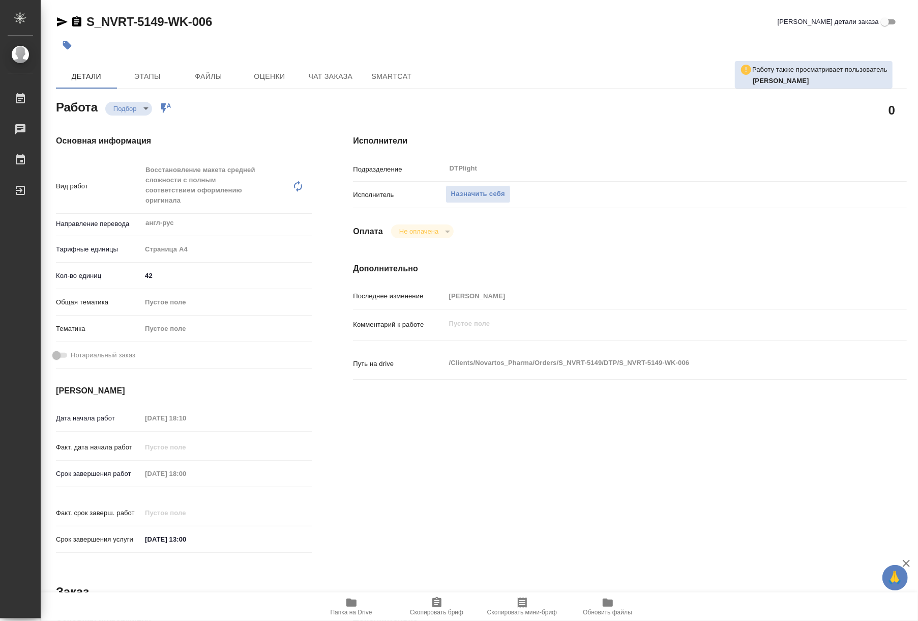
type textarea "x"
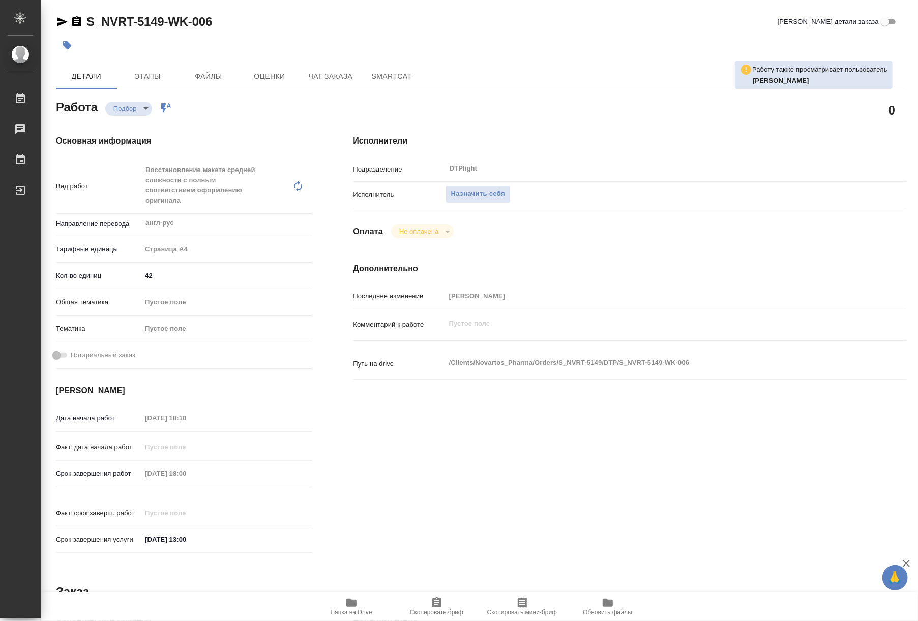
type textarea "x"
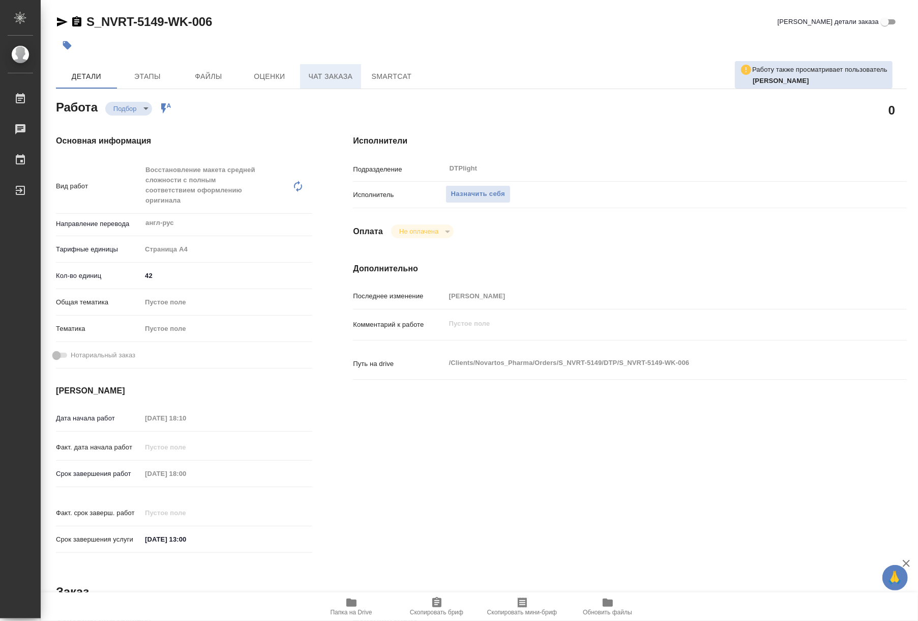
click at [316, 79] on span "Чат заказа" at bounding box center [330, 76] width 49 height 13
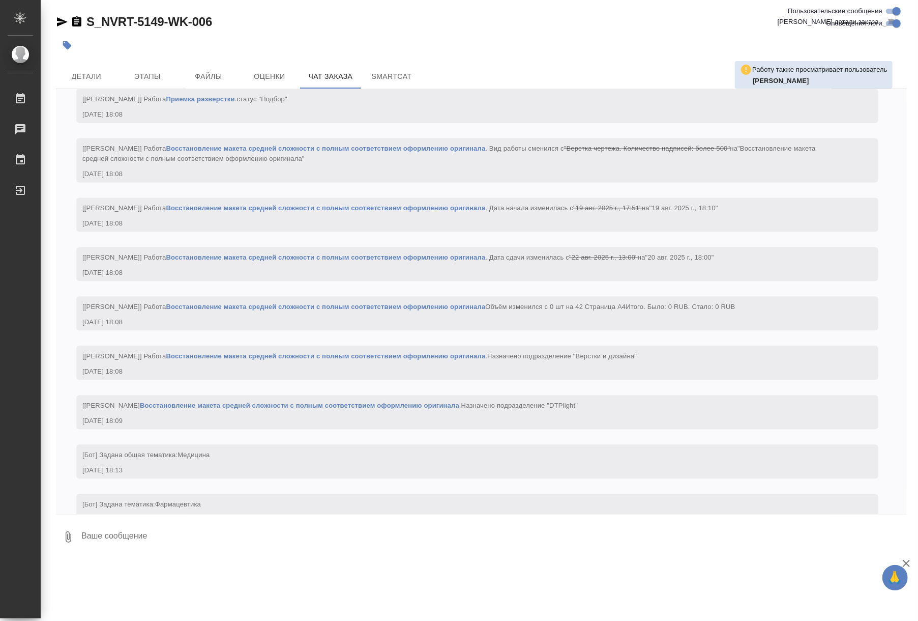
scroll to position [1579, 0]
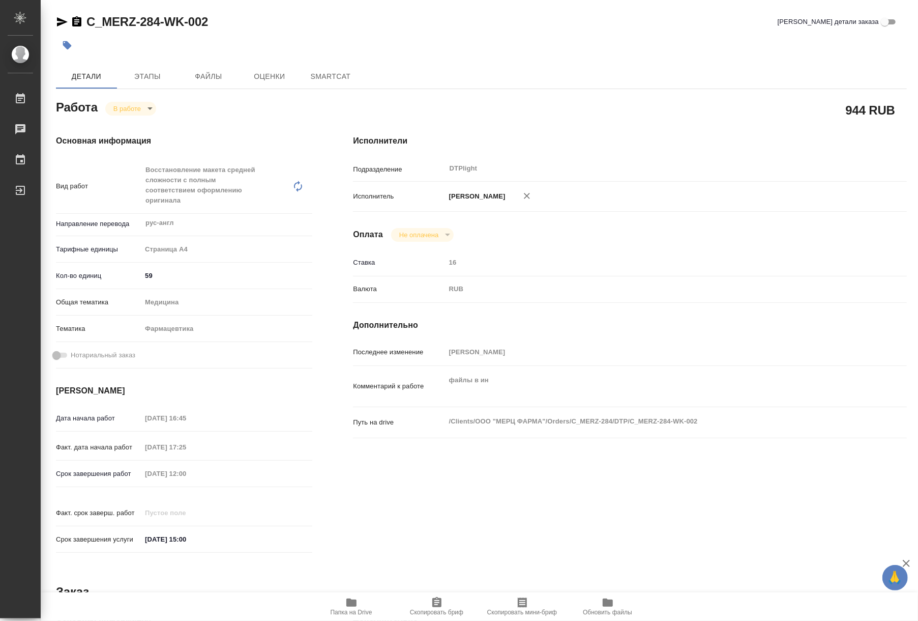
type textarea "x"
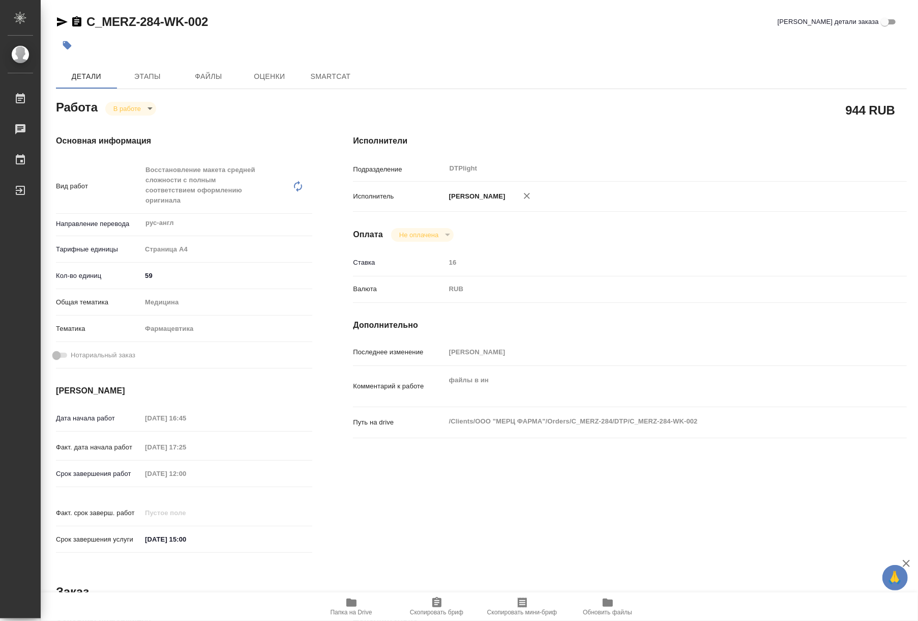
type textarea "x"
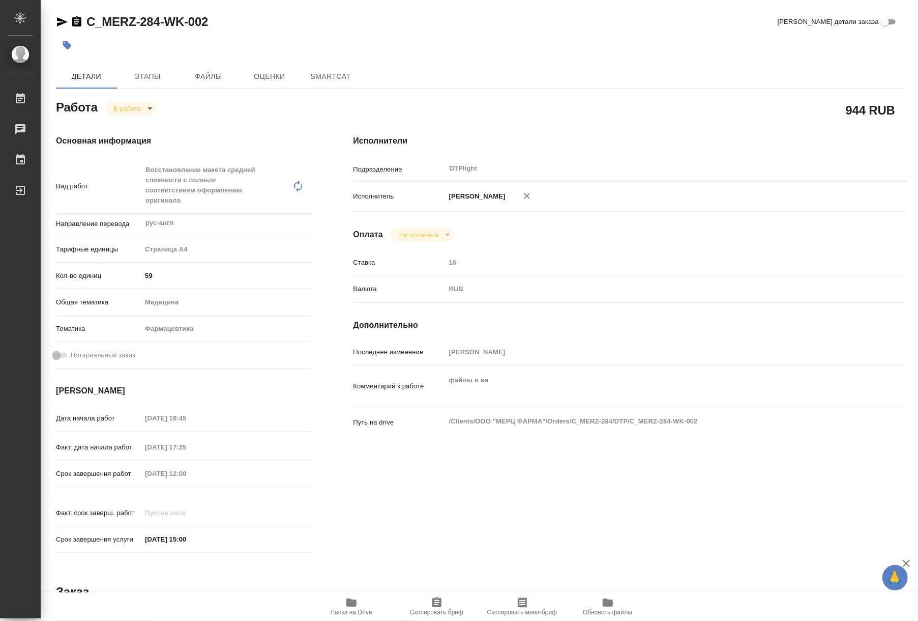
type textarea "x"
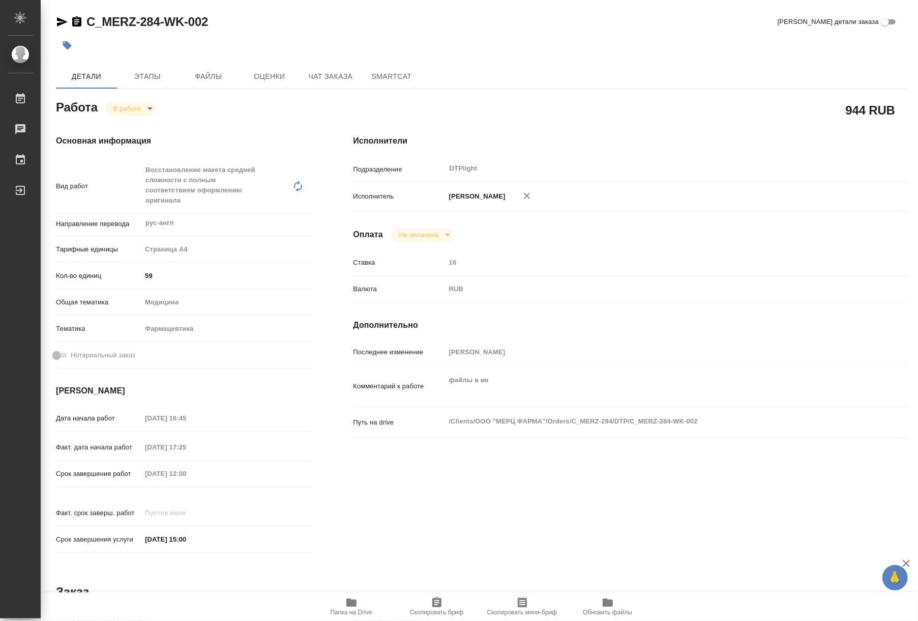
click at [347, 602] on icon "button" at bounding box center [351, 602] width 10 height 8
type textarea "x"
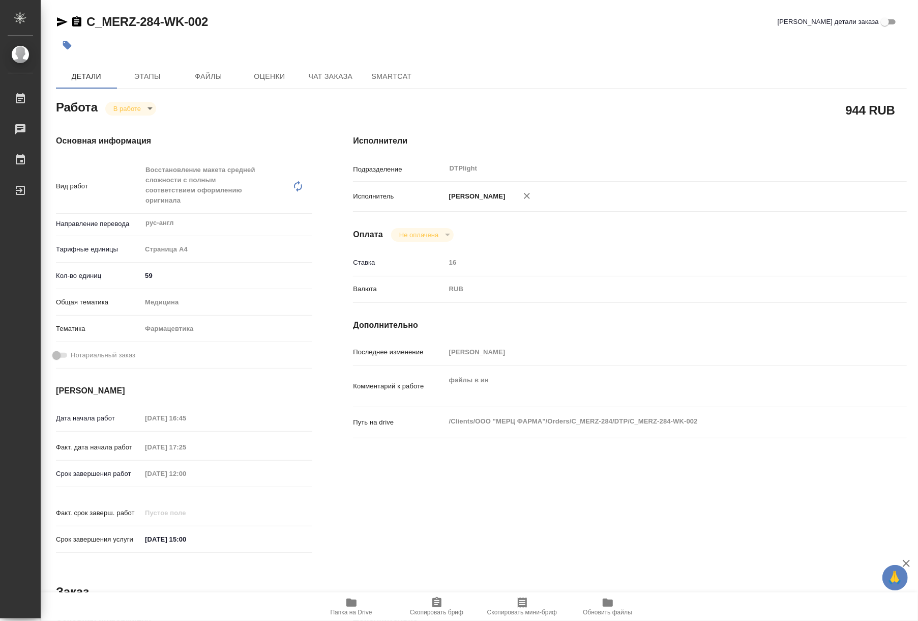
type textarea "x"
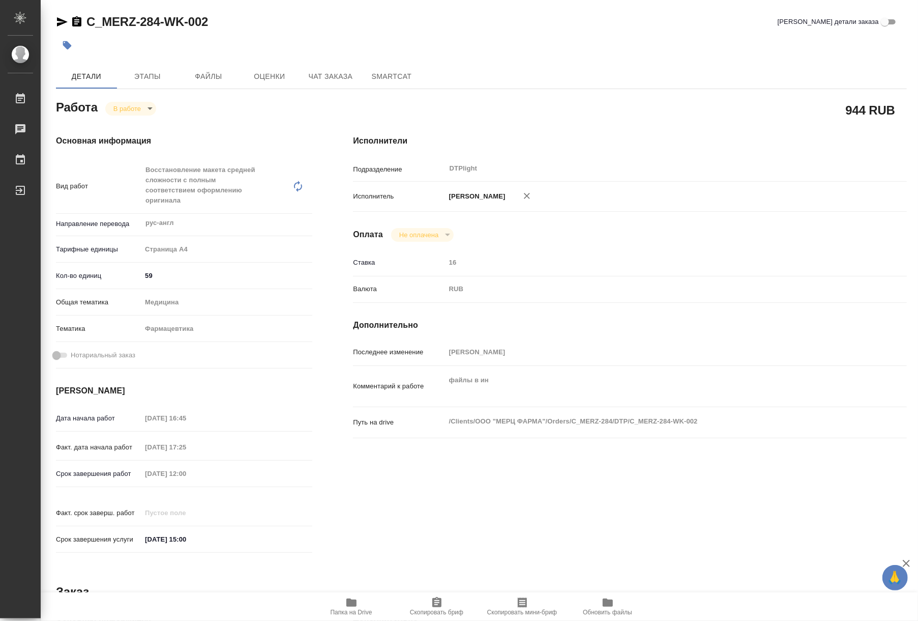
type textarea "x"
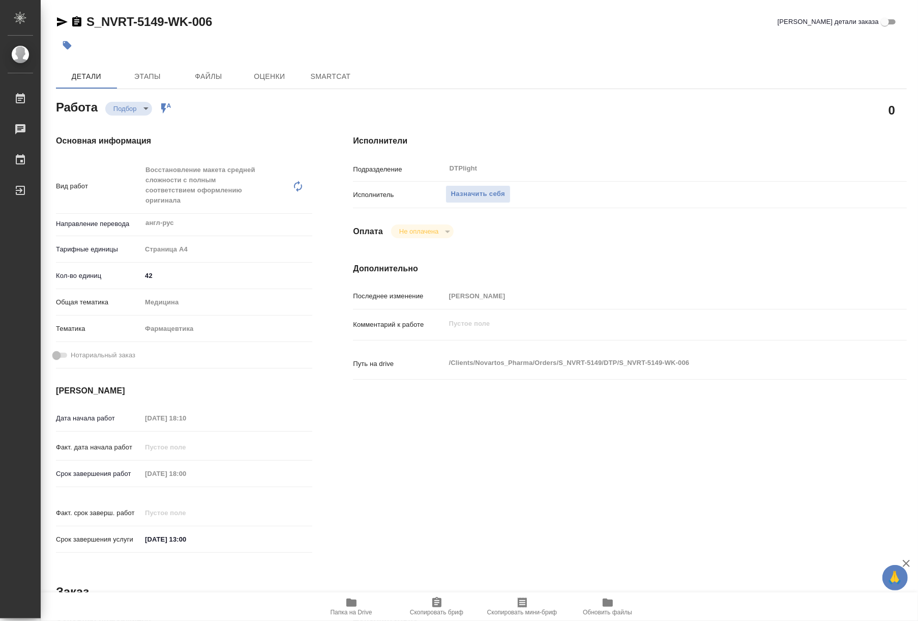
type textarea "x"
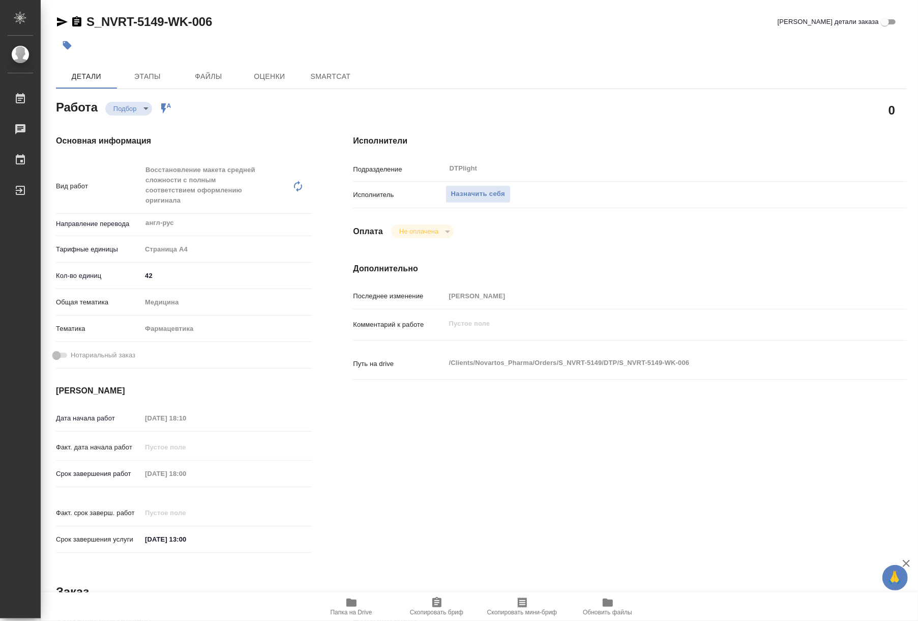
type textarea "x"
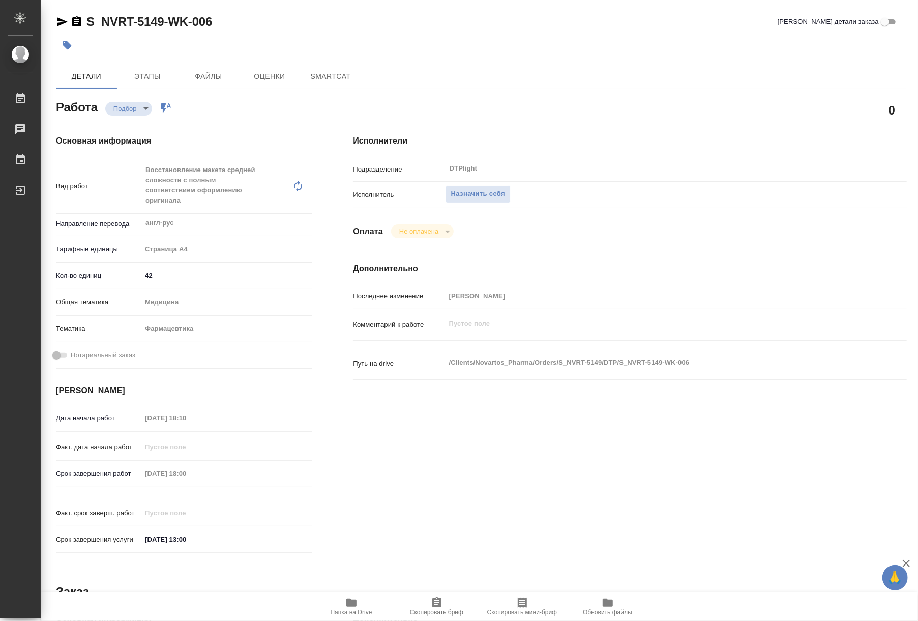
type textarea "x"
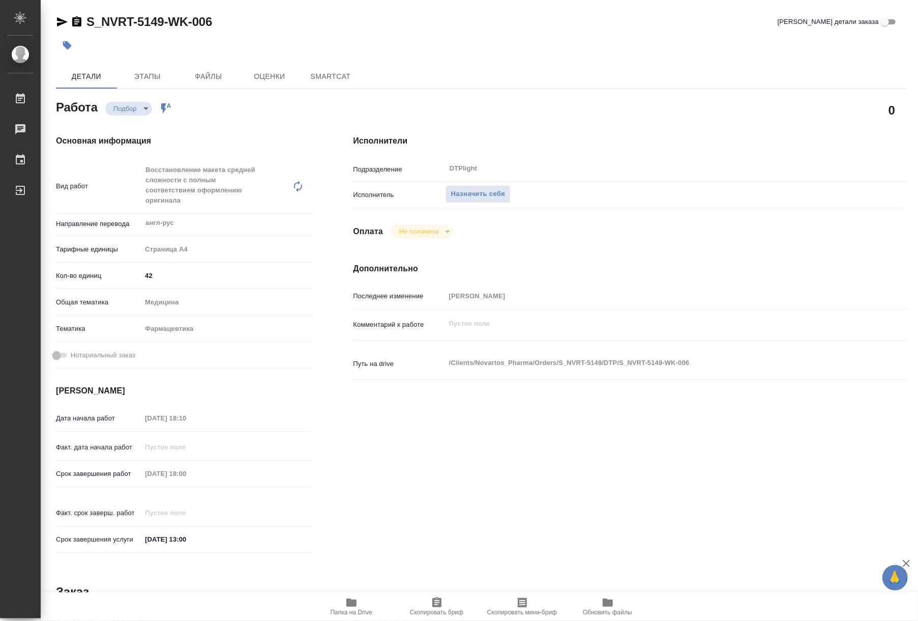
type textarea "x"
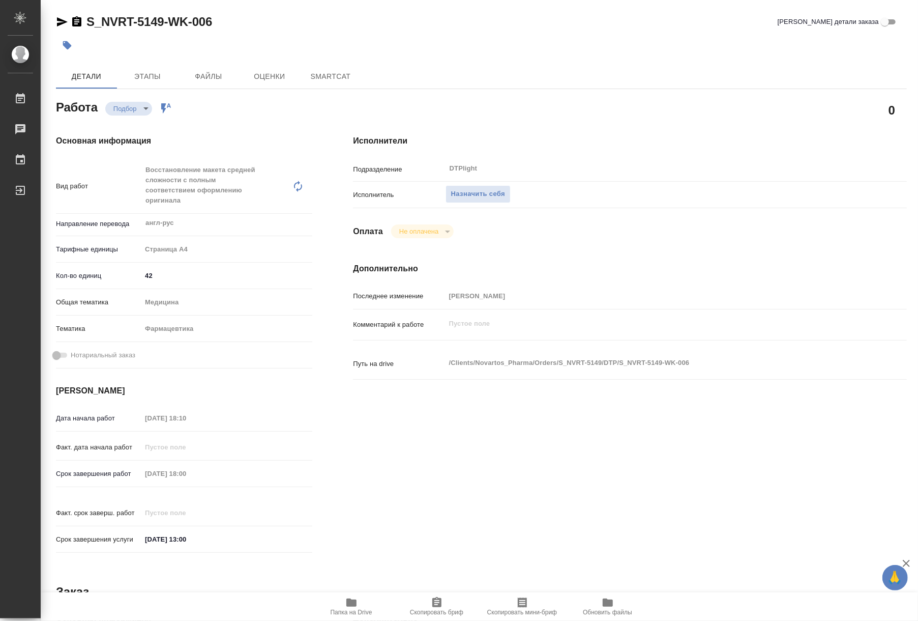
type textarea "x"
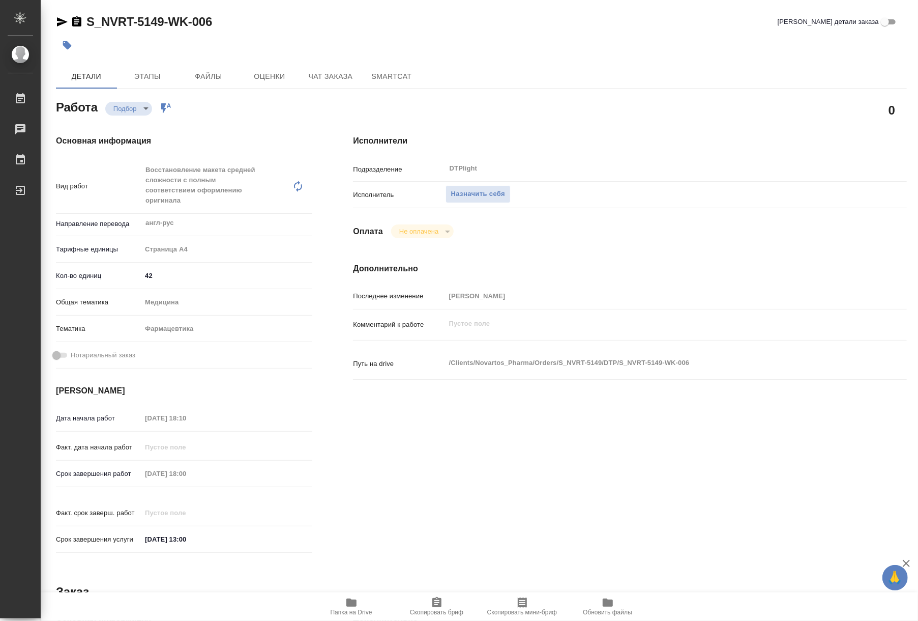
type textarea "x"
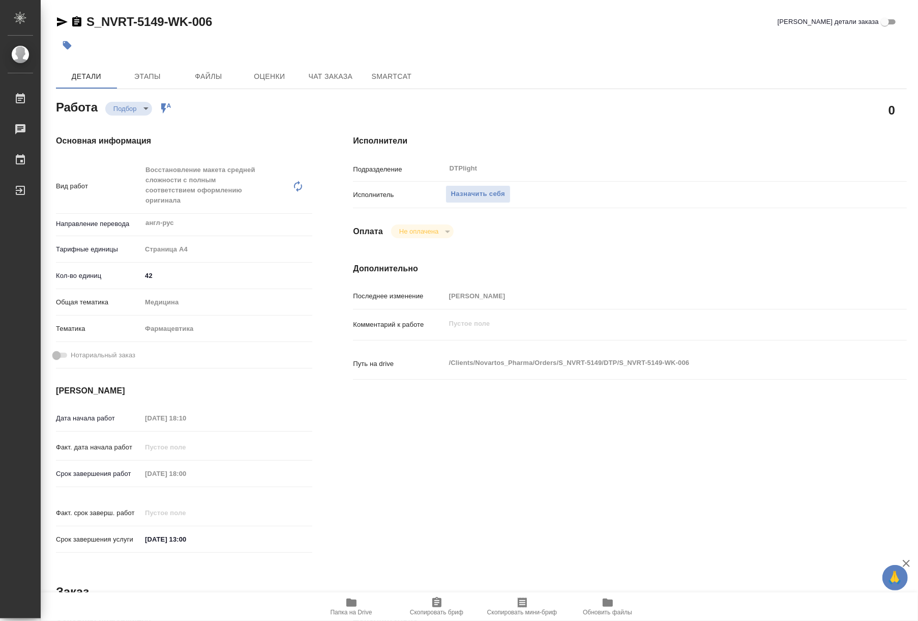
type textarea "x"
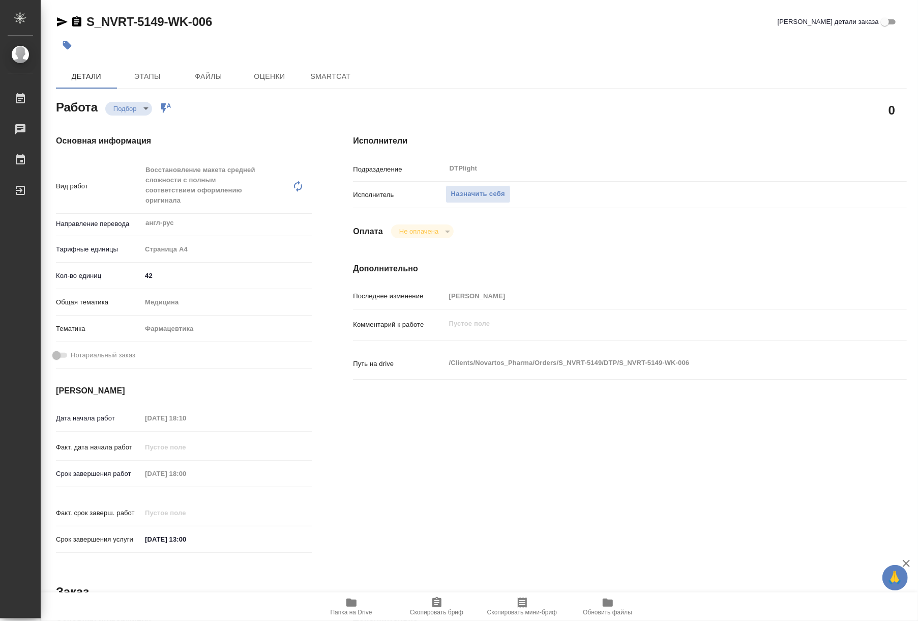
type textarea "x"
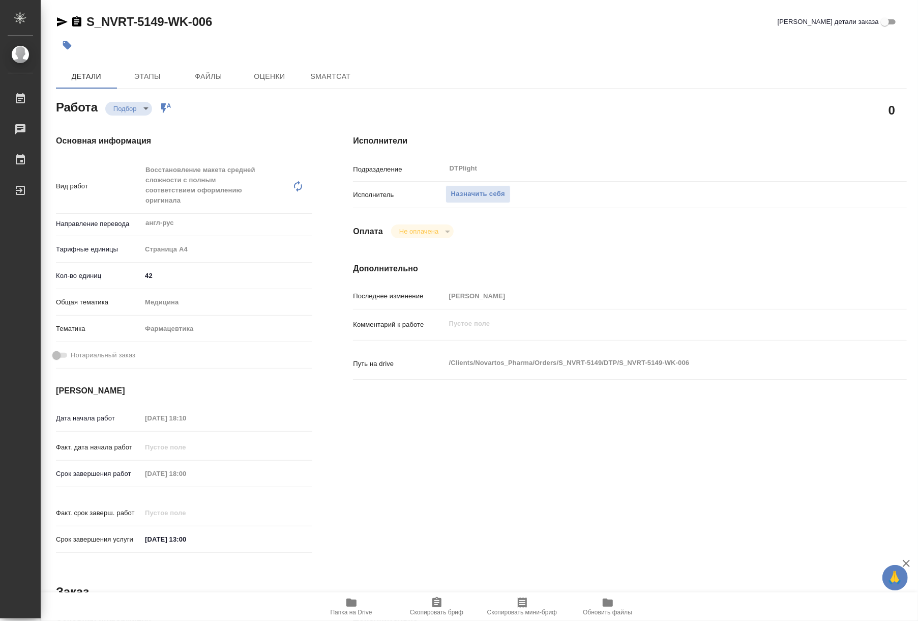
type textarea "x"
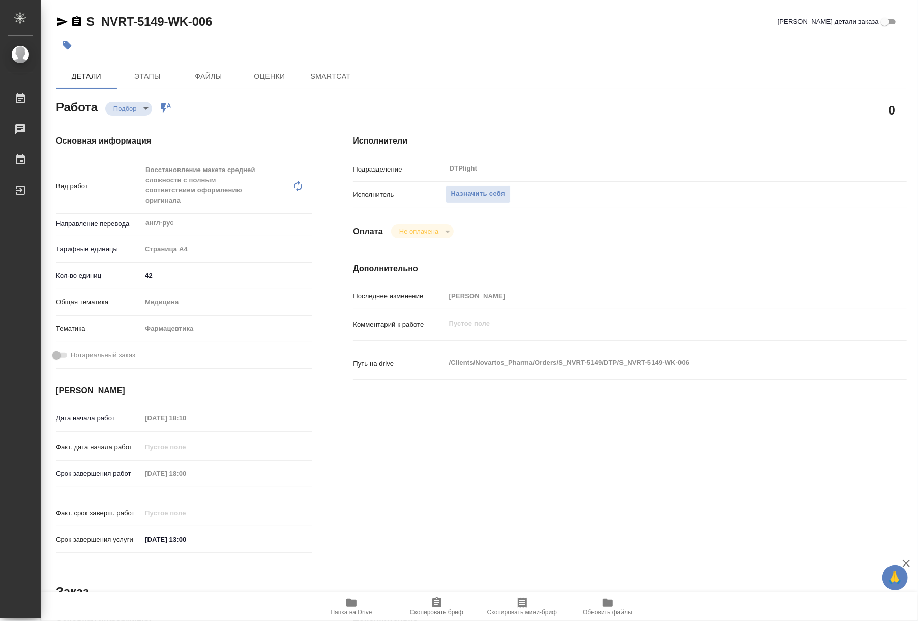
type textarea "x"
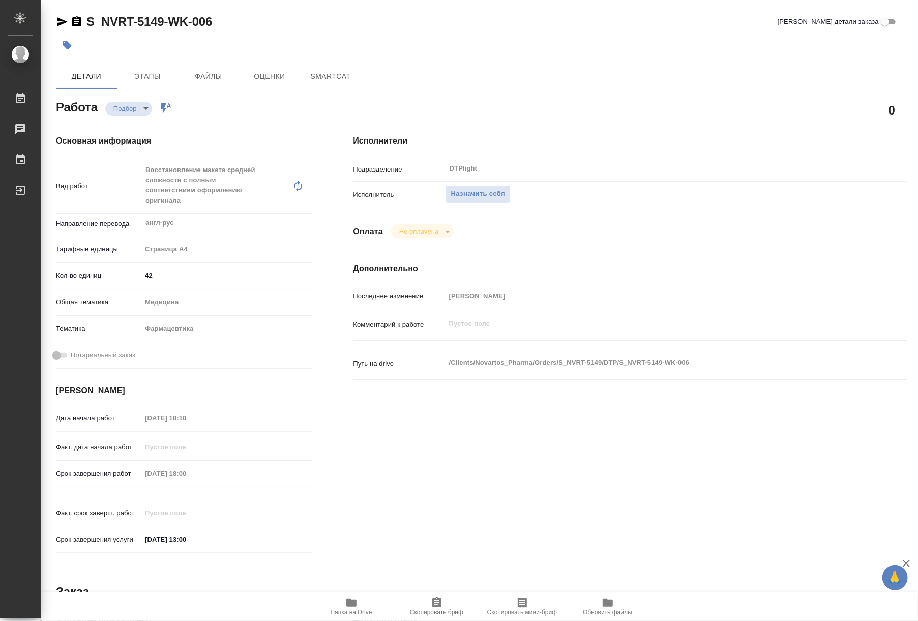
type textarea "x"
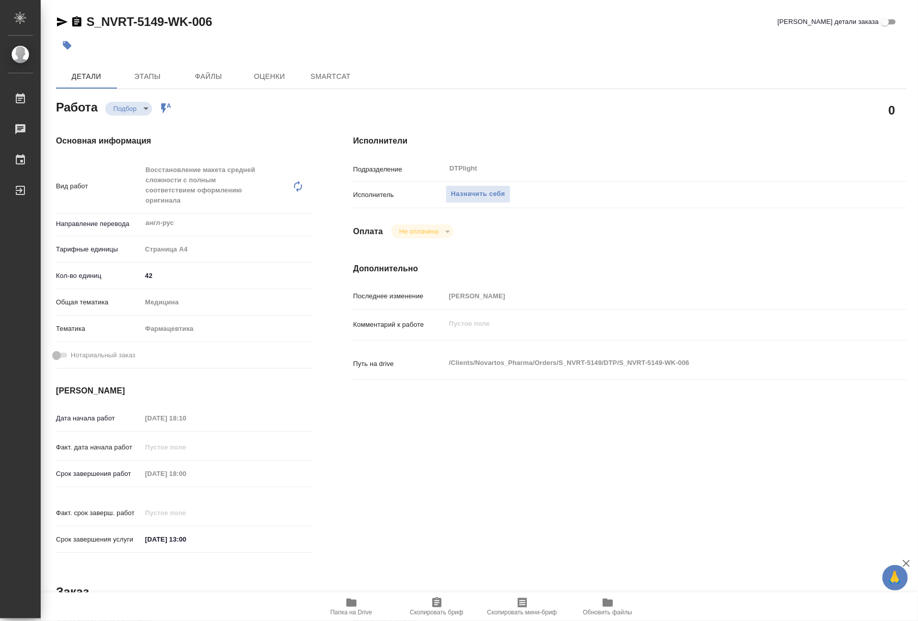
type textarea "x"
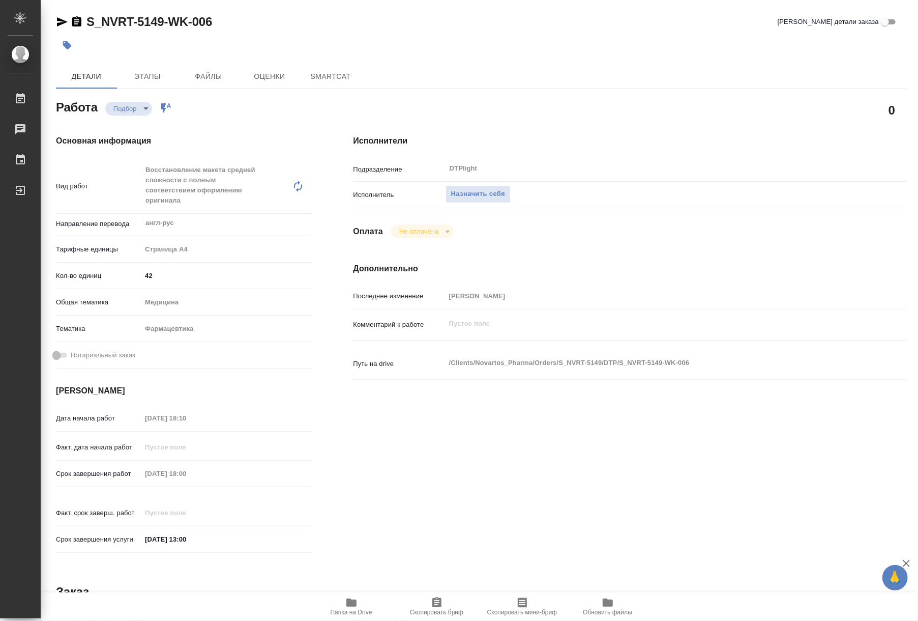
type textarea "x"
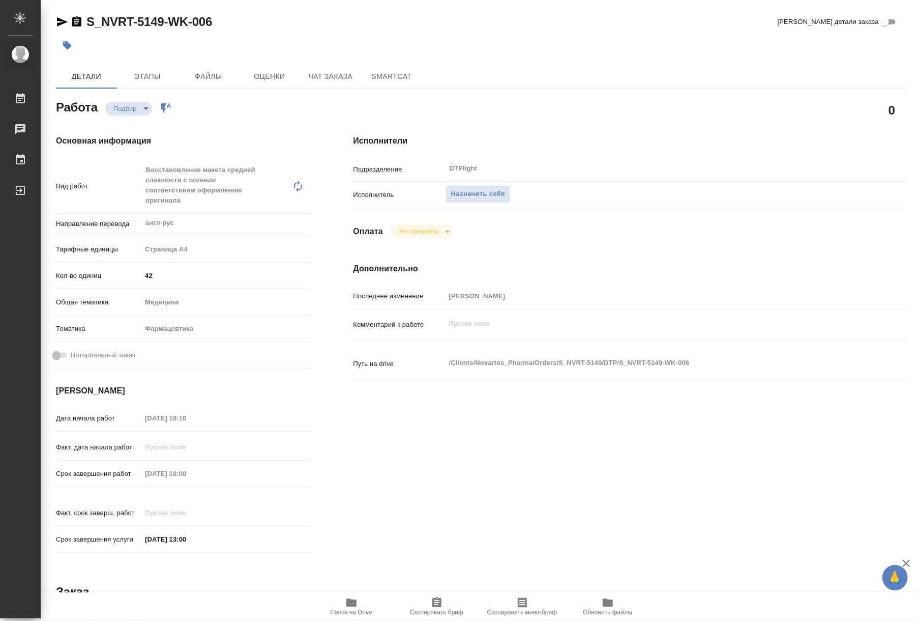
click at [138, 104] on body "🙏 .cls-1 fill:#fff; AWATERA Riianova Anna Работы Чаты График Выйти S_NVRT-5149-…" at bounding box center [459, 310] width 918 height 621
type textarea "x"
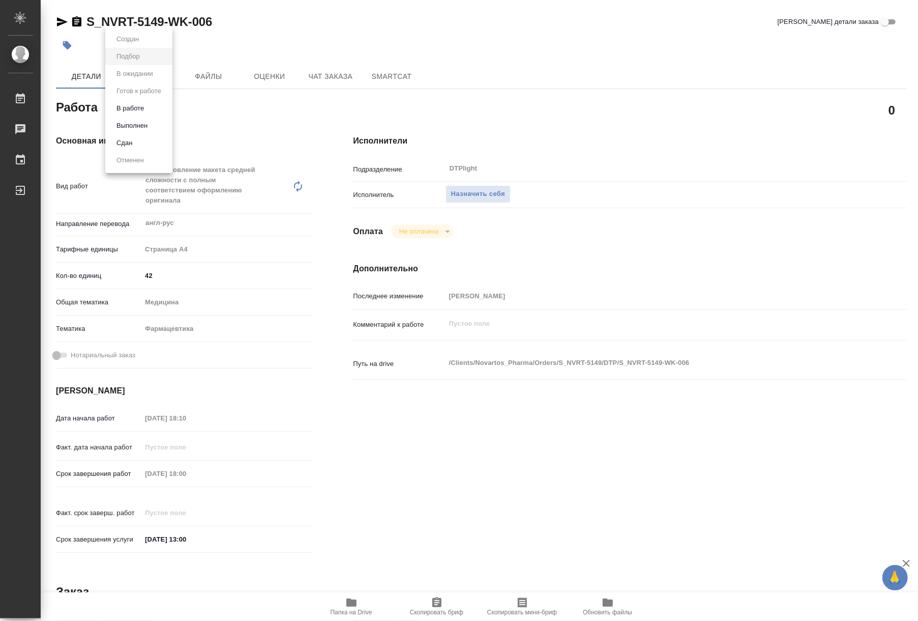
type textarea "x"
click at [479, 198] on div at bounding box center [459, 310] width 918 height 621
type textarea "x"
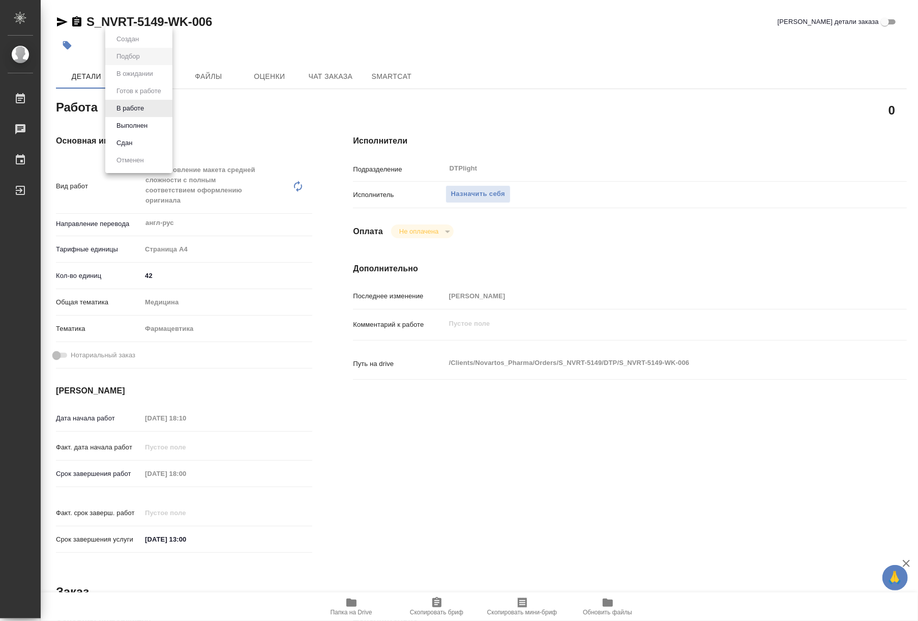
type textarea "x"
click at [480, 191] on span "Назначить себя" at bounding box center [478, 194] width 54 height 12
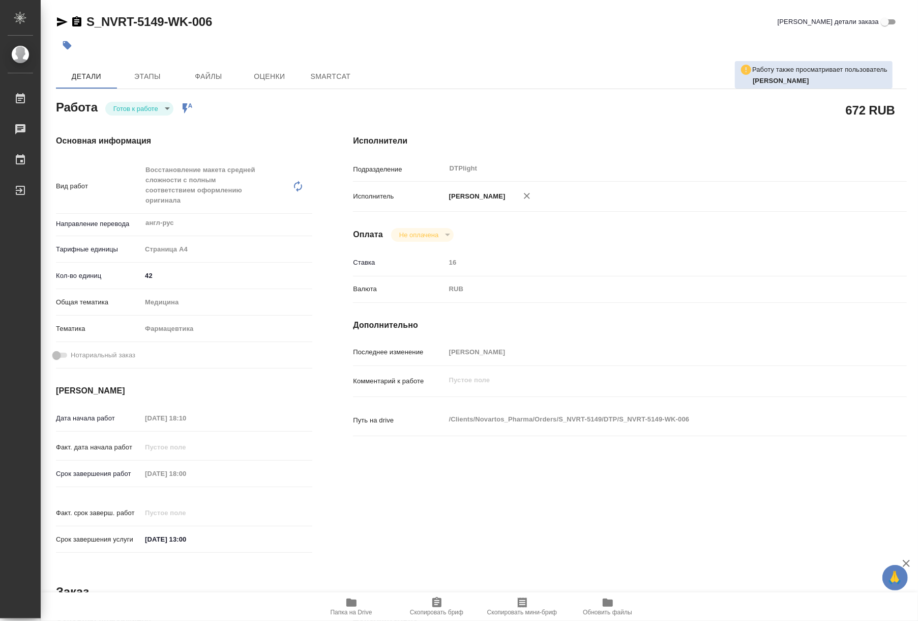
type textarea "x"
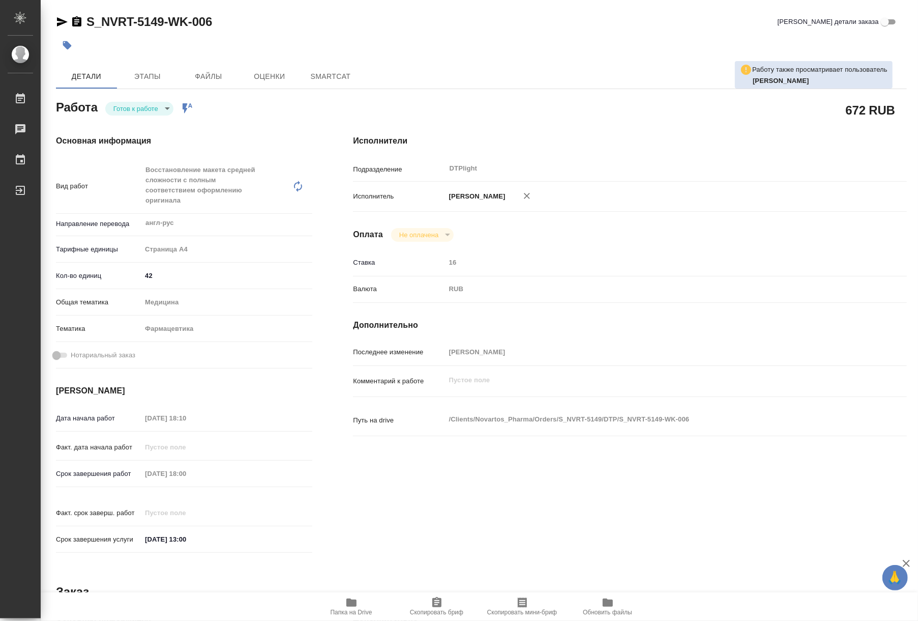
type textarea "x"
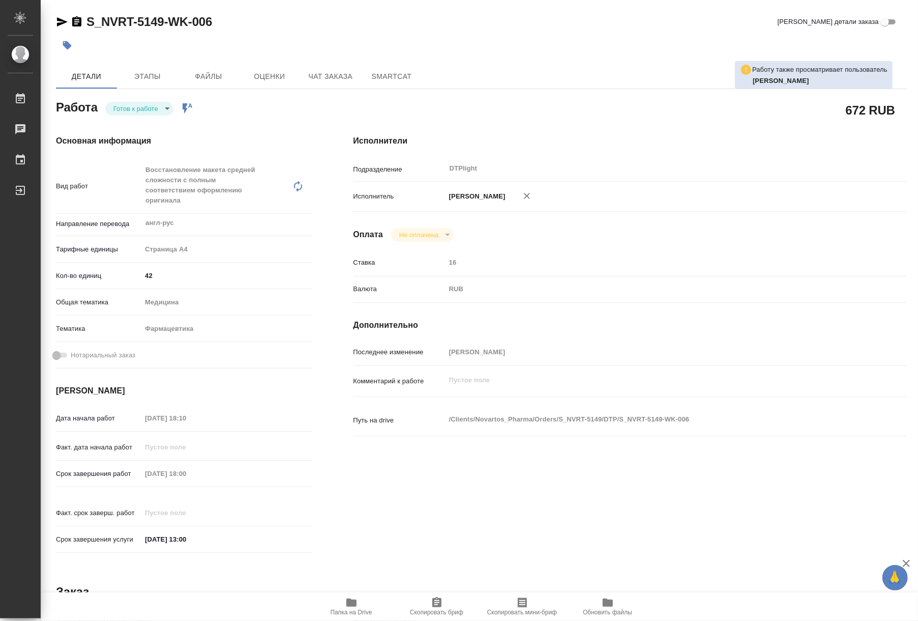
type textarea "x"
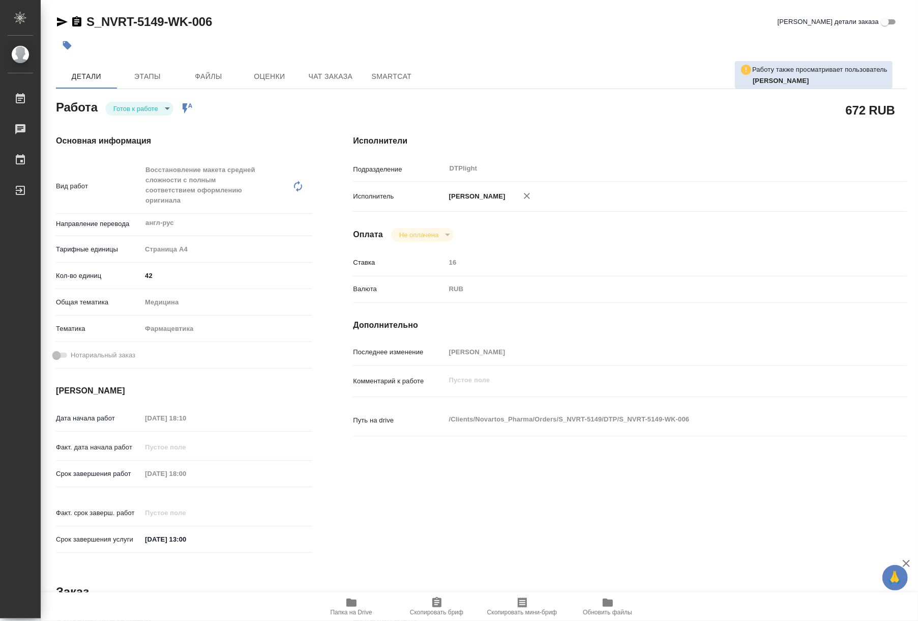
type textarea "x"
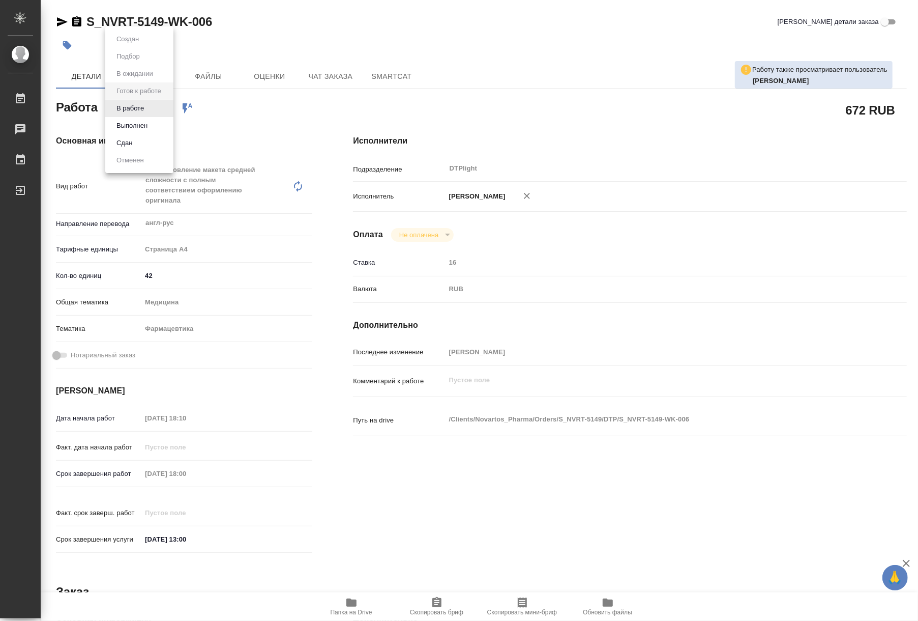
click at [133, 102] on body "🙏 .cls-1 fill:#fff; AWATERA Riianova [PERSON_NAME] Работы Чаты График Выйти S_N…" at bounding box center [459, 310] width 918 height 621
click at [132, 108] on button "В работе" at bounding box center [130, 108] width 34 height 11
type textarea "x"
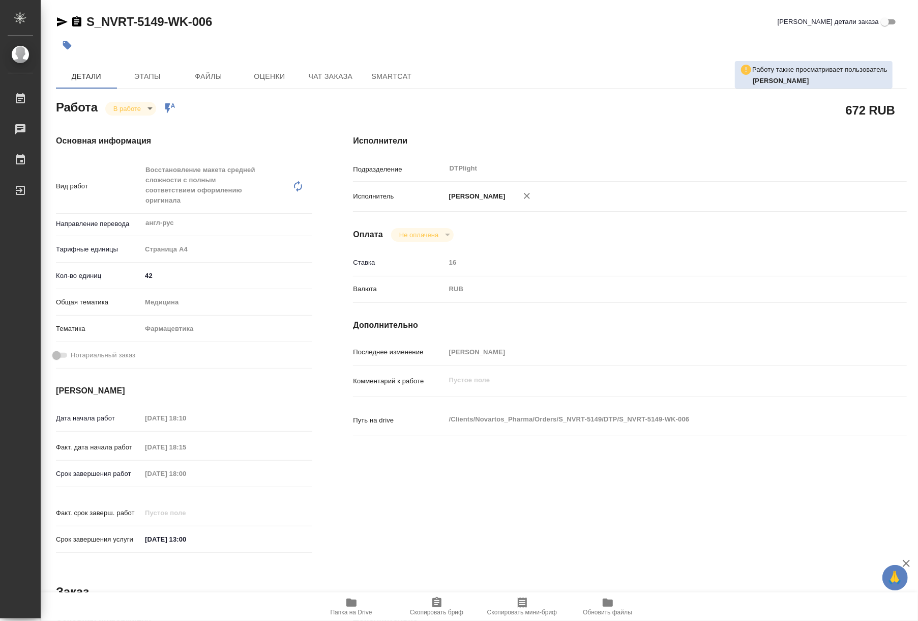
type textarea "x"
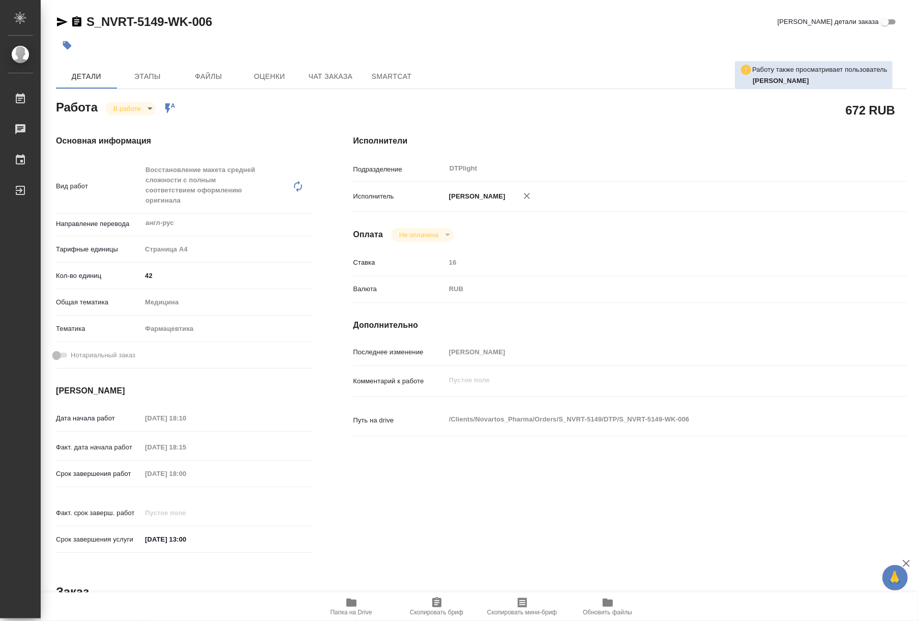
type textarea "x"
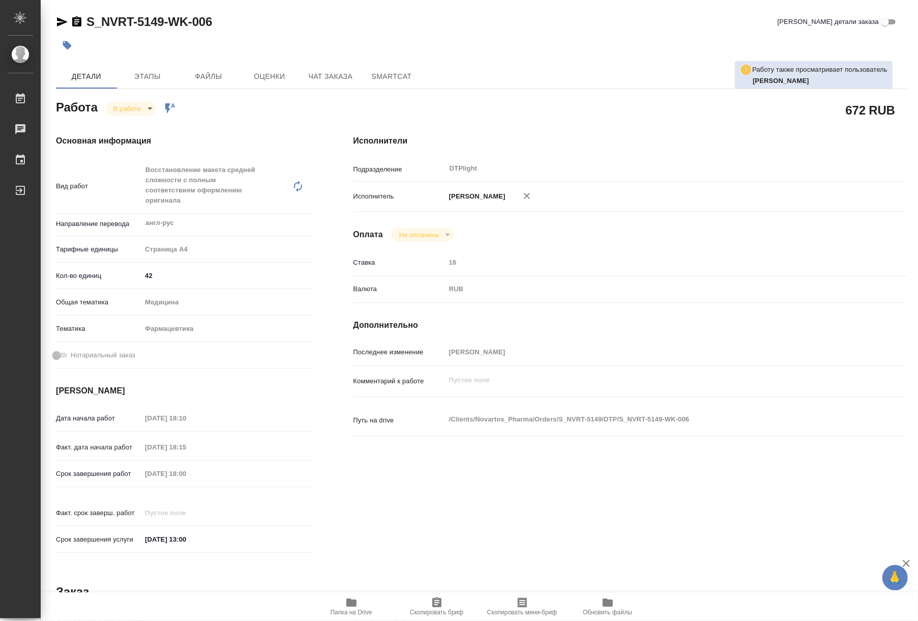
type textarea "x"
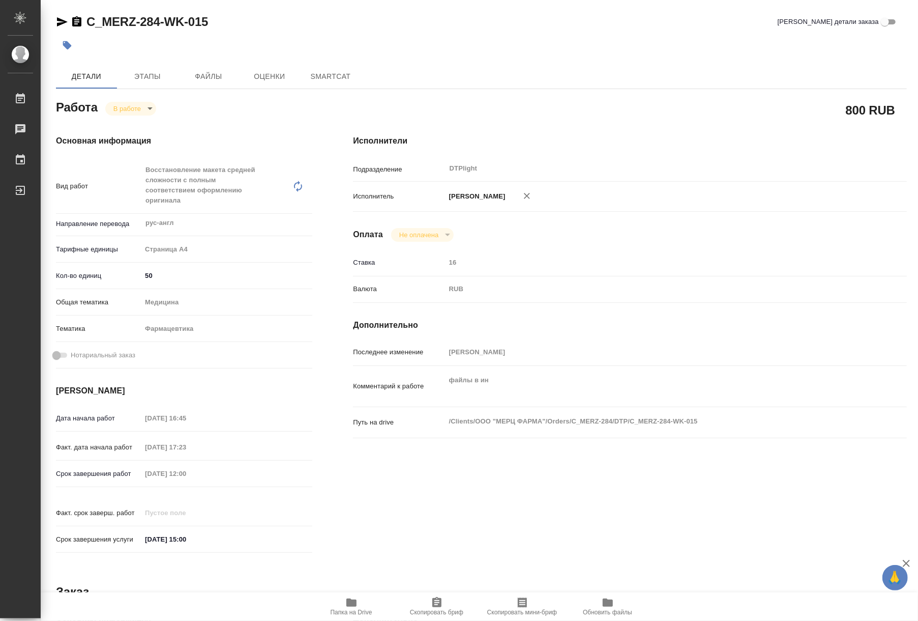
type textarea "x"
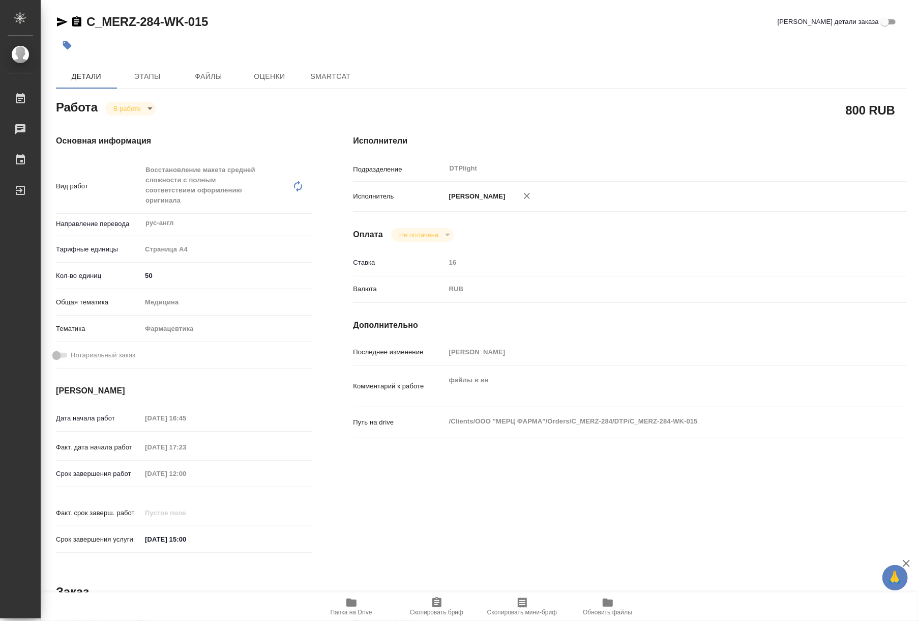
type textarea "x"
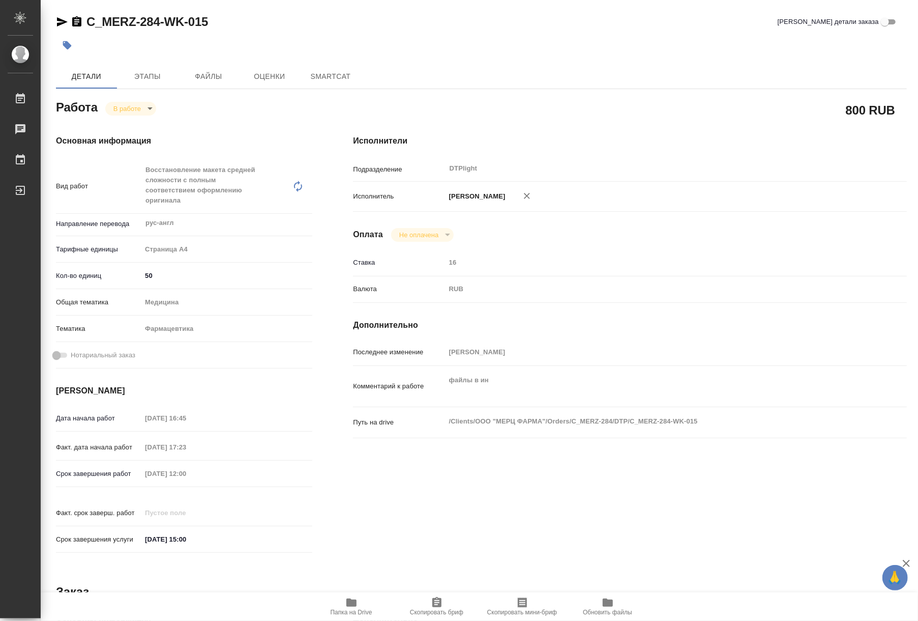
type textarea "x"
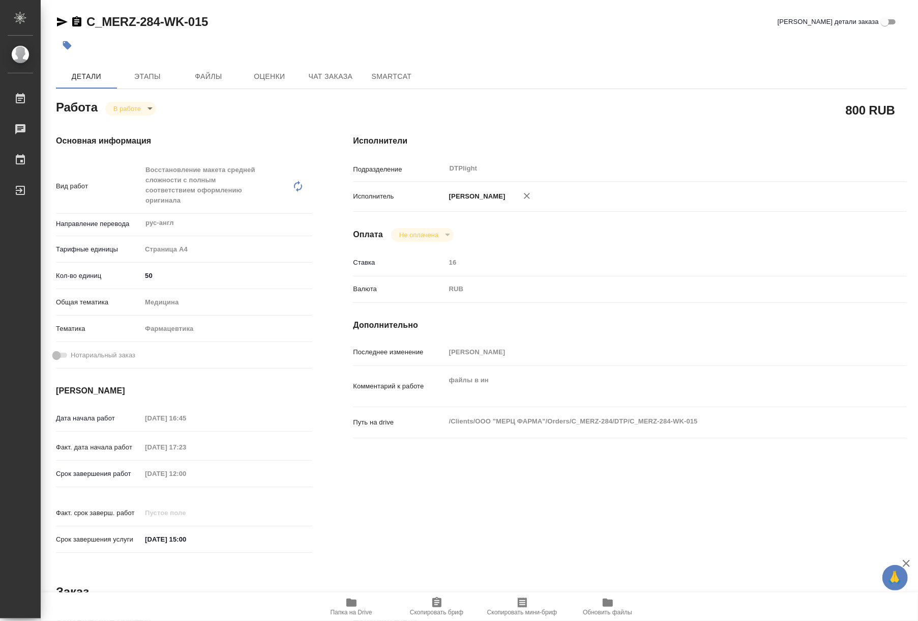
type textarea "x"
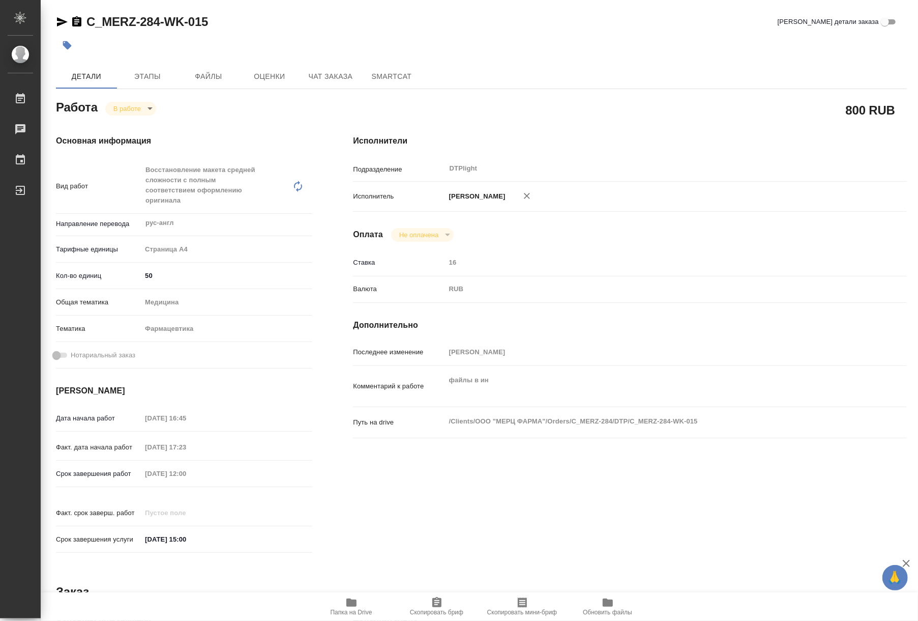
click at [355, 603] on icon "button" at bounding box center [351, 602] width 10 height 8
type textarea "x"
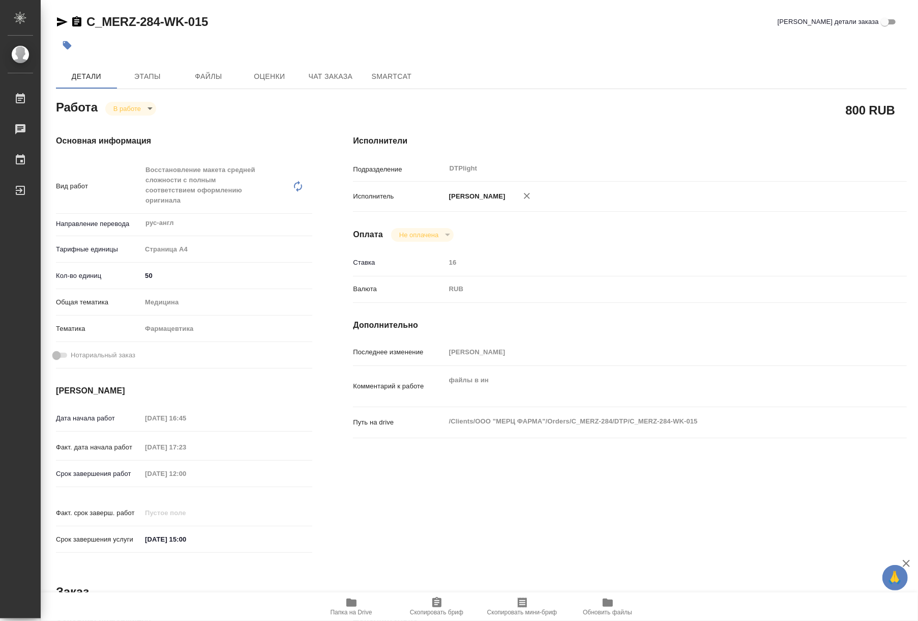
type textarea "x"
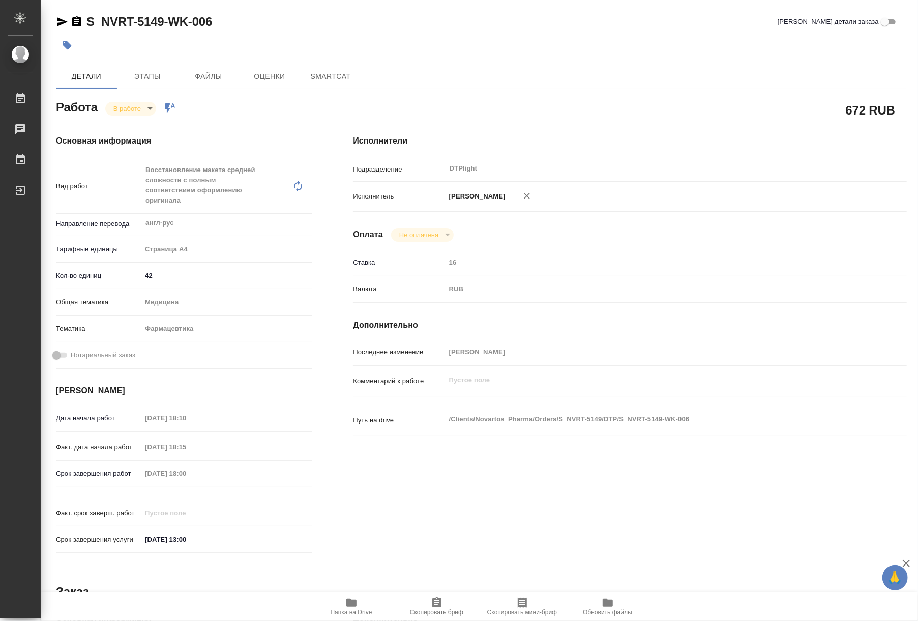
type textarea "x"
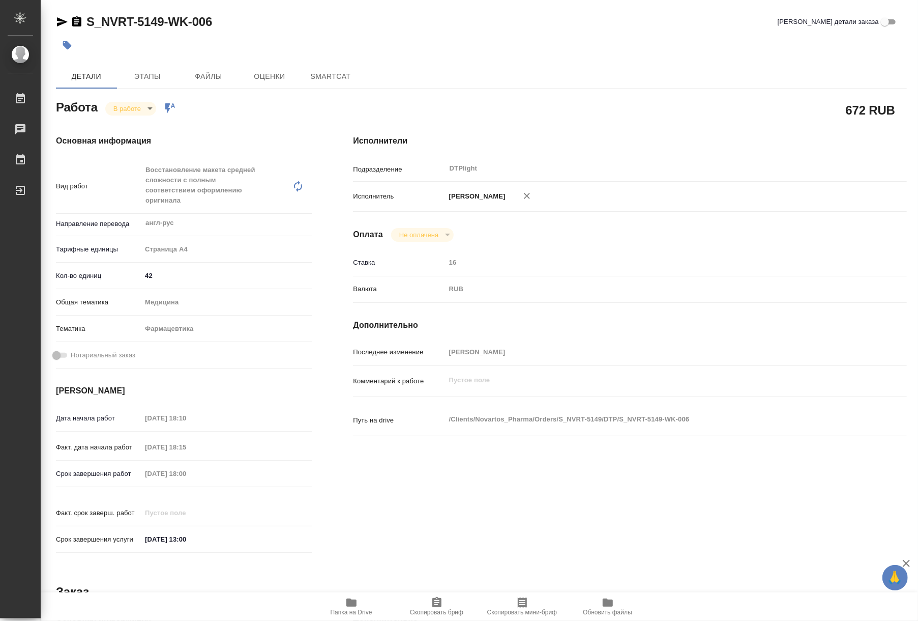
type textarea "x"
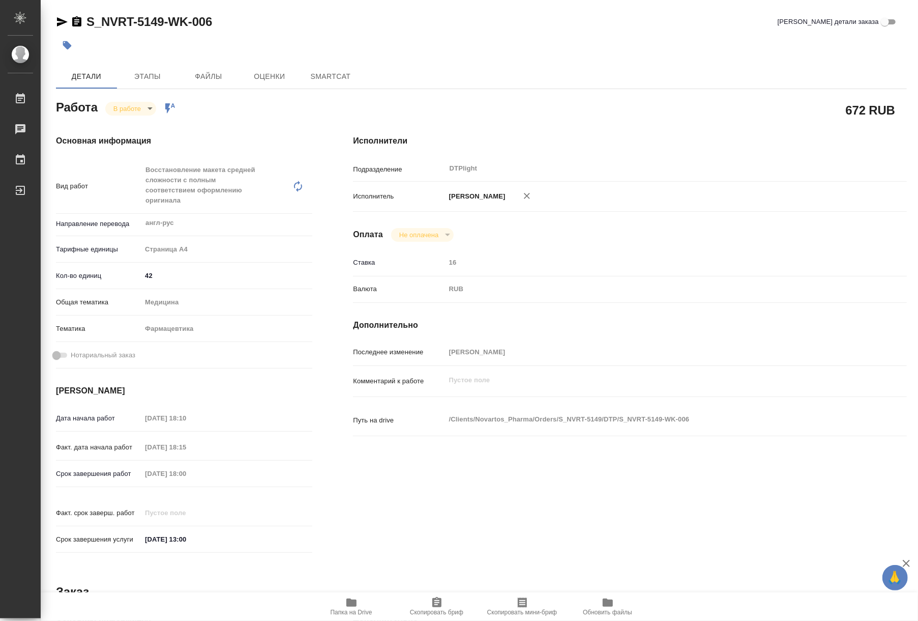
type textarea "x"
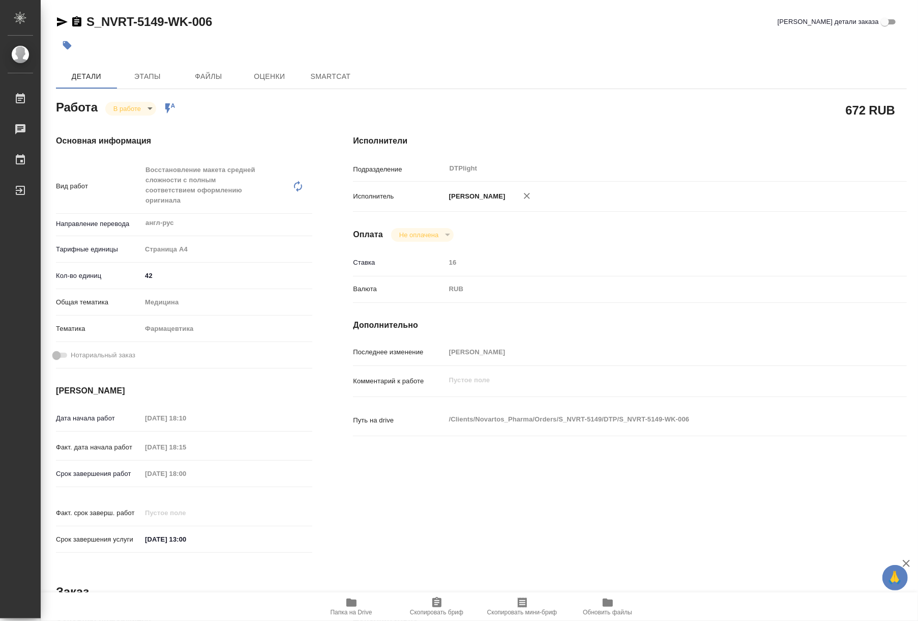
type textarea "x"
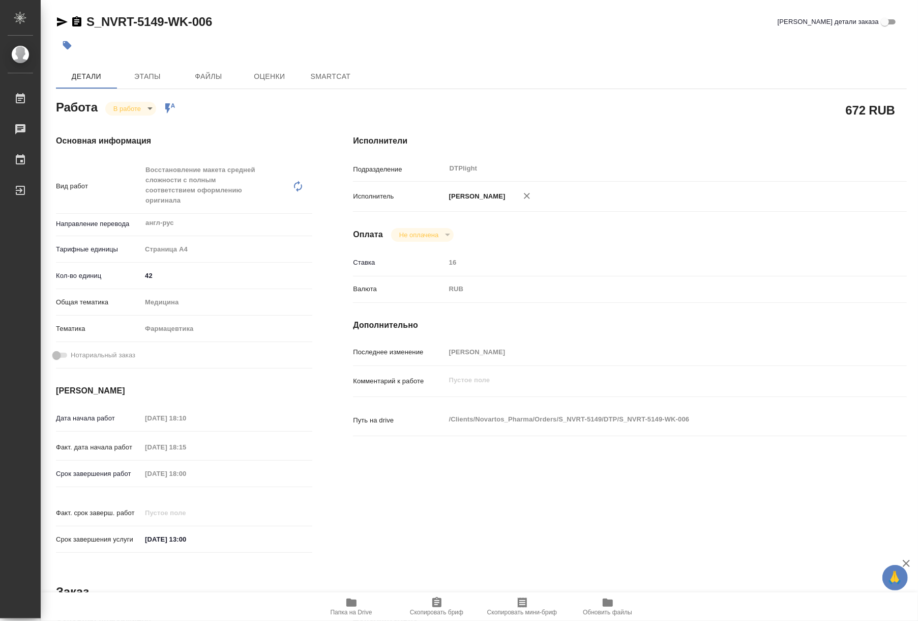
type textarea "x"
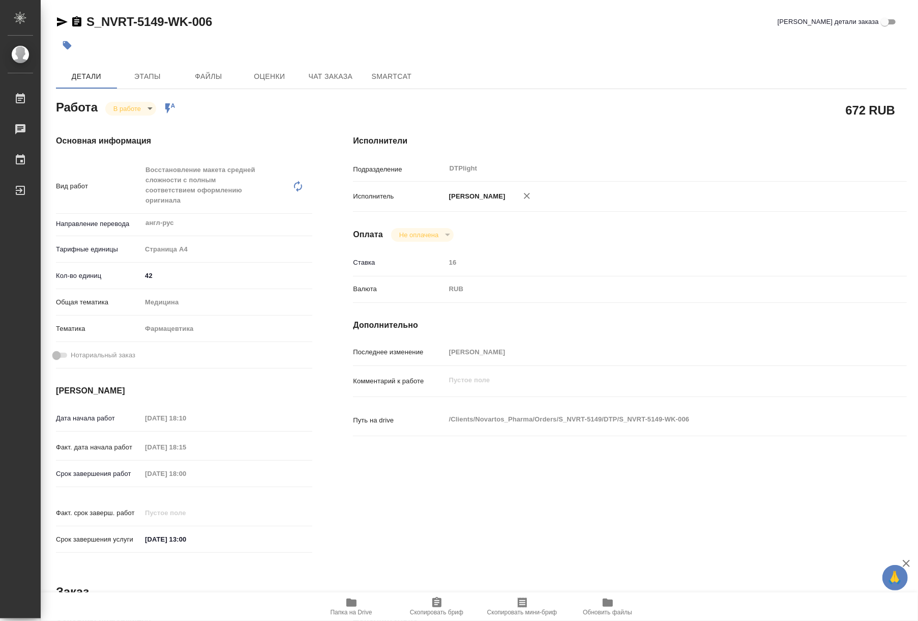
type textarea "x"
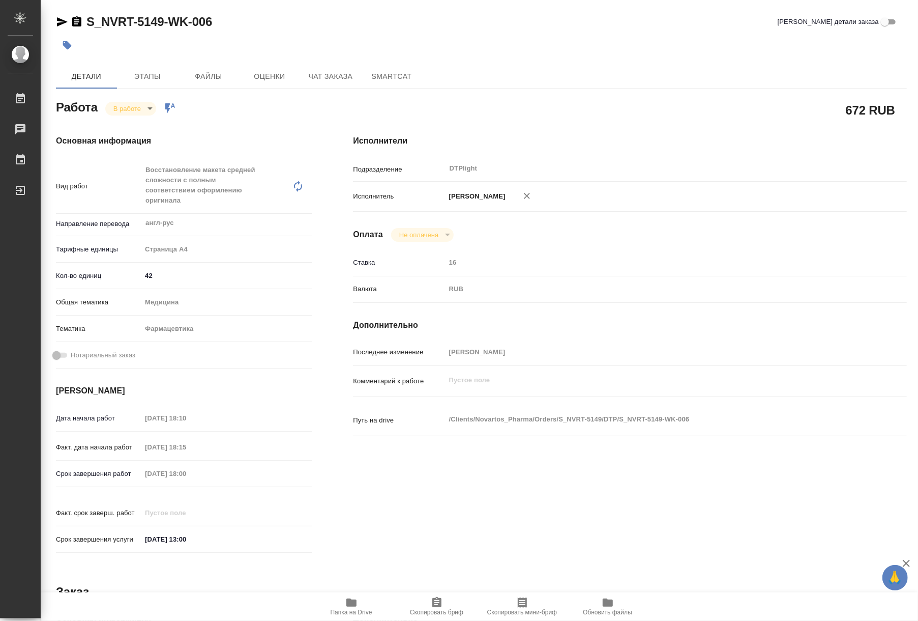
type textarea "x"
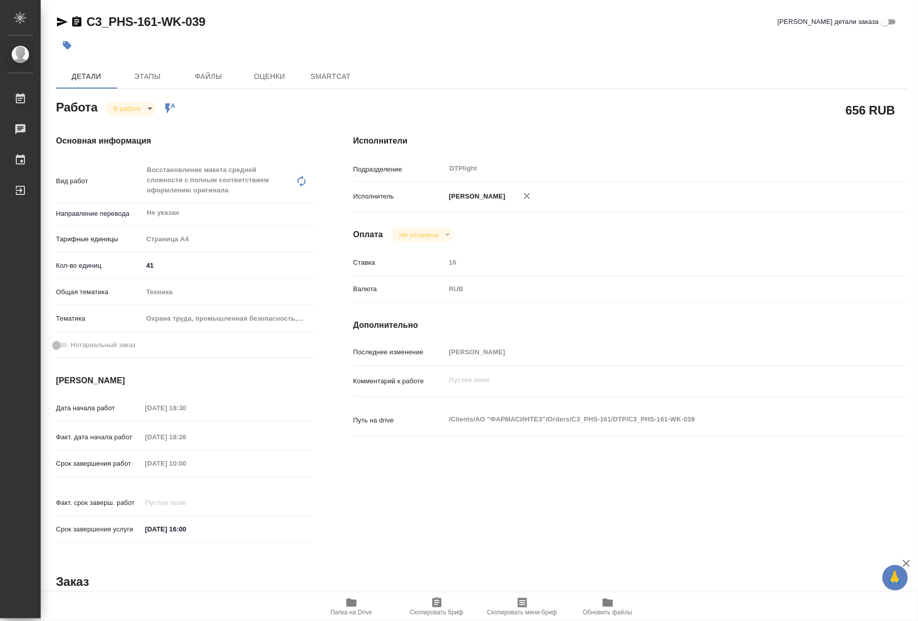
type textarea "x"
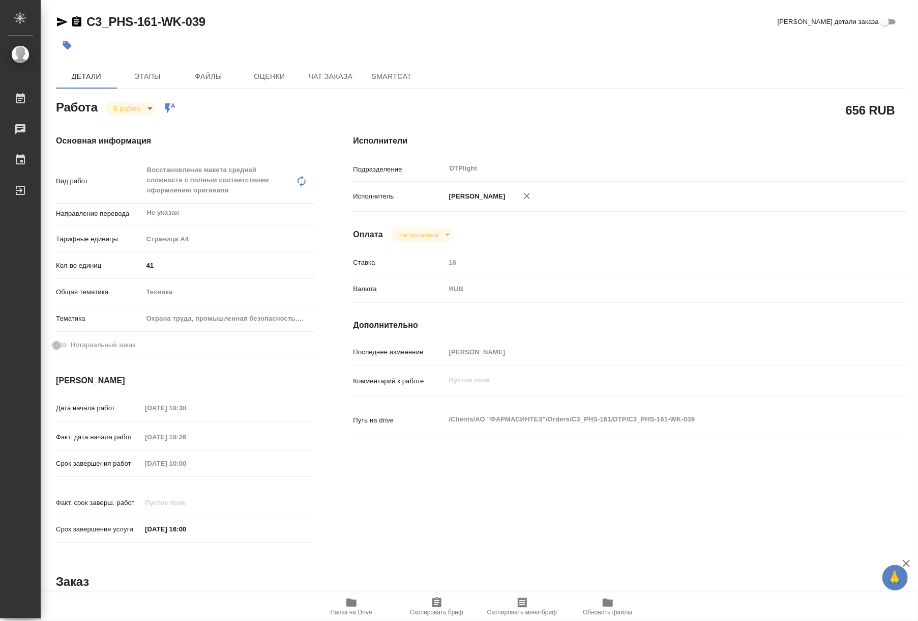
type textarea "x"
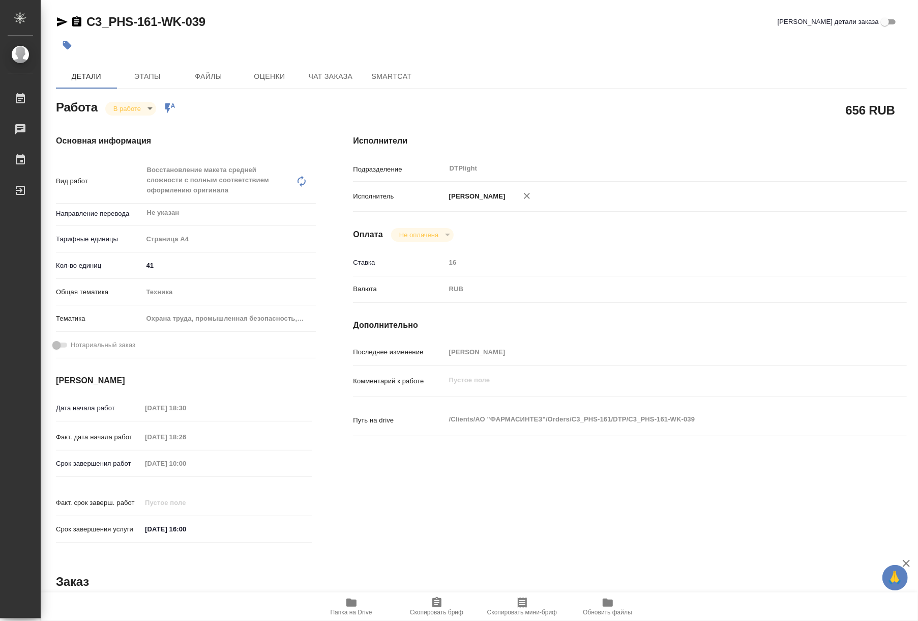
type textarea "x"
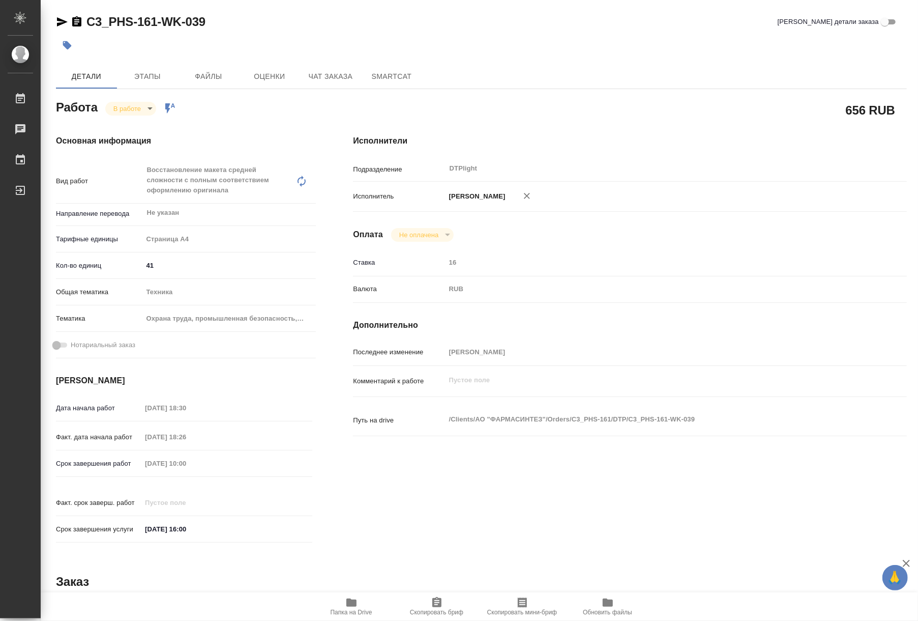
type textarea "x"
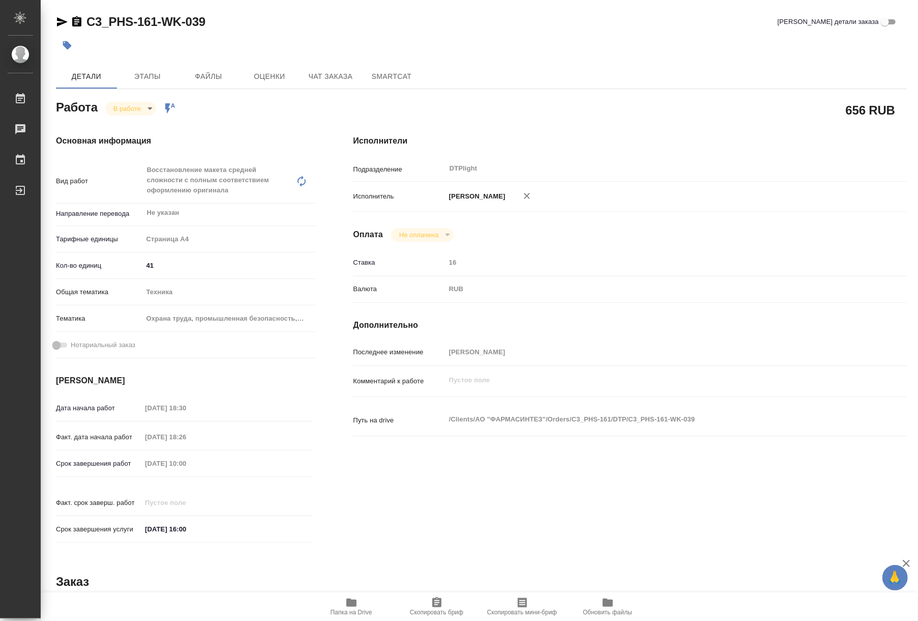
click at [348, 604] on icon "button" at bounding box center [351, 602] width 10 height 8
